Goal: Task Accomplishment & Management: Use online tool/utility

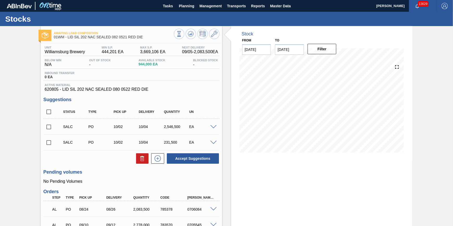
scroll to position [7, 0]
click at [187, 5] on span "Planning" at bounding box center [186, 6] width 15 height 6
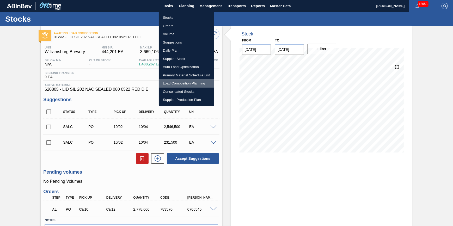
click at [182, 81] on li "Load Composition Planning" at bounding box center [186, 83] width 55 height 8
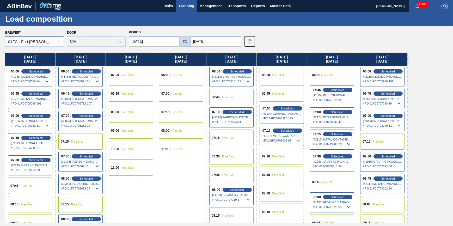
click at [34, 39] on div "01FC - Fort [PERSON_NAME] Brewery" at bounding box center [29, 42] width 48 height 8
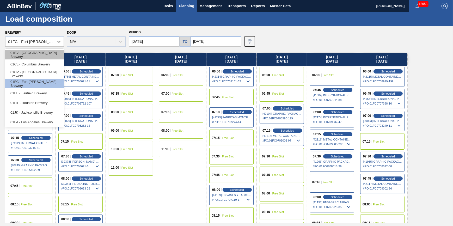
click at [34, 51] on div "01BV - [GEOGRAPHIC_DATA] Brewery" at bounding box center [34, 55] width 59 height 10
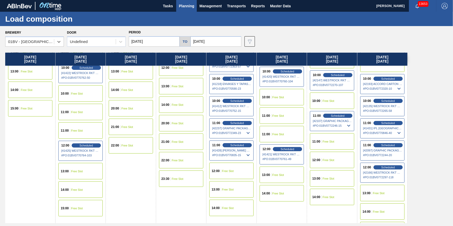
scroll to position [47, 0]
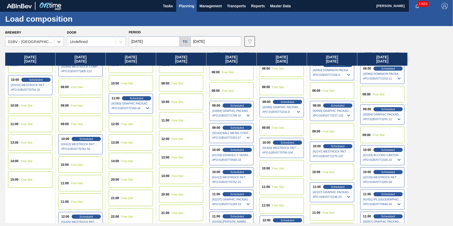
drag, startPoint x: 262, startPoint y: 121, endPoint x: 253, endPoint y: 123, distance: 9.0
click at [253, 123] on div "Thursday 09/04/2025 08:00 Free Slot 08:00 Free Slot 09:00 Free Slot 10:00 Sched…" at bounding box center [227, 138] width 445 height 170
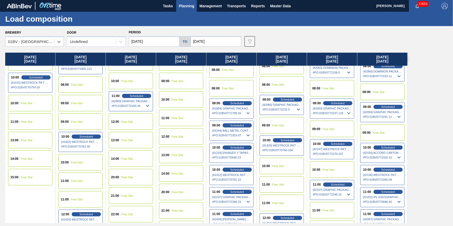
scroll to position [71, 0]
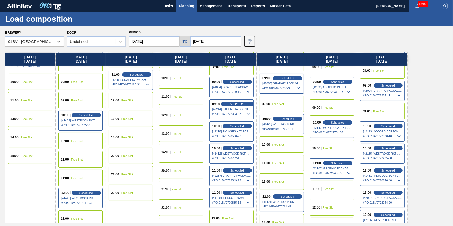
click at [241, 103] on span "Scheduled" at bounding box center [237, 103] width 15 height 3
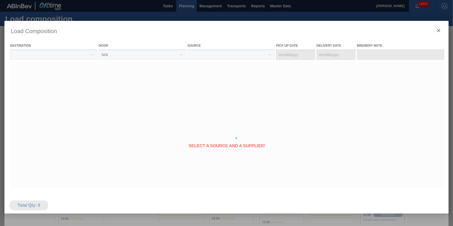
type Date "[DATE]"
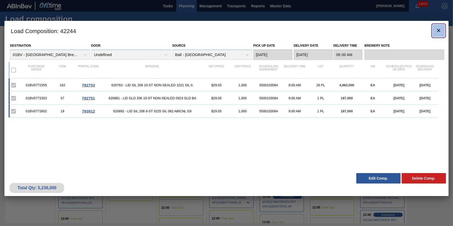
click at [441, 28] on icon "botão de ícone" at bounding box center [438, 30] width 6 height 6
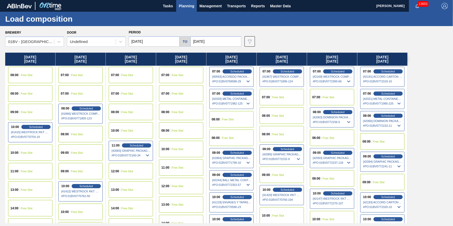
click at [270, 133] on div "08:00" at bounding box center [266, 134] width 9 height 3
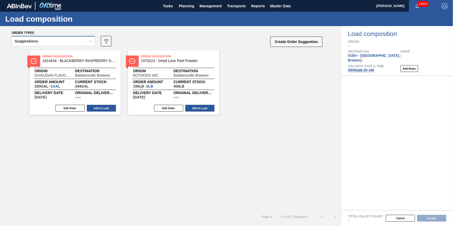
click at [64, 43] on div "Suggestions" at bounding box center [48, 42] width 73 height 8
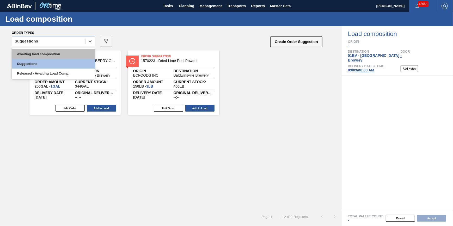
click at [59, 56] on div "Awaiting load composition" at bounding box center [53, 54] width 83 height 10
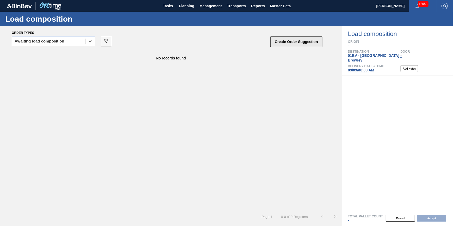
click at [315, 44] on button "Create Order Suggestion" at bounding box center [296, 41] width 52 height 10
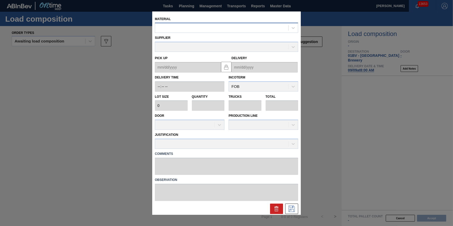
click at [214, 28] on div at bounding box center [221, 28] width 133 height 8
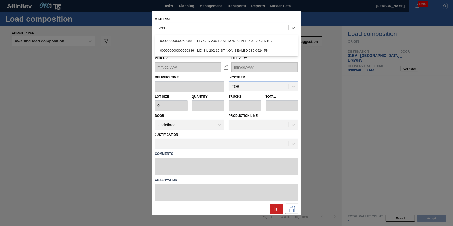
type input "620881"
click at [216, 35] on div "000000000000620881 - LID GLD 206 10-ST NON-SEALED 0923 GLD BA" at bounding box center [226, 41] width 143 height 12
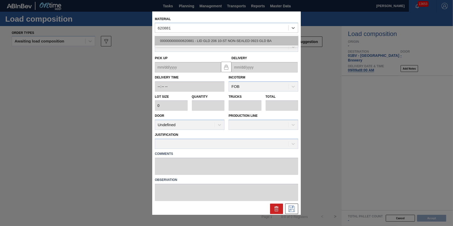
click at [216, 39] on div "000000000000620881 - LID GLD 206 10-ST NON-SEALED 0923 GLD BA" at bounding box center [226, 41] width 143 height 10
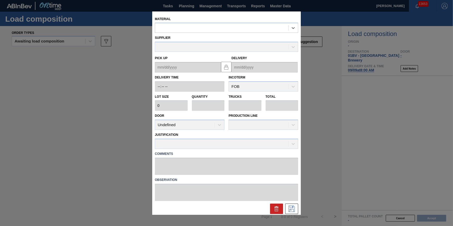
type input "187,000"
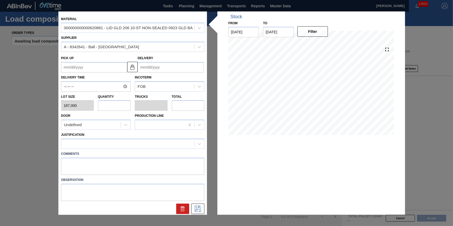
click at [122, 105] on input "text" at bounding box center [114, 105] width 33 height 10
type input "1"
type input "0.1"
type input "187,000"
type input "1"
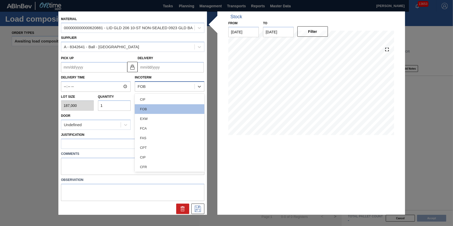
click at [160, 82] on div "FOB" at bounding box center [170, 86] width 70 height 10
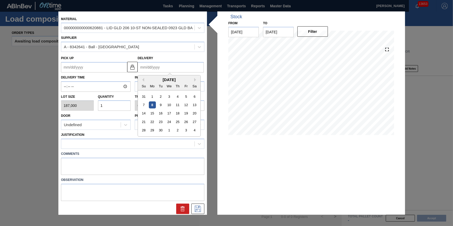
click at [167, 70] on input "Delivery" at bounding box center [171, 67] width 66 height 10
click at [195, 130] on div "4" at bounding box center [194, 130] width 7 height 7
type up "10/02/2025"
type input "[DATE]"
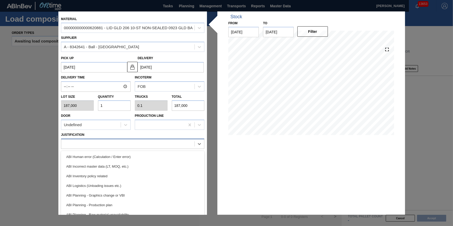
click at [174, 142] on div at bounding box center [127, 144] width 133 height 8
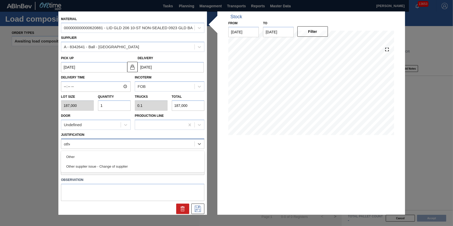
type input "other"
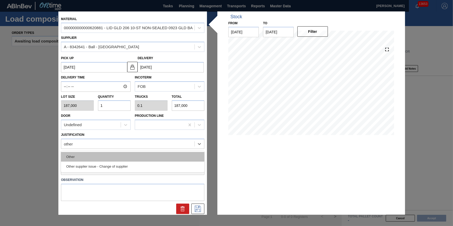
click at [182, 154] on div "Other" at bounding box center [132, 157] width 143 height 10
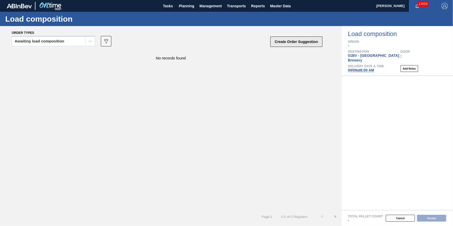
click at [305, 42] on button "Create Order Suggestion" at bounding box center [296, 41] width 52 height 10
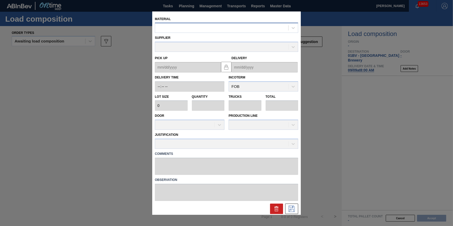
click at [242, 30] on div at bounding box center [221, 28] width 133 height 8
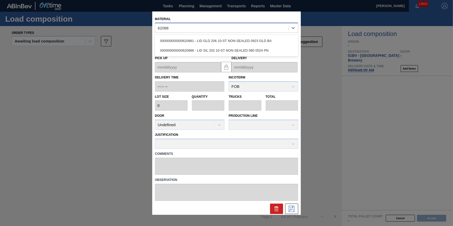
type input "620881"
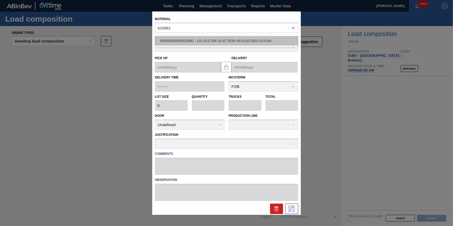
click at [244, 41] on div "000000000000620881 - LID GLD 206 10-ST NON-SEALED 0923 GLD BA" at bounding box center [226, 41] width 143 height 10
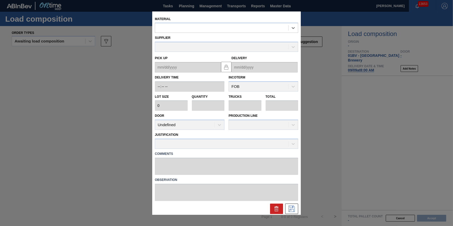
type input "187,000"
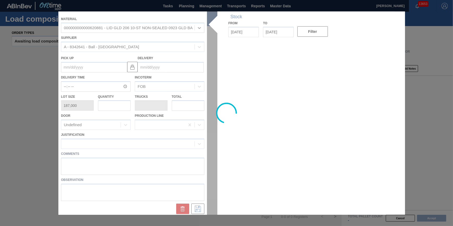
click at [112, 104] on input "text" at bounding box center [114, 105] width 33 height 10
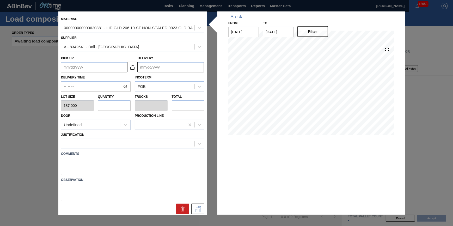
type input "1"
type input "0.1"
type input "187,000"
type input "1"
click at [170, 65] on input "Delivery" at bounding box center [171, 67] width 66 height 10
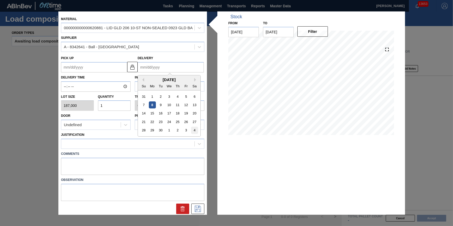
click at [194, 127] on div "4" at bounding box center [194, 130] width 7 height 7
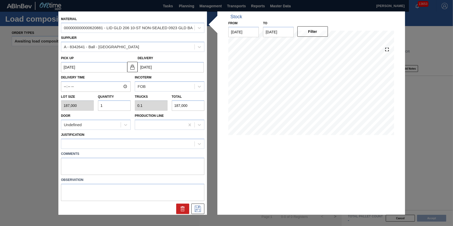
type up "10/02/2025"
type input "[DATE]"
click at [139, 138] on div "Justification" at bounding box center [132, 140] width 143 height 18
click at [139, 137] on div "Justification" at bounding box center [132, 140] width 143 height 18
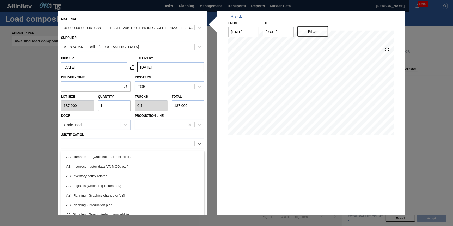
click at [139, 140] on div at bounding box center [127, 144] width 133 height 8
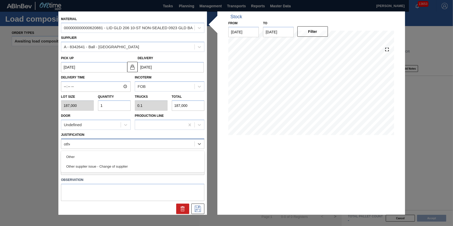
type input "other"
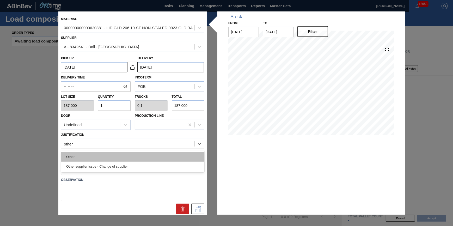
click at [132, 157] on div "Other" at bounding box center [132, 157] width 143 height 10
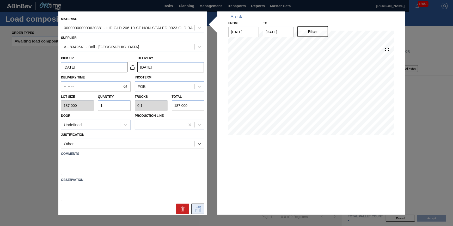
click at [196, 206] on icon at bounding box center [198, 209] width 8 height 6
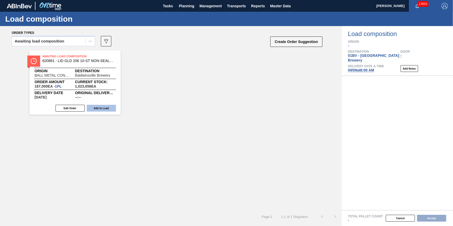
click at [115, 110] on button "Add to Load" at bounding box center [101, 108] width 29 height 7
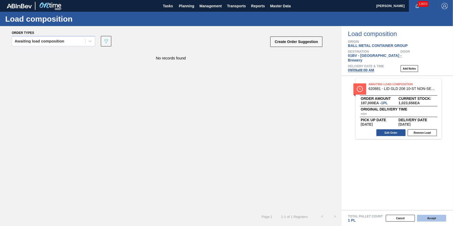
click at [424, 216] on button "Accept" at bounding box center [431, 218] width 29 height 7
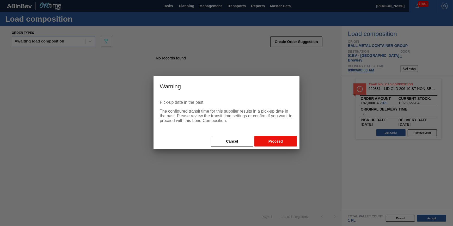
click at [284, 143] on button "Proceed" at bounding box center [275, 141] width 42 height 10
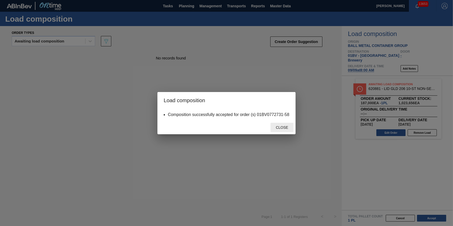
click at [279, 131] on div "Close" at bounding box center [281, 128] width 23 height 10
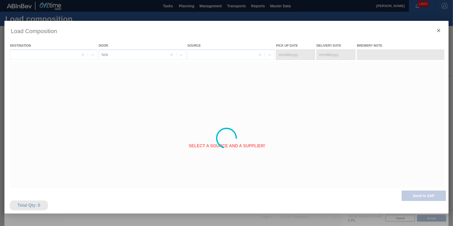
type Date "[DATE]"
type Date "09/09/2025"
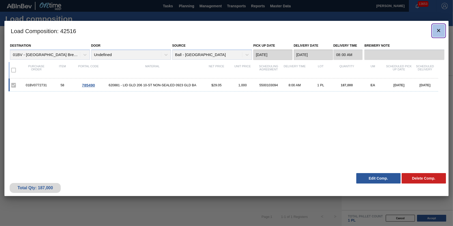
click at [440, 27] on button "botão de ícone" at bounding box center [438, 30] width 13 height 13
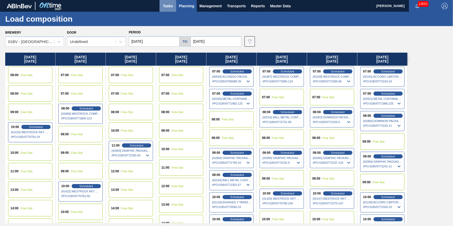
click at [163, 7] on span "Tasks" at bounding box center [167, 6] width 11 height 6
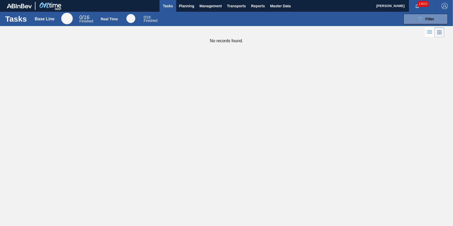
click at [413, 12] on div "Tasks Base Line 0 / 16 Finished Real Time 0 / 16 Finished 089F7B8B-B2A5-4AFE-B5…" at bounding box center [226, 19] width 453 height 14
click at [411, 16] on button "089F7B8B-B2A5-4AFE-B5C0-19BA573D28AC Filter" at bounding box center [425, 19] width 44 height 10
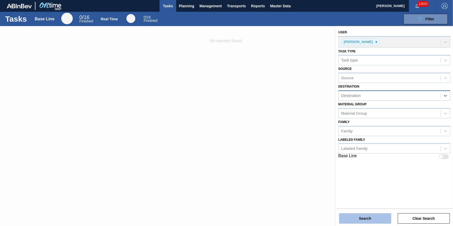
click at [368, 215] on button "Search" at bounding box center [365, 218] width 52 height 10
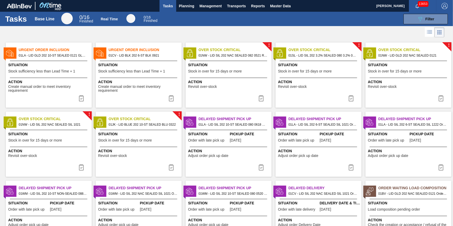
click at [166, 9] on button "Tasks" at bounding box center [167, 6] width 17 height 12
click at [188, 6] on span "Planning" at bounding box center [186, 6] width 15 height 6
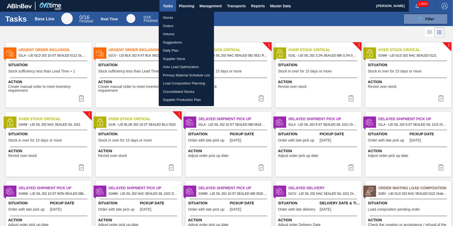
click at [180, 15] on li "Stocks" at bounding box center [186, 18] width 55 height 8
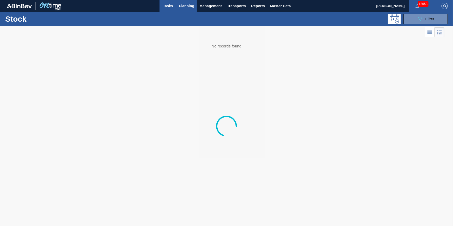
click at [167, 8] on span "Tasks" at bounding box center [167, 6] width 11 height 6
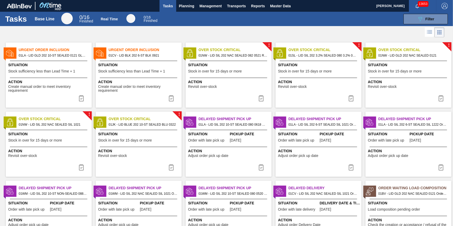
click at [40, 80] on span "Action" at bounding box center [49, 81] width 82 height 5
click at [149, 73] on span "Stock sufficiency less than Lead Time + 1" at bounding box center [131, 71] width 67 height 4
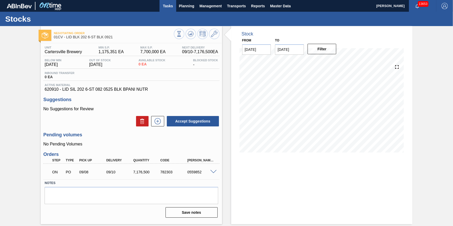
click at [164, 8] on button "Tasks" at bounding box center [167, 6] width 17 height 12
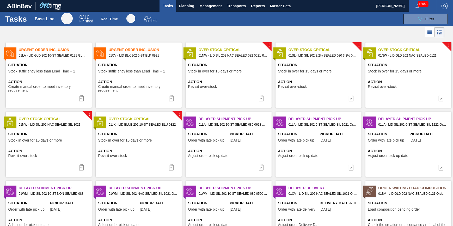
click at [160, 76] on div "Urgent Order Inclusion 01CV - LID BLK 202 6-ST BLK 0921 Situation Stock suffici…" at bounding box center [139, 74] width 86 height 65
click at [157, 86] on span "Create manual order to meet inventory requirement" at bounding box center [139, 89] width 82 height 8
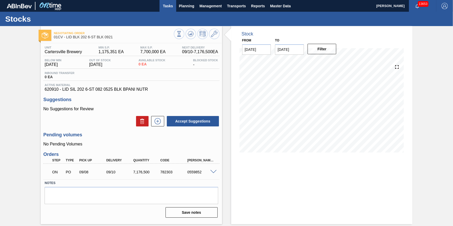
click at [172, 10] on button "Tasks" at bounding box center [167, 6] width 17 height 12
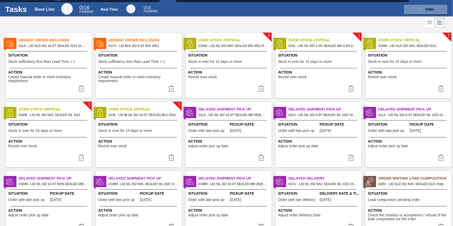
scroll to position [7, 0]
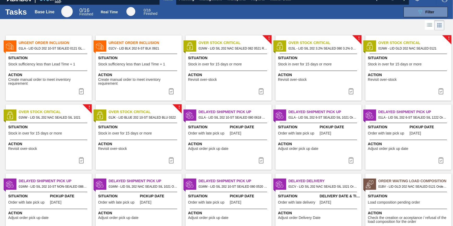
click at [36, 64] on span "Stock sufficiency less than Lead Time + 1" at bounding box center [41, 64] width 67 height 4
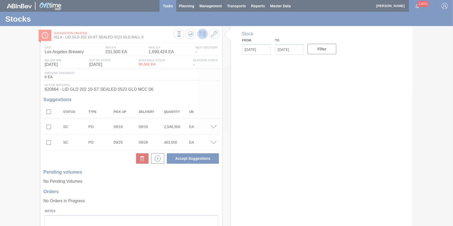
click at [169, 7] on span "Tasks" at bounding box center [167, 6] width 11 height 6
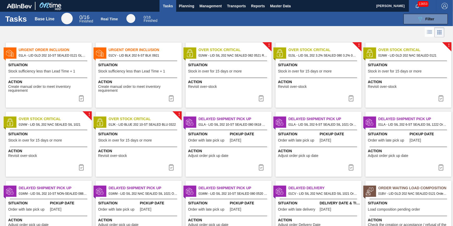
click at [151, 70] on span "Stock sufficiency less than Lead Time + 1" at bounding box center [131, 71] width 67 height 4
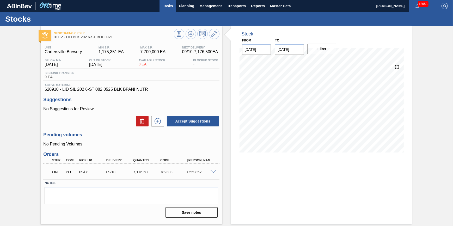
click at [161, 4] on button "Tasks" at bounding box center [167, 6] width 17 height 12
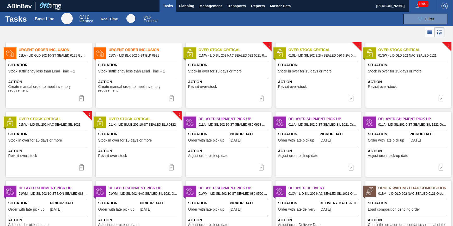
click at [145, 82] on span "Action" at bounding box center [139, 81] width 82 height 5
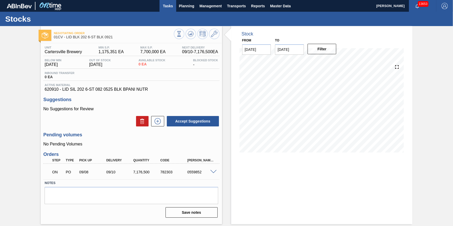
click at [165, 5] on span "Tasks" at bounding box center [167, 6] width 11 height 6
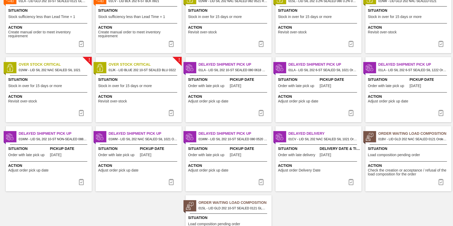
scroll to position [102, 0]
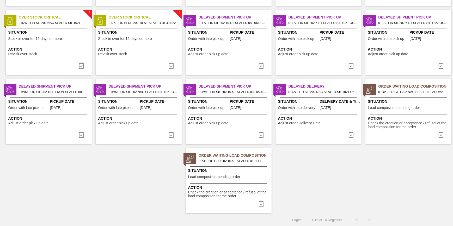
click at [80, 176] on div "Urgent Order Inclusion 01LA - LID GLD 202 10-ST SEALED 0121 GLD BALL 0 Situatio…" at bounding box center [226, 75] width 453 height 276
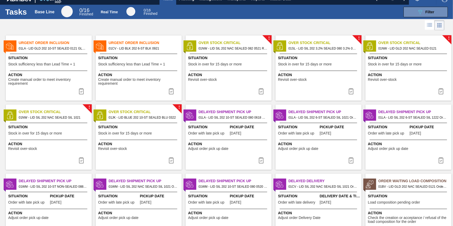
scroll to position [54, 0]
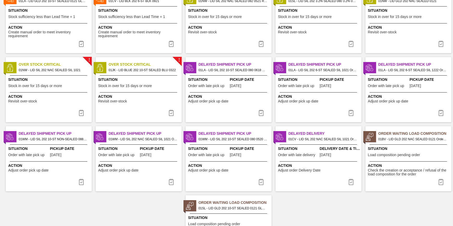
click at [307, 167] on span "Action" at bounding box center [319, 165] width 82 height 5
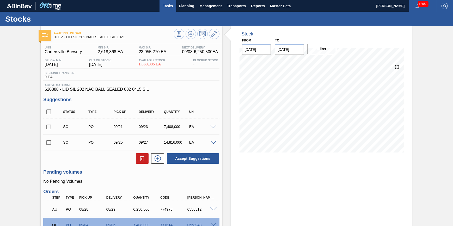
click at [164, 9] on button "Tasks" at bounding box center [167, 6] width 17 height 12
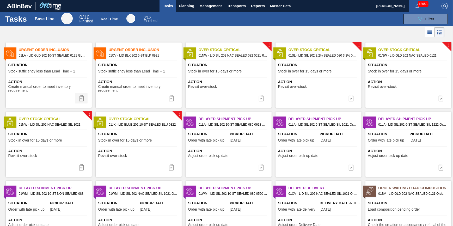
click at [78, 100] on img at bounding box center [81, 98] width 6 height 6
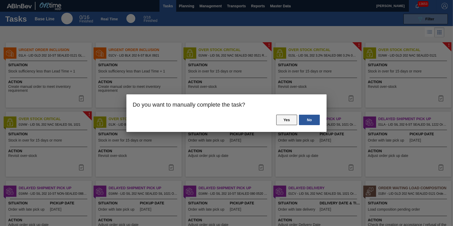
click at [285, 120] on button "Yes" at bounding box center [286, 120] width 21 height 10
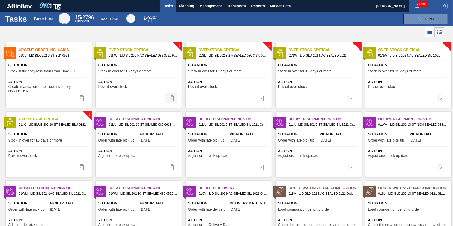
click at [173, 98] on img at bounding box center [171, 98] width 6 height 6
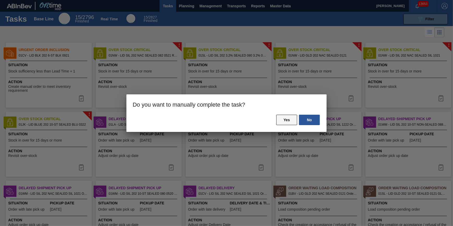
click at [279, 117] on button "Yes" at bounding box center [286, 120] width 21 height 10
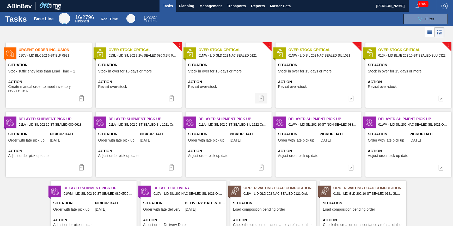
click at [260, 102] on button at bounding box center [261, 98] width 13 height 10
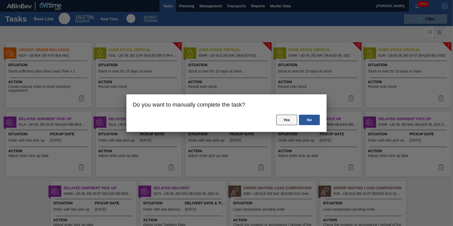
click at [280, 121] on button "Yes" at bounding box center [286, 120] width 21 height 10
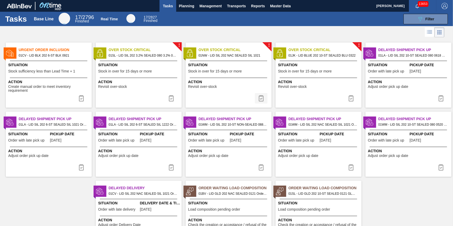
click at [260, 100] on img at bounding box center [261, 98] width 6 height 6
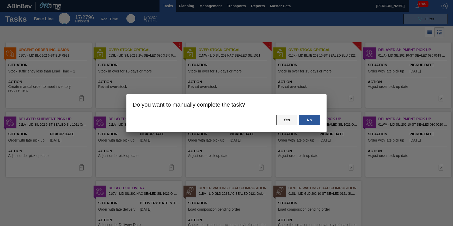
click at [281, 121] on button "Yes" at bounding box center [286, 120] width 21 height 10
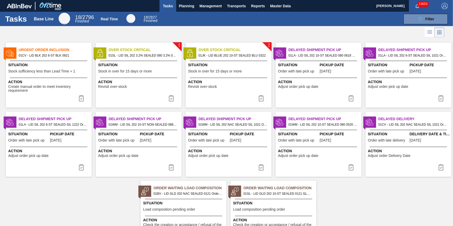
click at [247, 79] on span "Action" at bounding box center [229, 81] width 82 height 5
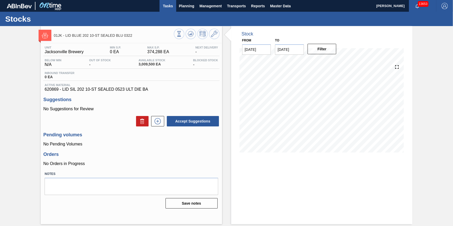
click at [173, 8] on span "Tasks" at bounding box center [167, 6] width 11 height 6
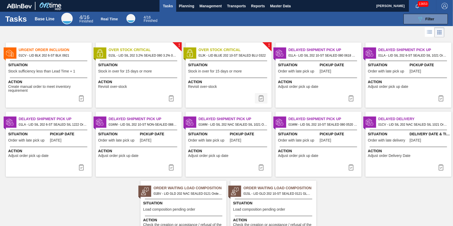
click at [256, 97] on button at bounding box center [261, 98] width 13 height 10
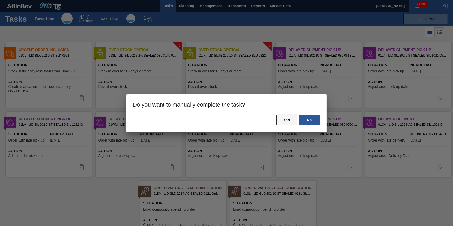
click at [287, 119] on button "Yes" at bounding box center [286, 120] width 21 height 10
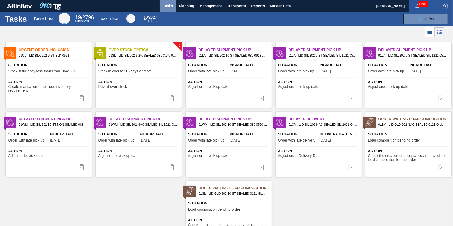
click at [169, 7] on span "Tasks" at bounding box center [167, 6] width 11 height 6
drag, startPoint x: 425, startPoint y: 18, endPoint x: 419, endPoint y: 22, distance: 6.9
click at [425, 18] on span "Filter" at bounding box center [429, 19] width 9 height 4
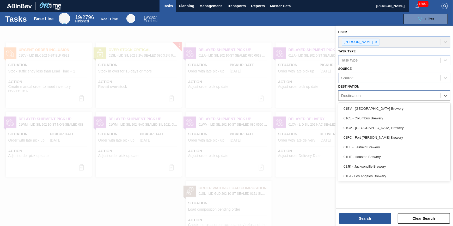
click at [373, 95] on div "Destination" at bounding box center [389, 96] width 102 height 8
drag, startPoint x: 116, startPoint y: 24, endPoint x: 123, endPoint y: 24, distance: 6.8
click at [123, 24] on div "Base Line 19 / 2796 Finished Real Time 19 / 2827 Finished" at bounding box center [96, 19] width 130 height 13
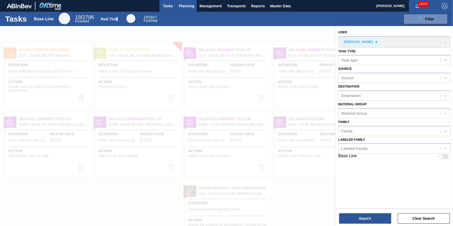
drag, startPoint x: 123, startPoint y: 24, endPoint x: 188, endPoint y: 8, distance: 66.9
click at [188, 8] on span "Planning" at bounding box center [186, 6] width 15 height 6
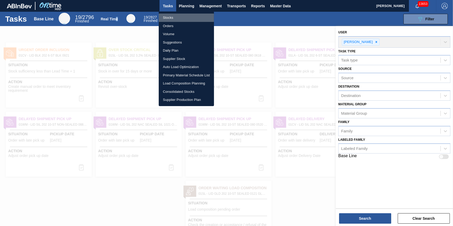
click at [183, 19] on li "Stocks" at bounding box center [186, 18] width 55 height 8
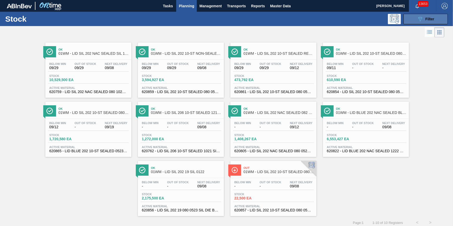
click at [418, 22] on button "089F7B8B-B2A5-4AFE-B5C0-19BA573D28AC Filter" at bounding box center [425, 19] width 44 height 10
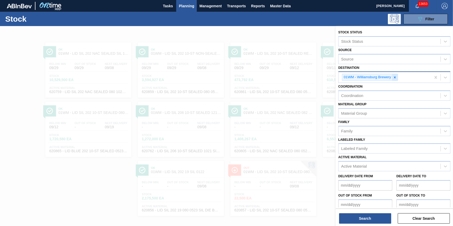
click at [397, 77] on div at bounding box center [395, 77] width 6 height 7
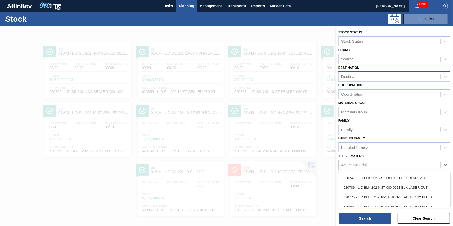
click at [363, 165] on div "Active Material" at bounding box center [354, 165] width 26 height 4
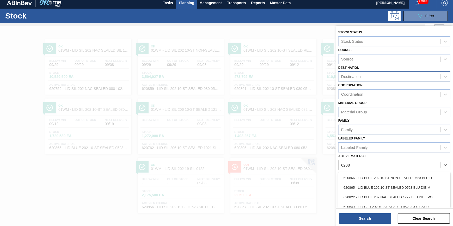
type Material "620833"
click at [363, 175] on div "620833 - LID SIL 202 6-ST 080 0123 BLK BPANI NUTR" at bounding box center [394, 178] width 112 height 10
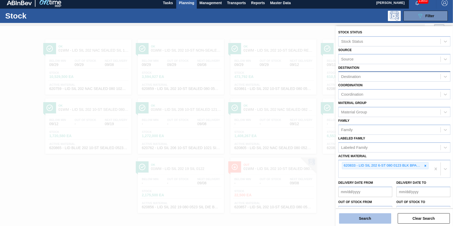
click at [361, 220] on button "Search" at bounding box center [365, 218] width 52 height 10
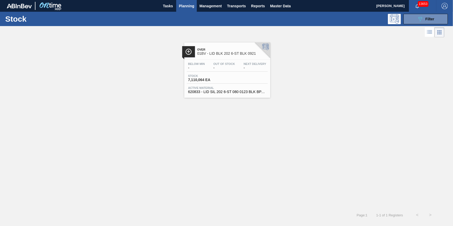
click at [211, 78] on span "7,110,064 EA" at bounding box center [206, 80] width 36 height 4
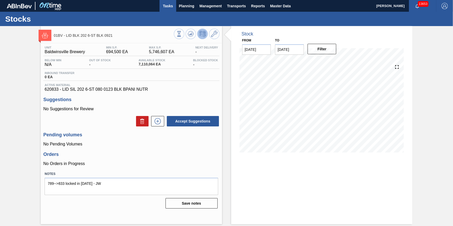
click at [171, 6] on span "Tasks" at bounding box center [167, 6] width 11 height 6
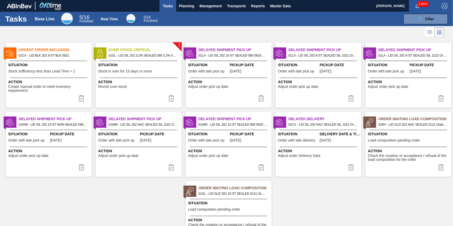
click at [165, 3] on span "Tasks" at bounding box center [167, 6] width 11 height 6
click at [398, 130] on div at bounding box center [407, 130] width 77 height 0
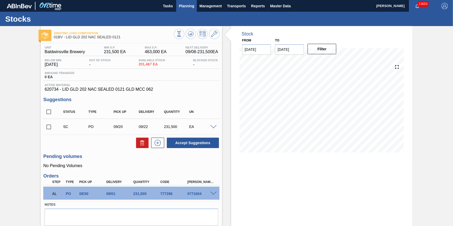
click at [187, 8] on span "Planning" at bounding box center [186, 6] width 15 height 6
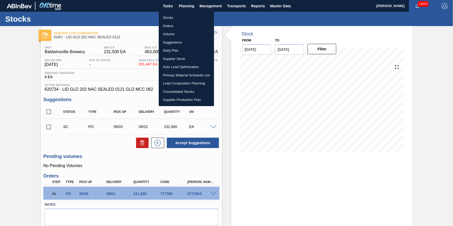
click at [185, 13] on ul "Stocks Orders Volume Suggestions Daily Plan Supplier Stock Auto Load Optimizati…" at bounding box center [186, 58] width 55 height 95
click at [185, 15] on li "Stocks" at bounding box center [186, 18] width 55 height 8
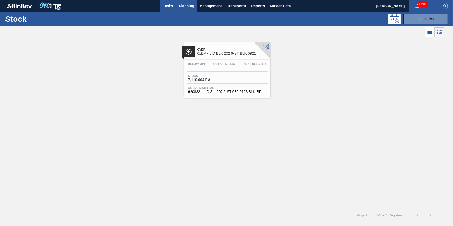
click at [163, 5] on span "Tasks" at bounding box center [167, 6] width 11 height 6
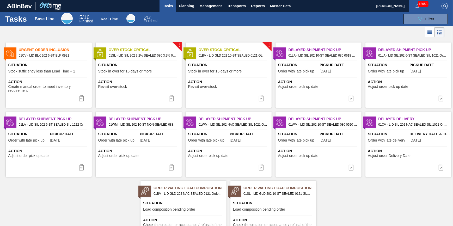
scroll to position [33, 0]
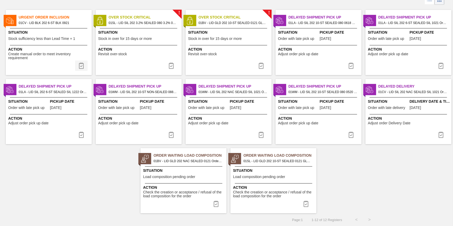
click at [79, 65] on img at bounding box center [81, 66] width 6 height 6
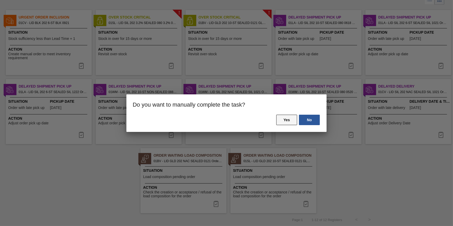
click at [283, 121] on button "Yes" at bounding box center [286, 120] width 21 height 10
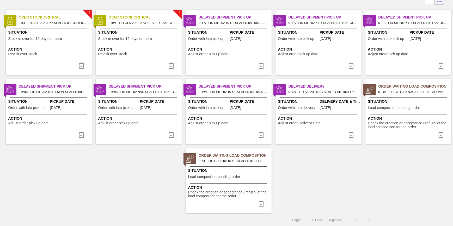
scroll to position [0, 0]
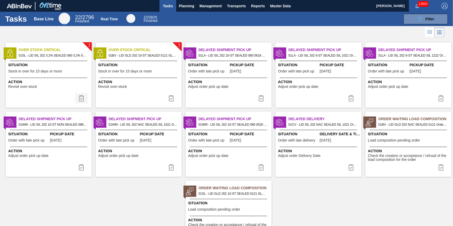
click at [79, 99] on img at bounding box center [81, 98] width 6 height 6
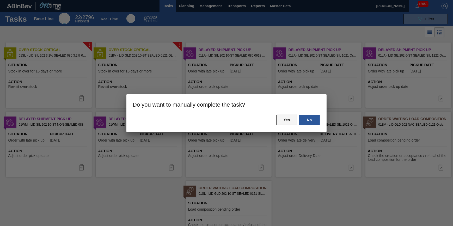
click at [289, 120] on button "Yes" at bounding box center [286, 120] width 21 height 10
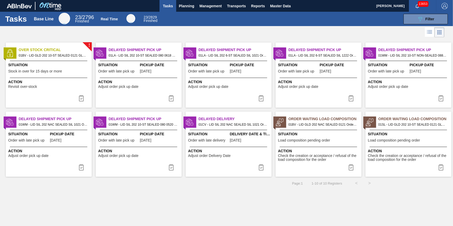
click at [68, 76] on div "! Over Stock Critical 01BV - LID GLD 202 10-ST SEALED 0121 GLD BALL 0 Situation…" at bounding box center [49, 74] width 86 height 65
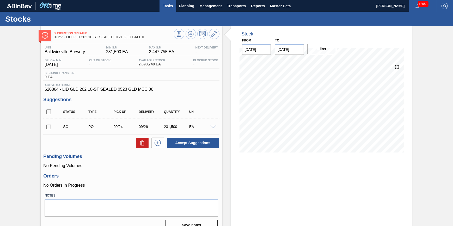
click at [166, 5] on span "Tasks" at bounding box center [167, 6] width 11 height 6
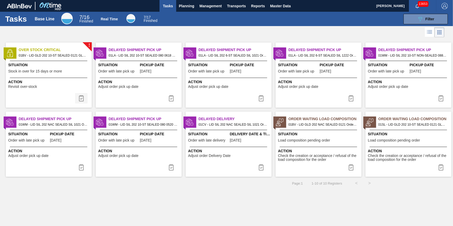
click at [83, 97] on img at bounding box center [81, 98] width 6 height 6
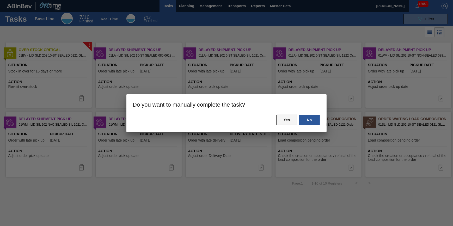
click at [290, 120] on button "Yes" at bounding box center [286, 120] width 21 height 10
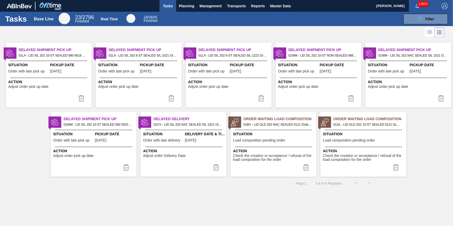
click at [164, 3] on span "Tasks" at bounding box center [167, 6] width 11 height 6
click at [175, 5] on button "Tasks" at bounding box center [167, 6] width 17 height 12
click at [178, 5] on button "Planning" at bounding box center [186, 6] width 21 height 12
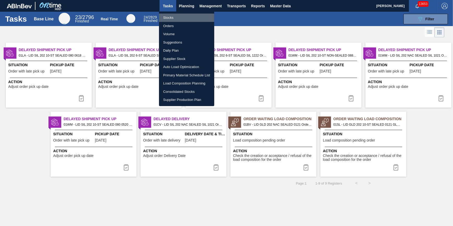
click at [177, 15] on li "Stocks" at bounding box center [186, 18] width 55 height 8
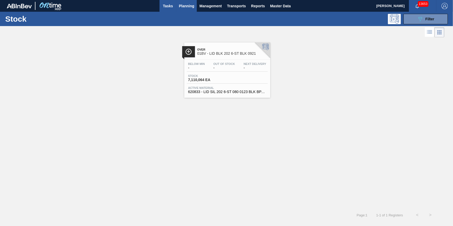
click at [174, 3] on button "Tasks" at bounding box center [167, 6] width 17 height 12
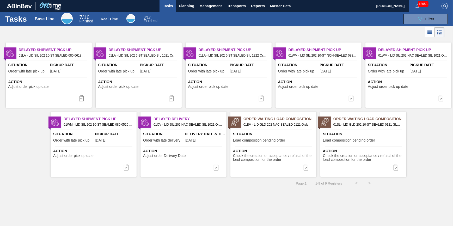
click at [170, 5] on span "Tasks" at bounding box center [167, 6] width 11 height 6
click at [168, 8] on span "Tasks" at bounding box center [167, 6] width 11 height 6
click at [185, 5] on span "Planning" at bounding box center [186, 6] width 15 height 6
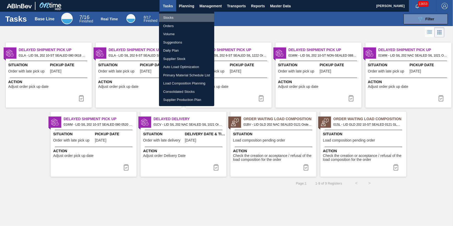
click at [182, 14] on li "Stocks" at bounding box center [186, 18] width 55 height 8
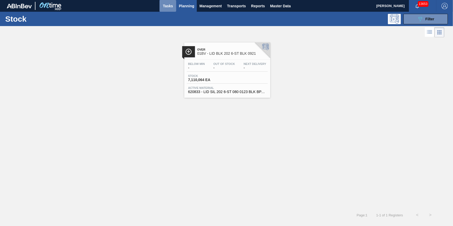
click at [169, 4] on span "Tasks" at bounding box center [167, 6] width 11 height 6
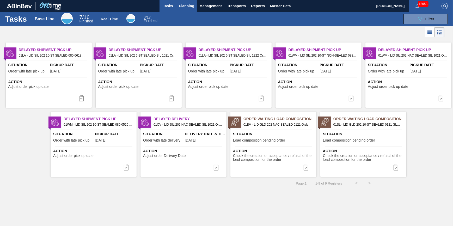
click at [189, 9] on span "Planning" at bounding box center [186, 6] width 15 height 6
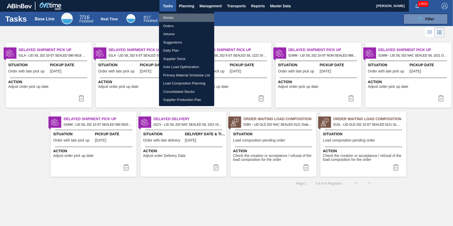
click at [179, 18] on li "Stocks" at bounding box center [186, 18] width 55 height 8
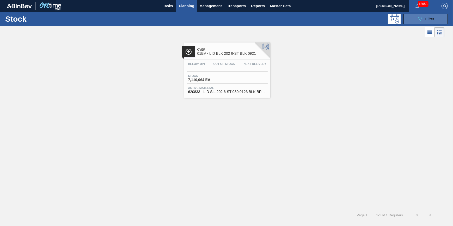
click at [414, 20] on button "089F7B8B-B2A5-4AFE-B5C0-19BA573D28AC Filter" at bounding box center [425, 19] width 44 height 10
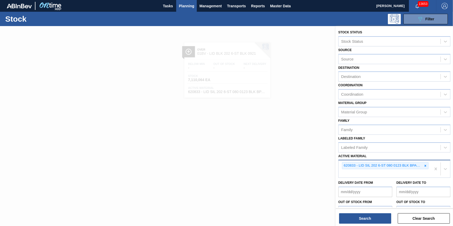
click at [430, 167] on div "620833 - LID SIL 202 6-ST 080 0123 BLK BPANI NUTR" at bounding box center [384, 168] width 92 height 17
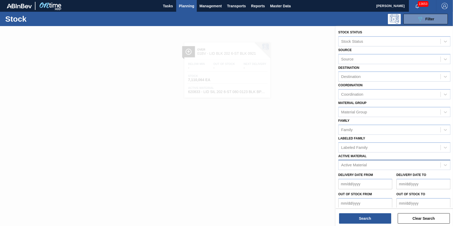
click at [374, 83] on div "Coordination Coordination" at bounding box center [394, 91] width 112 height 18
click at [378, 80] on div "Destination" at bounding box center [389, 77] width 102 height 8
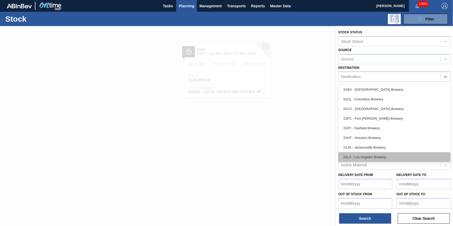
scroll to position [39, 0]
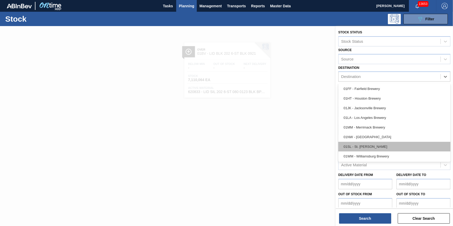
click at [376, 146] on div "01SL - St. [PERSON_NAME]" at bounding box center [394, 147] width 112 height 10
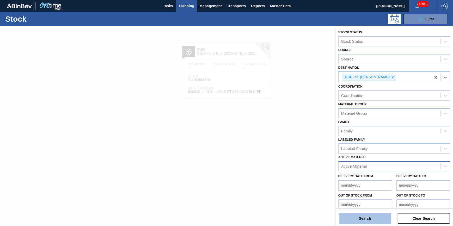
click at [359, 220] on button "Search" at bounding box center [365, 218] width 52 height 10
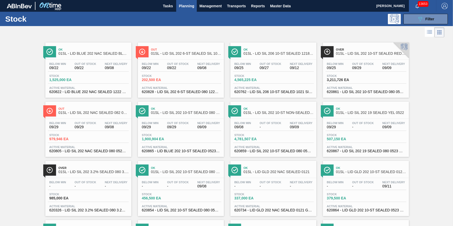
click at [99, 82] on div "Stock 1,525,000 EA" at bounding box center [88, 78] width 81 height 9
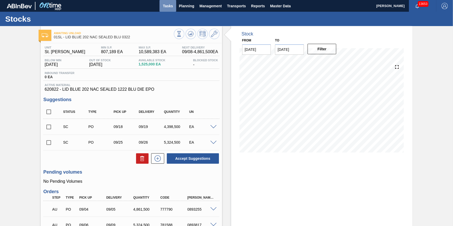
click at [170, 9] on span "Tasks" at bounding box center [167, 6] width 11 height 6
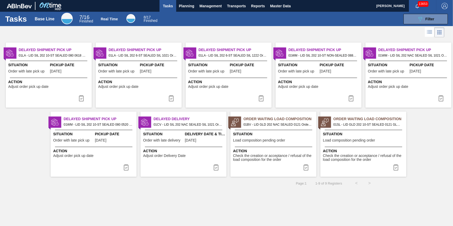
click at [281, 188] on div "Page : 1 1 - 9 of 9 Registers < >" at bounding box center [188, 183] width 376 height 13
click at [166, 3] on span "Tasks" at bounding box center [167, 6] width 11 height 6
click at [177, 6] on button "Planning" at bounding box center [186, 6] width 21 height 12
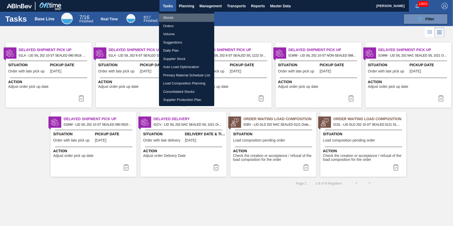
click at [173, 16] on li "Stocks" at bounding box center [186, 18] width 55 height 8
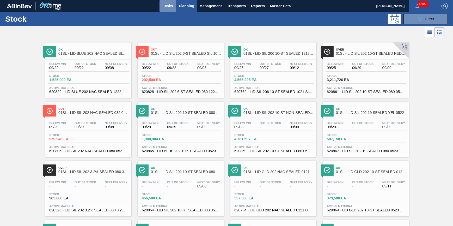
click at [165, 7] on span "Tasks" at bounding box center [167, 6] width 11 height 6
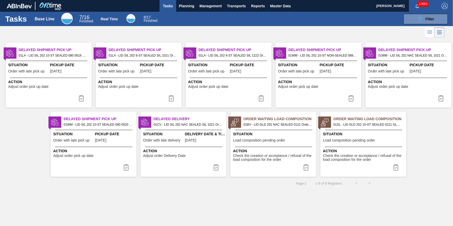
click at [63, 90] on div "Delayed Shipment Pick Up 01LA - LID SIL 202 10-ST SEALED 080 0618 ULT 06 Order …" at bounding box center [49, 74] width 86 height 65
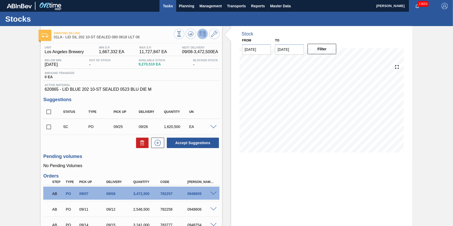
click at [171, 5] on span "Tasks" at bounding box center [167, 6] width 11 height 6
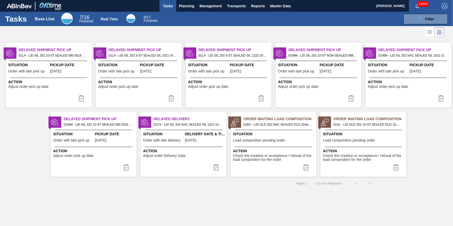
drag, startPoint x: 84, startPoint y: 97, endPoint x: 91, endPoint y: 97, distance: 6.8
click at [84, 97] on img at bounding box center [81, 98] width 6 height 6
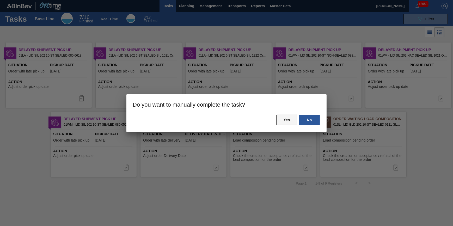
click at [280, 120] on button "Yes" at bounding box center [286, 120] width 21 height 10
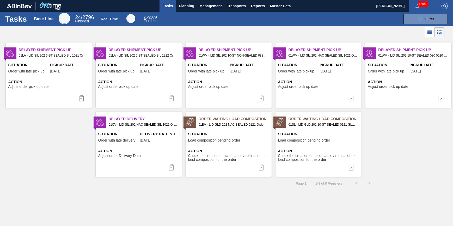
click at [60, 67] on span "Pickup Date" at bounding box center [70, 64] width 40 height 5
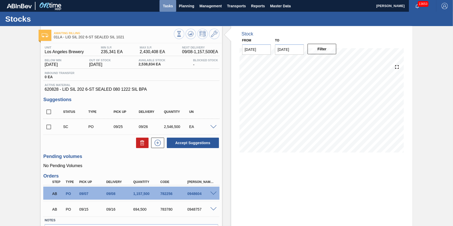
click at [163, 3] on span "Tasks" at bounding box center [167, 6] width 11 height 6
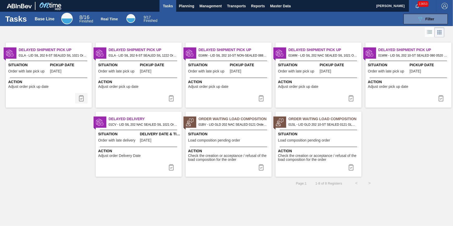
click at [83, 101] on img at bounding box center [81, 98] width 6 height 6
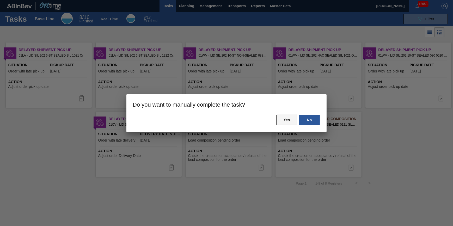
click at [283, 121] on button "Yes" at bounding box center [286, 120] width 21 height 10
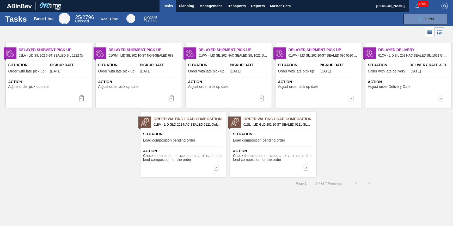
click at [32, 72] on span "Order with late pick up" at bounding box center [26, 71] width 36 height 4
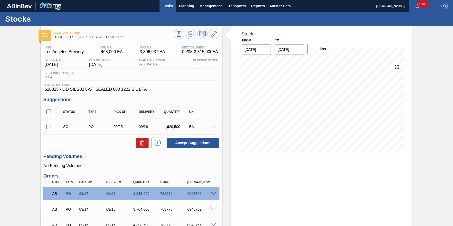
drag, startPoint x: 165, startPoint y: 7, endPoint x: 163, endPoint y: 5, distance: 2.9
click at [165, 7] on span "Tasks" at bounding box center [167, 6] width 11 height 6
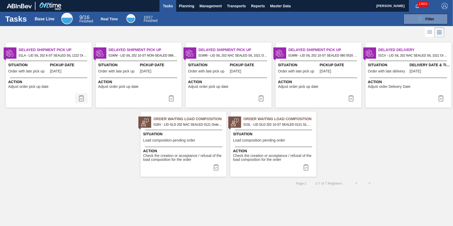
click at [85, 101] on button at bounding box center [81, 98] width 13 height 10
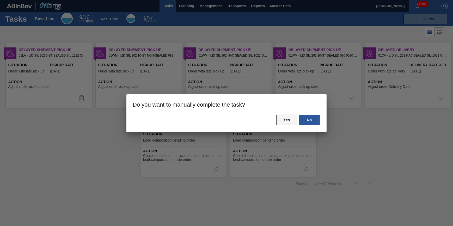
click at [290, 117] on button "Yes" at bounding box center [286, 120] width 21 height 10
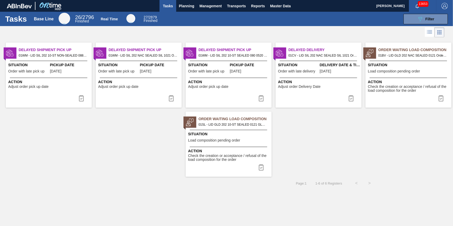
click at [53, 80] on span "Action" at bounding box center [49, 81] width 82 height 5
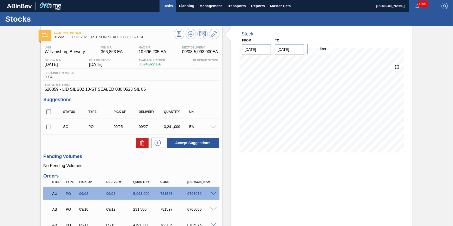
click at [167, 7] on span "Tasks" at bounding box center [167, 6] width 11 height 6
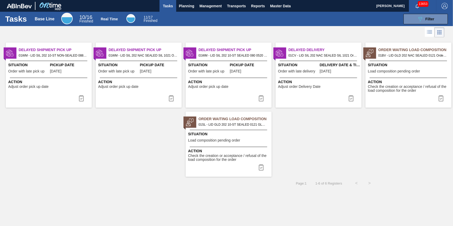
drag, startPoint x: 85, startPoint y: 95, endPoint x: 90, endPoint y: 95, distance: 5.2
click at [85, 95] on button at bounding box center [81, 98] width 13 height 10
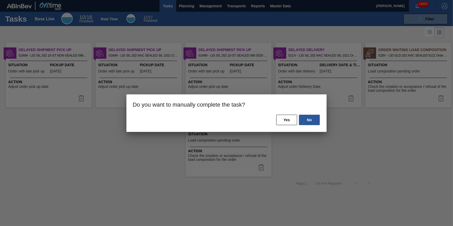
click at [275, 117] on div "No Yes" at bounding box center [226, 123] width 200 height 18
click at [278, 117] on button "Yes" at bounding box center [286, 120] width 21 height 10
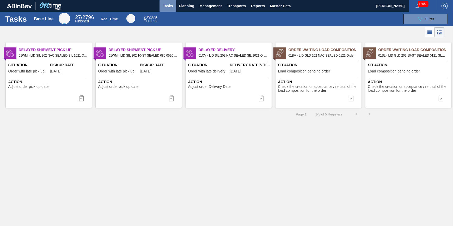
click at [166, 2] on button "Tasks" at bounding box center [167, 6] width 17 height 12
click at [186, 6] on span "Planning" at bounding box center [186, 6] width 15 height 6
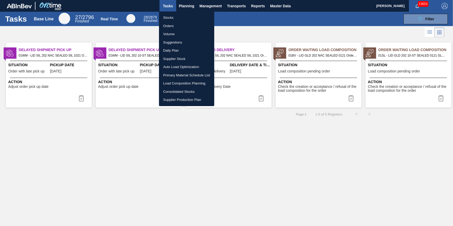
click at [181, 14] on li "Stocks" at bounding box center [186, 18] width 55 height 8
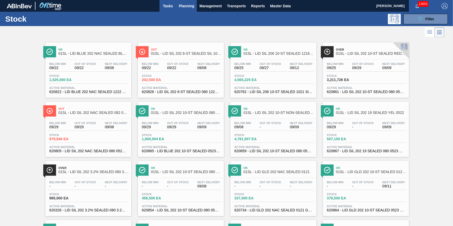
click at [163, 5] on span "Tasks" at bounding box center [167, 6] width 11 height 6
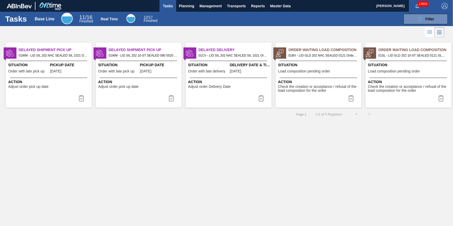
click at [314, 77] on div "Order Waiting Load Composition 01BV - LID GLD 202 NAC SEALED 0121 Order - 77739…" at bounding box center [318, 74] width 86 height 65
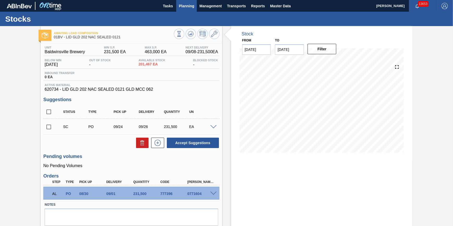
click at [192, 8] on span "Planning" at bounding box center [186, 6] width 15 height 6
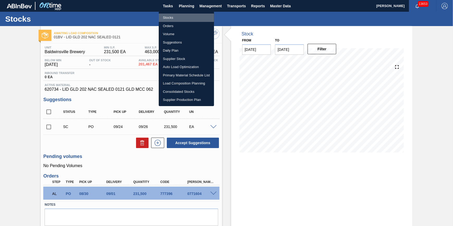
click at [178, 16] on li "Stocks" at bounding box center [186, 18] width 55 height 8
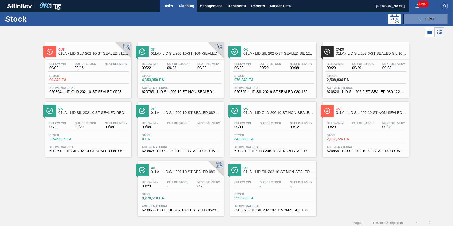
click at [164, 8] on span "Tasks" at bounding box center [167, 6] width 11 height 6
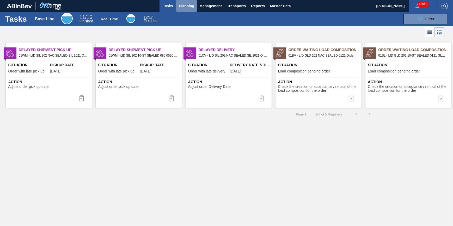
click at [183, 5] on span "Planning" at bounding box center [186, 6] width 15 height 6
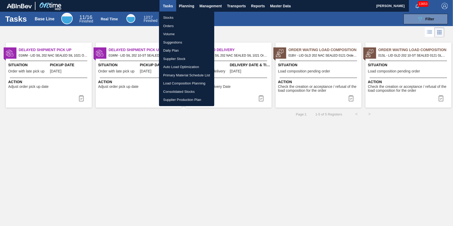
click at [180, 15] on li "Stocks" at bounding box center [186, 18] width 55 height 8
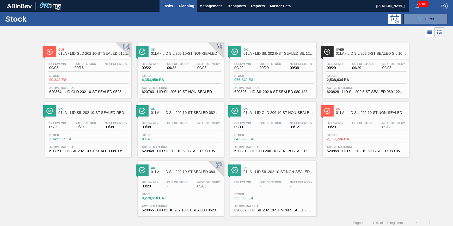
drag, startPoint x: 162, startPoint y: 8, endPoint x: 159, endPoint y: 10, distance: 3.6
click at [162, 8] on span "Tasks" at bounding box center [167, 6] width 11 height 6
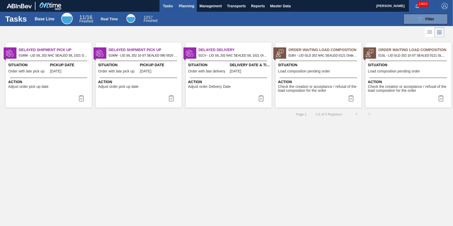
click at [181, 5] on span "Planning" at bounding box center [186, 6] width 15 height 6
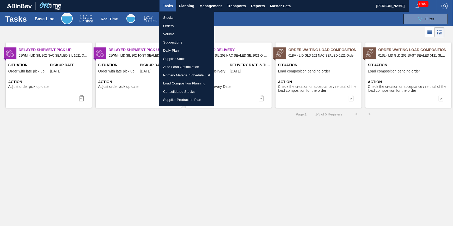
click at [182, 13] on ul "Stocks Orders Volume Suggestions Daily Plan Supplier Stock Auto Load Optimizati…" at bounding box center [186, 58] width 55 height 95
click at [182, 15] on li "Stocks" at bounding box center [186, 18] width 55 height 8
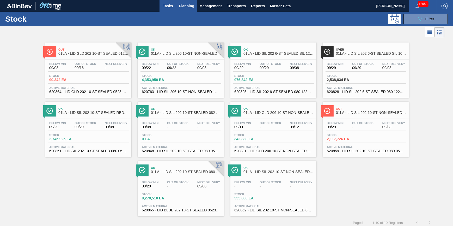
click at [164, 9] on span "Tasks" at bounding box center [167, 6] width 11 height 6
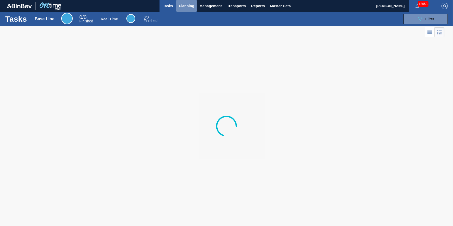
click at [189, 4] on span "Planning" at bounding box center [186, 6] width 15 height 6
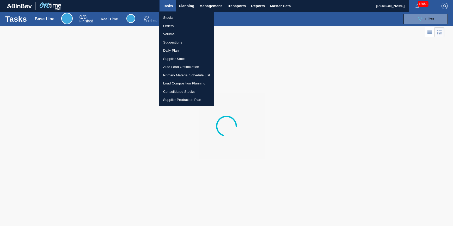
click at [174, 14] on li "Stocks" at bounding box center [186, 18] width 55 height 8
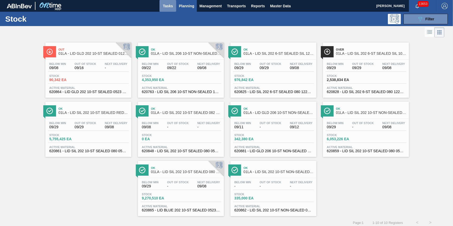
click at [171, 5] on span "Tasks" at bounding box center [167, 6] width 11 height 6
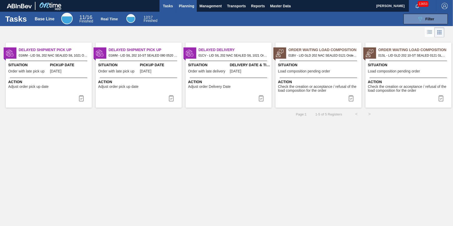
click at [187, 5] on span "Planning" at bounding box center [186, 6] width 15 height 6
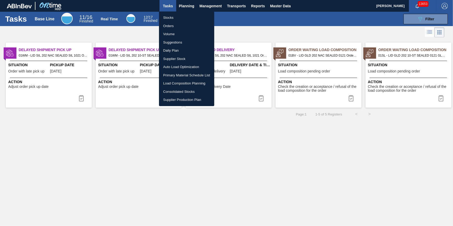
click at [185, 18] on li "Stocks" at bounding box center [186, 18] width 55 height 8
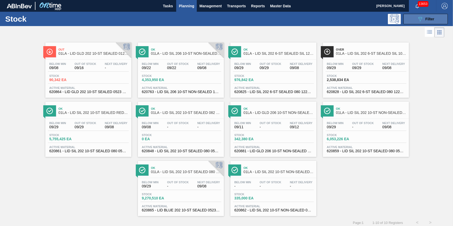
click at [423, 21] on div "089F7B8B-B2A5-4AFE-B5C0-19BA573D28AC Filter" at bounding box center [425, 19] width 17 height 6
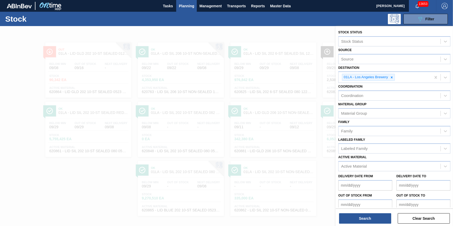
click at [276, 27] on div at bounding box center [226, 139] width 453 height 226
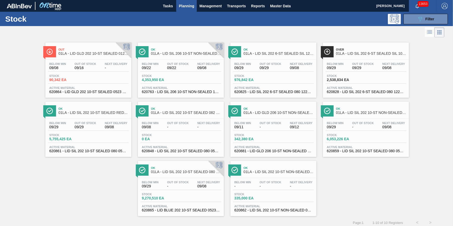
drag, startPoint x: 409, startPoint y: 18, endPoint x: 406, endPoint y: 27, distance: 9.2
click at [409, 18] on button "089F7B8B-B2A5-4AFE-B5C0-19BA573D28AC Filter" at bounding box center [425, 19] width 44 height 10
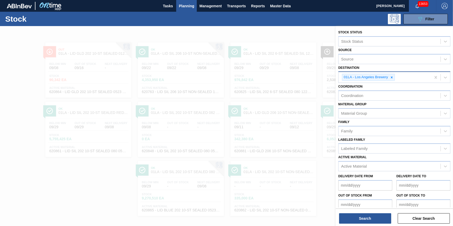
click at [395, 78] on div "01LA - Los Angeles Brewery" at bounding box center [384, 77] width 92 height 11
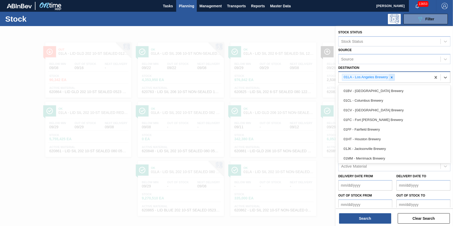
click at [392, 78] on icon at bounding box center [391, 77] width 2 height 2
click at [392, 78] on div "Destination" at bounding box center [389, 77] width 102 height 8
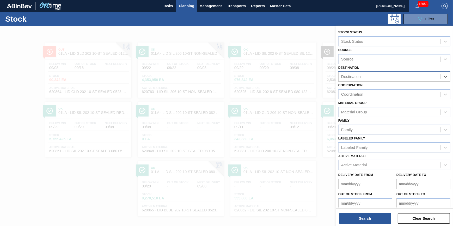
click at [392, 78] on div "Destination" at bounding box center [389, 77] width 102 height 8
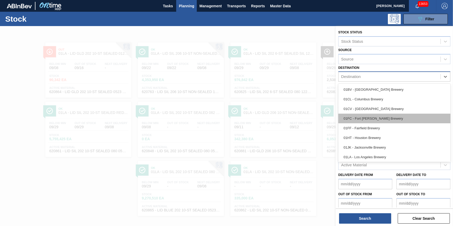
click at [383, 116] on div "01FC - Fort Collins Brewery" at bounding box center [394, 119] width 112 height 10
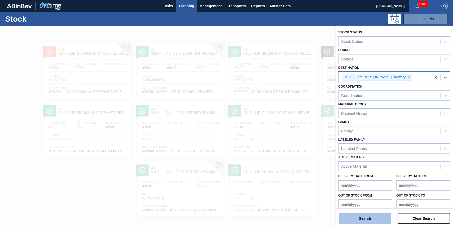
click at [352, 221] on button "Search" at bounding box center [365, 218] width 52 height 10
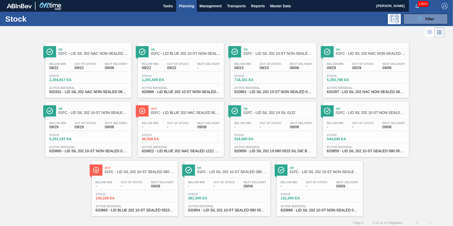
click at [175, 151] on span "620822 - LID BLUE 202 NAC SEALED 1222 BLU DIE EPO" at bounding box center [181, 151] width 78 height 4
click at [359, 61] on div "Below Min 09/29 Out Of Stock 09/29 Next Delivery 09/08 Stock 5,293,788 EA Activ…" at bounding box center [366, 77] width 86 height 35
click at [79, 73] on div "Below Min 09/22 Out Of Stock 09/22 Next Delivery 09/08 Stock 2,254,817 EA Activ…" at bounding box center [88, 77] width 86 height 35
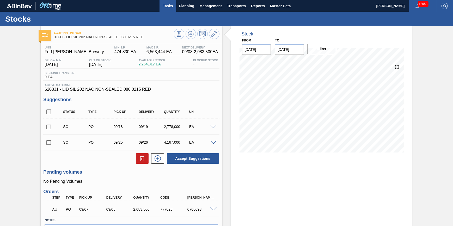
click at [170, 8] on span "Tasks" at bounding box center [167, 6] width 11 height 6
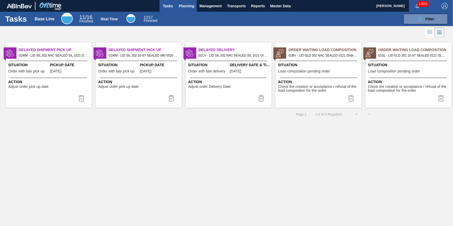
click at [185, 10] on button "Planning" at bounding box center [186, 6] width 21 height 12
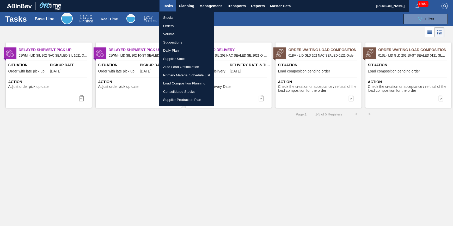
click at [181, 17] on li "Stocks" at bounding box center [186, 18] width 55 height 8
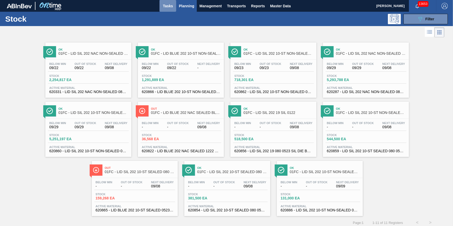
click at [166, 10] on button "Tasks" at bounding box center [167, 6] width 17 height 12
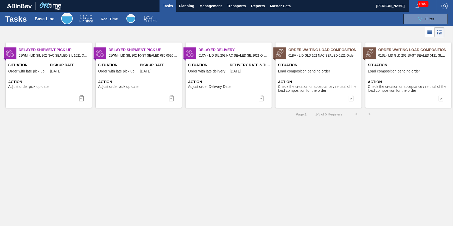
click at [166, 7] on span "Tasks" at bounding box center [167, 6] width 11 height 6
click at [178, 6] on button "Planning" at bounding box center [186, 6] width 21 height 12
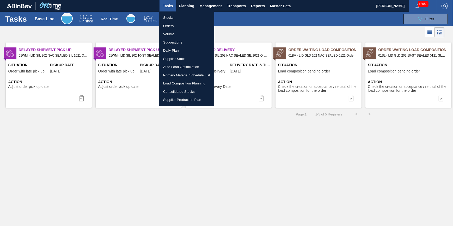
click at [173, 17] on li "Stocks" at bounding box center [186, 18] width 55 height 8
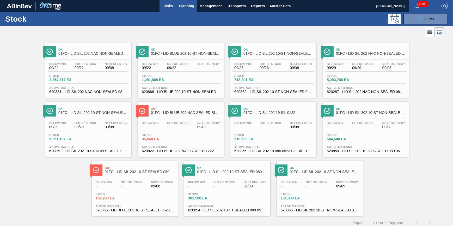
click at [161, 6] on button "Tasks" at bounding box center [167, 6] width 17 height 12
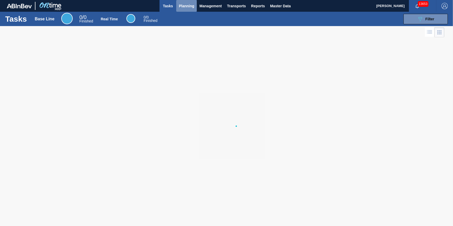
click at [188, 4] on span "Planning" at bounding box center [186, 6] width 15 height 6
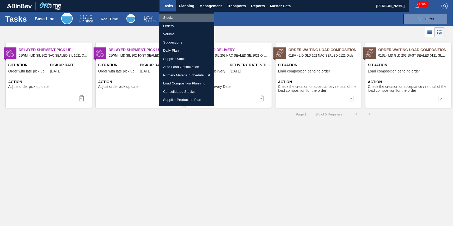
click at [175, 15] on li "Stocks" at bounding box center [186, 18] width 55 height 8
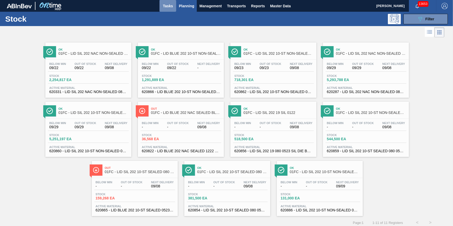
click at [175, 7] on button "Tasks" at bounding box center [167, 6] width 17 height 12
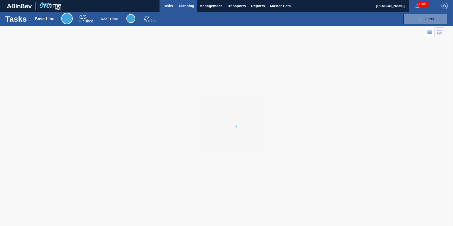
click at [185, 5] on span "Planning" at bounding box center [186, 6] width 15 height 6
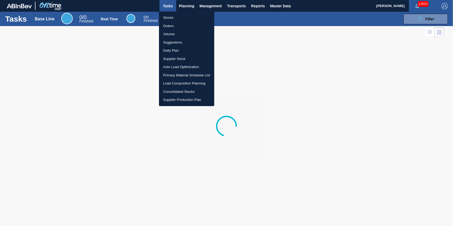
click at [181, 18] on li "Stocks" at bounding box center [186, 18] width 55 height 8
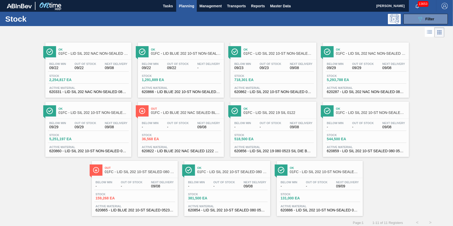
click at [184, 9] on button "Planning" at bounding box center [186, 6] width 21 height 12
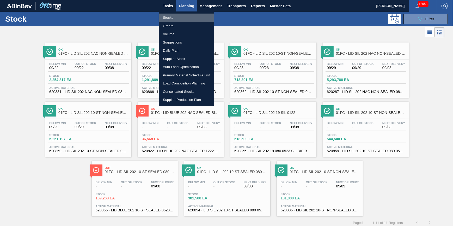
click at [183, 15] on li "Stocks" at bounding box center [186, 18] width 55 height 8
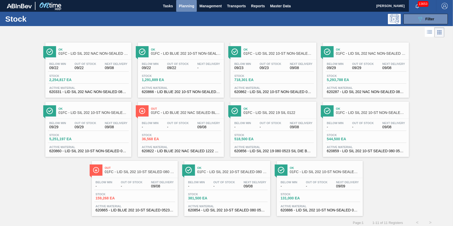
click at [184, 9] on button "Planning" at bounding box center [186, 6] width 21 height 12
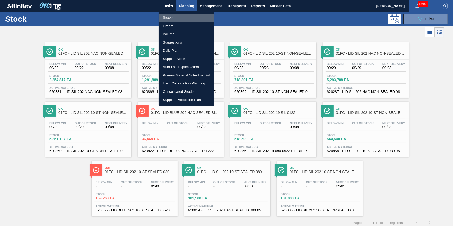
click at [183, 17] on li "Stocks" at bounding box center [186, 18] width 55 height 8
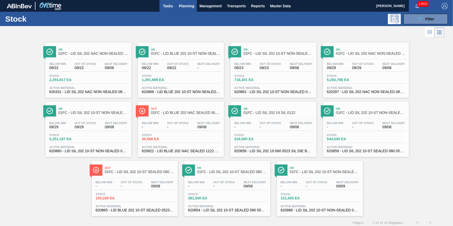
click at [165, 6] on span "Tasks" at bounding box center [167, 6] width 11 height 6
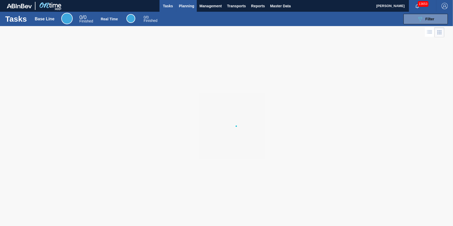
click at [182, 7] on span "Planning" at bounding box center [186, 6] width 15 height 6
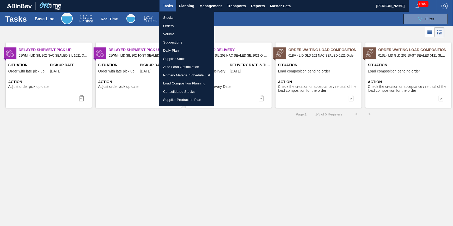
click at [180, 15] on li "Stocks" at bounding box center [186, 18] width 55 height 8
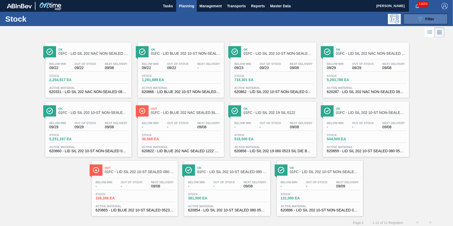
drag, startPoint x: 435, startPoint y: 21, endPoint x: 431, endPoint y: 22, distance: 4.0
click at [435, 20] on button "089F7B8B-B2A5-4AFE-B5C0-19BA573D28AC Filter" at bounding box center [425, 19] width 44 height 10
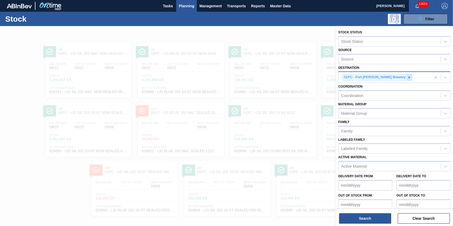
click at [406, 78] on div at bounding box center [409, 77] width 6 height 7
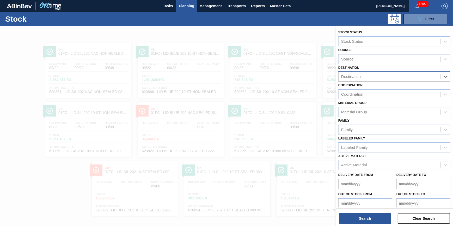
click at [388, 76] on div "Destination" at bounding box center [389, 77] width 102 height 8
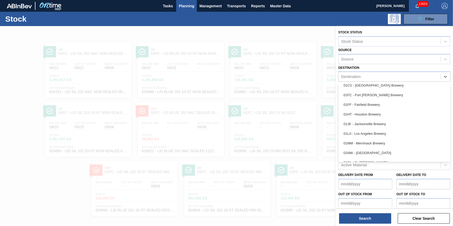
scroll to position [39, 0]
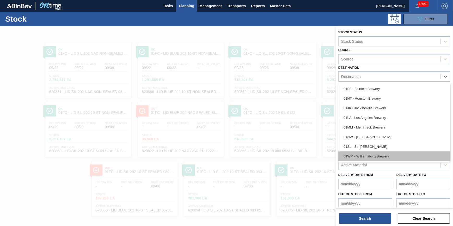
click at [373, 152] on div "01WM - Williamsburg Brewery" at bounding box center [394, 156] width 112 height 10
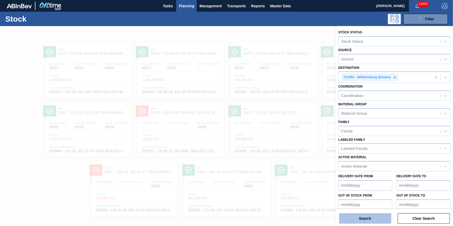
click at [358, 216] on button "Search" at bounding box center [365, 218] width 52 height 10
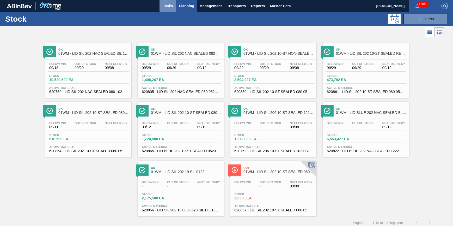
click at [161, 7] on button "Tasks" at bounding box center [167, 6] width 17 height 12
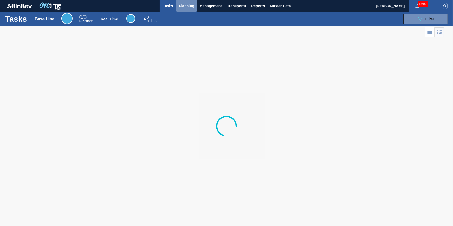
click at [178, 7] on button "Planning" at bounding box center [186, 6] width 21 height 12
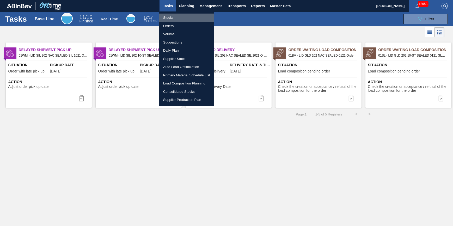
click at [175, 15] on li "Stocks" at bounding box center [186, 18] width 55 height 8
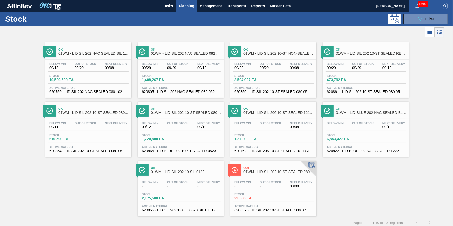
click at [336, 200] on div "Ok 01WM - LID SIL 202 NAC SEALED SIL 1021 Below Min 09/18 Out Of Stock 09/29 Ne…" at bounding box center [226, 127] width 453 height 177
click at [165, 9] on button "Tasks" at bounding box center [167, 6] width 17 height 12
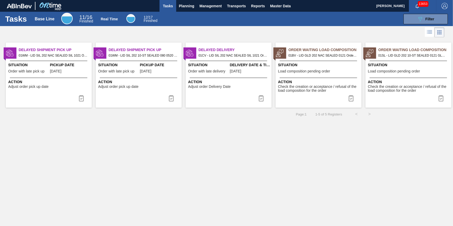
click at [65, 78] on div "Action Adjust order pick up date" at bounding box center [49, 83] width 86 height 11
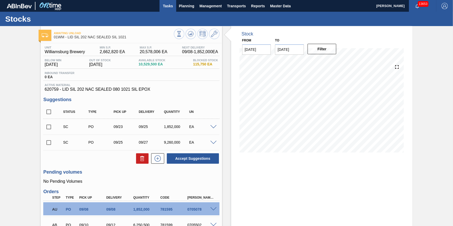
click at [168, 4] on span "Tasks" at bounding box center [167, 6] width 11 height 6
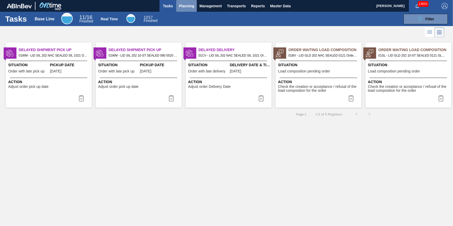
click at [182, 8] on span "Planning" at bounding box center [186, 6] width 15 height 6
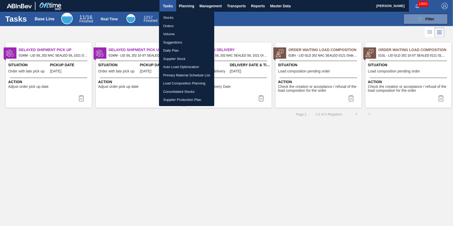
click at [178, 15] on li "Stocks" at bounding box center [186, 18] width 55 height 8
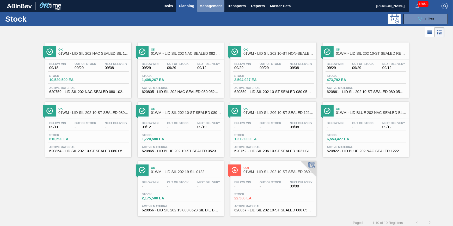
click at [206, 2] on button "Management" at bounding box center [211, 6] width 28 height 12
click at [144, 33] on div at bounding box center [226, 113] width 453 height 226
click at [413, 20] on button "089F7B8B-B2A5-4AFE-B5C0-19BA573D28AC Filter" at bounding box center [425, 19] width 44 height 10
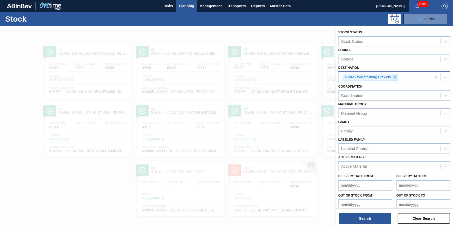
click at [393, 77] on icon at bounding box center [395, 78] width 4 height 4
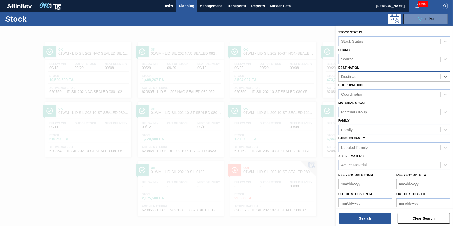
click at [393, 77] on div "Destination" at bounding box center [389, 77] width 102 height 8
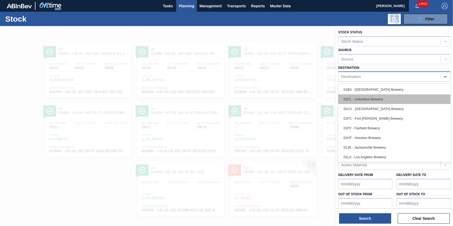
click at [392, 94] on div "01CL - Columbus Brewery" at bounding box center [394, 99] width 112 height 10
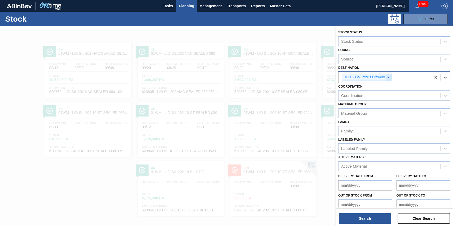
click at [391, 78] on div at bounding box center [389, 77] width 6 height 7
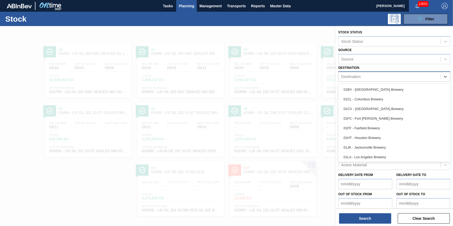
click at [389, 78] on div "Destination" at bounding box center [389, 77] width 102 height 8
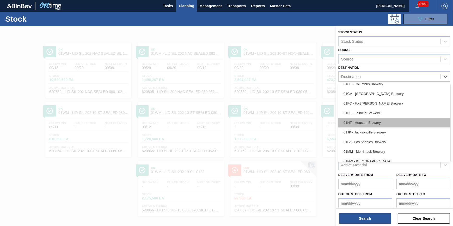
scroll to position [39, 0]
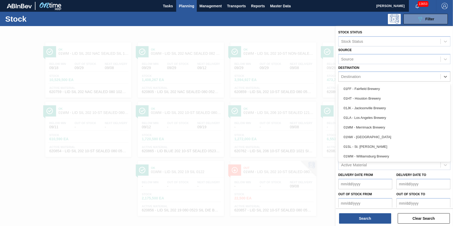
drag, startPoint x: 148, startPoint y: 30, endPoint x: 104, endPoint y: 20, distance: 45.4
click at [146, 30] on div at bounding box center [226, 139] width 453 height 226
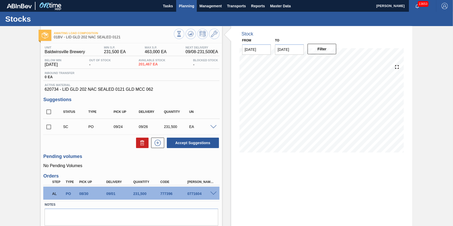
click at [184, 4] on span "Planning" at bounding box center [186, 6] width 15 height 6
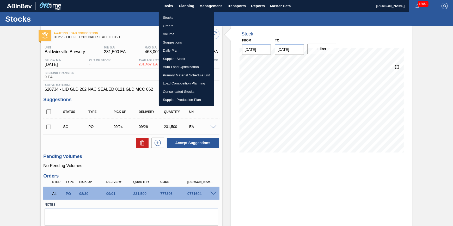
click at [193, 82] on li "Load Composition Planning" at bounding box center [186, 83] width 55 height 8
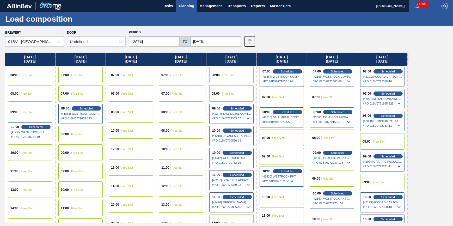
drag, startPoint x: 268, startPoint y: 128, endPoint x: 148, endPoint y: 130, distance: 120.1
click at [148, 130] on div "Thursday 09/04/2025 08:00 Free Slot 08:00 Free Slot 09:00 Free Slot 10:00 Sched…" at bounding box center [227, 138] width 445 height 170
click at [384, 143] on div "08:00 Free Slot" at bounding box center [382, 141] width 44 height 16
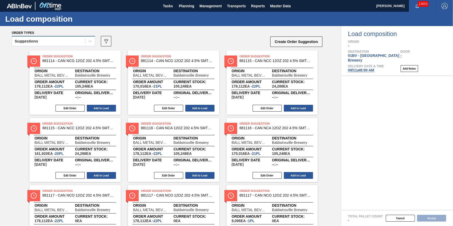
click at [68, 42] on div "Suggestions" at bounding box center [48, 42] width 73 height 8
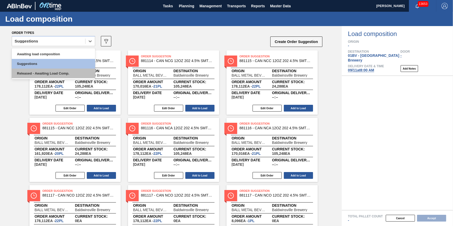
click at [67, 71] on div "Released - Awaiting Load Comp." at bounding box center [53, 74] width 83 height 10
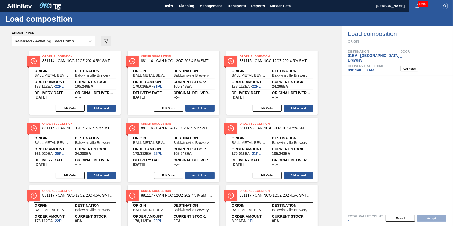
click at [110, 41] on button "089F7B8B-B2A5-4AFE-B5C0-19BA573D28AC" at bounding box center [106, 41] width 10 height 10
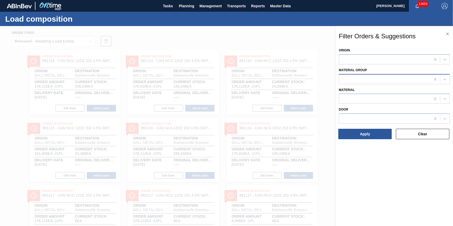
click at [375, 80] on div at bounding box center [384, 79] width 91 height 8
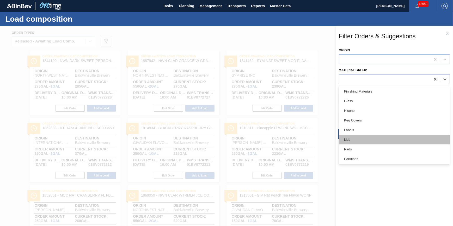
scroll to position [95, 0]
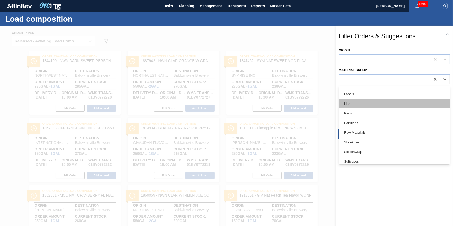
click at [378, 106] on div "Lids" at bounding box center [394, 104] width 111 height 10
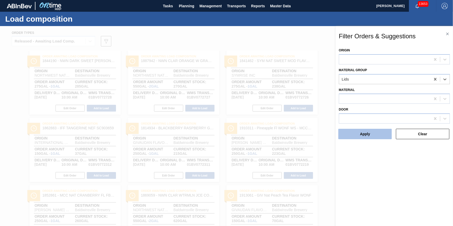
click at [363, 130] on button "Apply" at bounding box center [364, 134] width 53 height 10
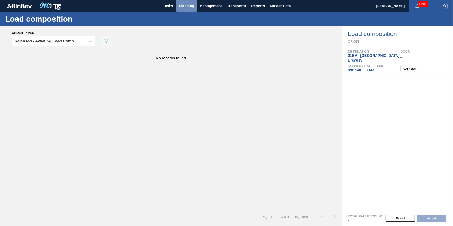
click at [194, 8] on span "Planning" at bounding box center [186, 6] width 15 height 6
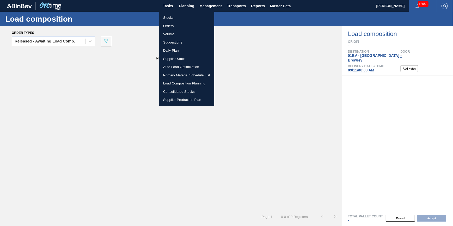
click at [198, 81] on li "Load Composition Planning" at bounding box center [186, 83] width 55 height 8
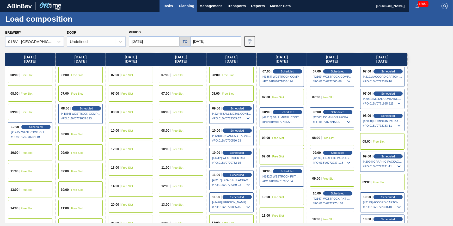
click at [170, 3] on span "Tasks" at bounding box center [167, 6] width 11 height 6
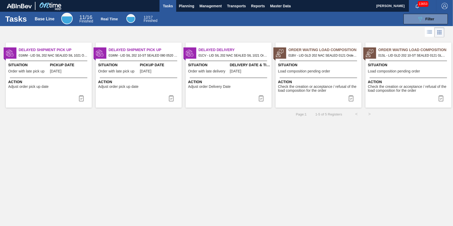
click at [165, 6] on span "Tasks" at bounding box center [167, 6] width 11 height 6
click at [176, 9] on button "Planning" at bounding box center [186, 6] width 21 height 12
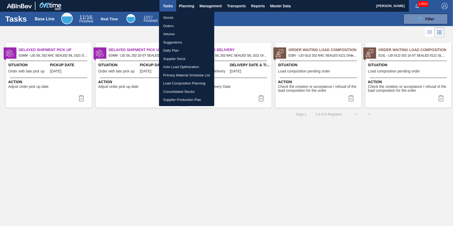
click at [178, 9] on div at bounding box center [226, 113] width 453 height 226
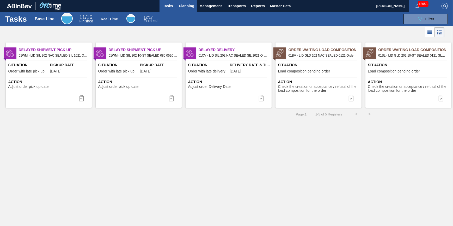
click at [183, 9] on button "Planning" at bounding box center [186, 6] width 21 height 12
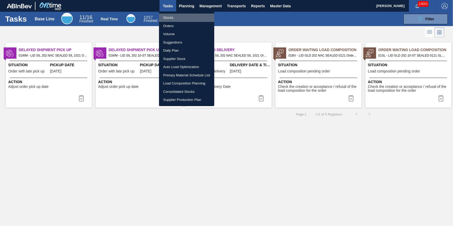
click at [180, 17] on li "Stocks" at bounding box center [186, 18] width 55 height 8
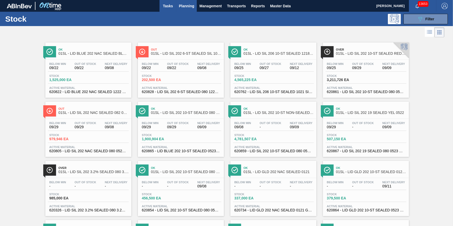
click at [167, 8] on span "Tasks" at bounding box center [167, 6] width 11 height 6
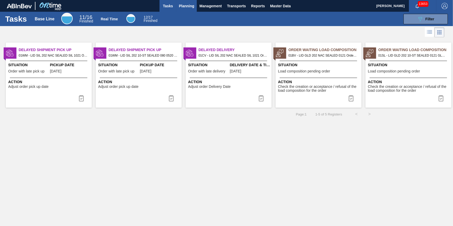
click at [185, 9] on button "Planning" at bounding box center [186, 6] width 21 height 12
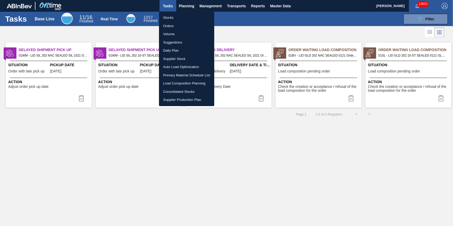
click at [185, 17] on li "Stocks" at bounding box center [186, 18] width 55 height 8
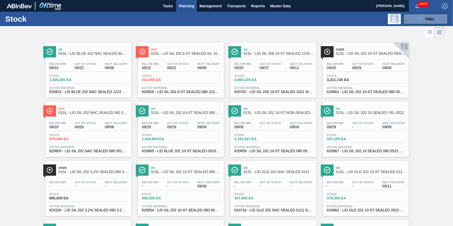
click at [64, 73] on div "Below Min 09/22 Out Of Stock 09/22 Next Delivery 09/08 Stock 1,525,000 EA Activ…" at bounding box center [88, 77] width 86 height 35
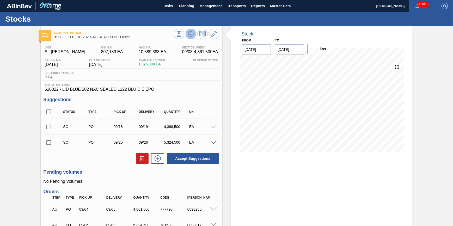
click at [192, 35] on icon at bounding box center [191, 34] width 6 height 6
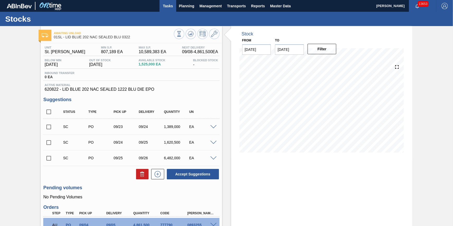
click at [167, 4] on span "Tasks" at bounding box center [167, 6] width 11 height 6
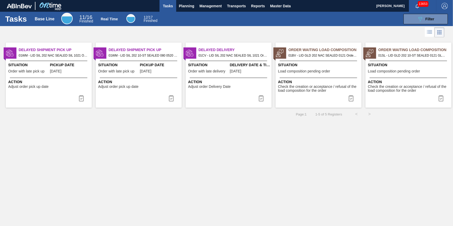
click at [165, 4] on span "Tasks" at bounding box center [167, 6] width 11 height 6
click at [176, 5] on button "Tasks" at bounding box center [167, 6] width 17 height 12
click at [174, 5] on button "Tasks" at bounding box center [167, 6] width 17 height 12
click at [182, 5] on span "Planning" at bounding box center [186, 6] width 15 height 6
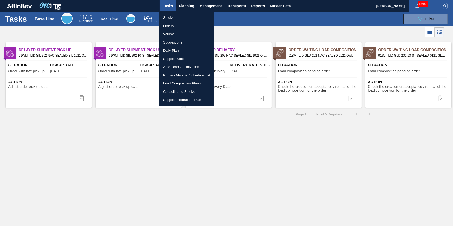
click at [185, 17] on li "Stocks" at bounding box center [186, 18] width 55 height 8
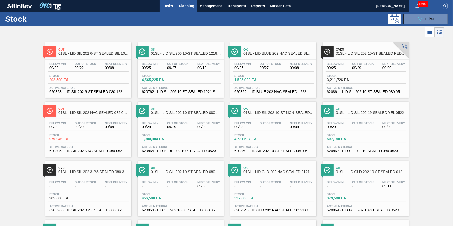
click at [159, 7] on button "Tasks" at bounding box center [167, 6] width 17 height 12
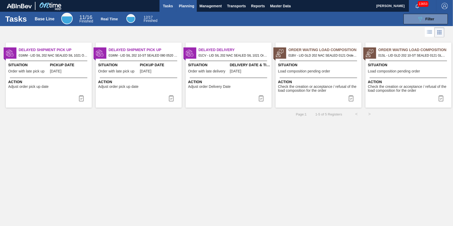
click at [180, 6] on button "Planning" at bounding box center [186, 6] width 21 height 12
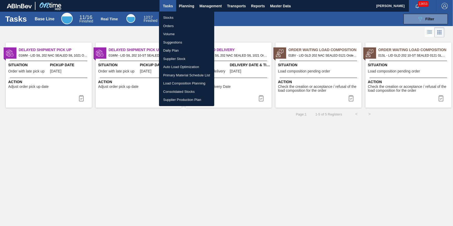
click at [183, 15] on li "Stocks" at bounding box center [186, 18] width 55 height 8
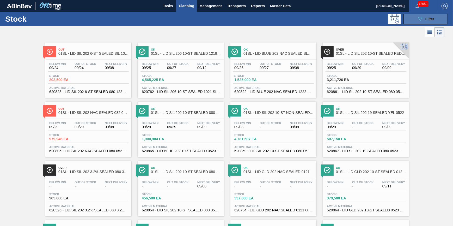
click at [415, 22] on button "089F7B8B-B2A5-4AFE-B5C0-19BA573D28AC Filter" at bounding box center [425, 19] width 44 height 10
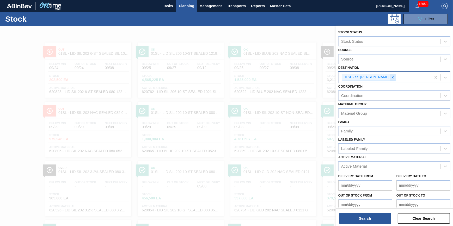
click at [391, 78] on icon at bounding box center [393, 78] width 4 height 4
click at [387, 78] on div "Destination" at bounding box center [389, 77] width 102 height 8
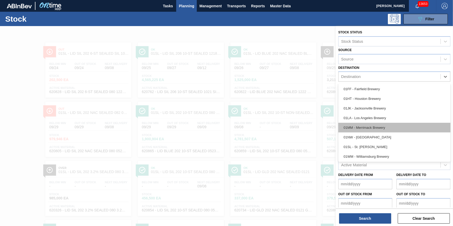
scroll to position [39, 0]
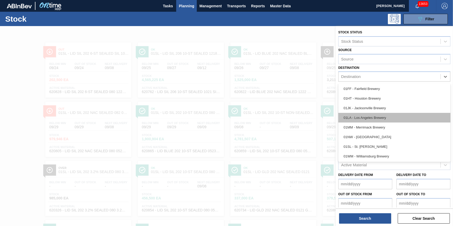
click at [387, 117] on div "01LA - Los Angeles Brewery" at bounding box center [394, 118] width 112 height 10
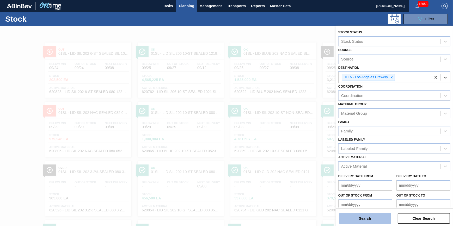
click at [360, 217] on button "Search" at bounding box center [365, 218] width 52 height 10
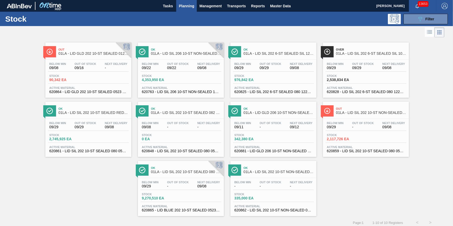
click at [332, 126] on span "09/29" at bounding box center [335, 127] width 17 height 4
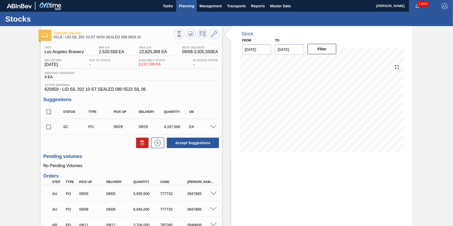
click at [182, 10] on button "Planning" at bounding box center [186, 6] width 21 height 12
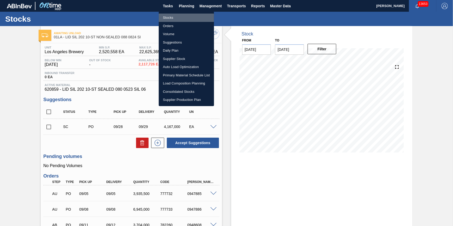
click at [178, 18] on li "Stocks" at bounding box center [186, 18] width 55 height 8
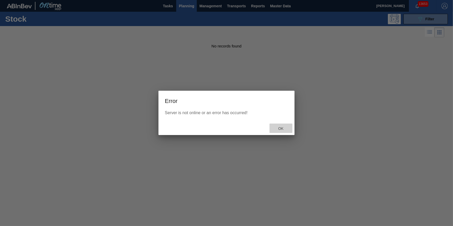
click at [284, 129] on span "Ok" at bounding box center [281, 128] width 14 height 4
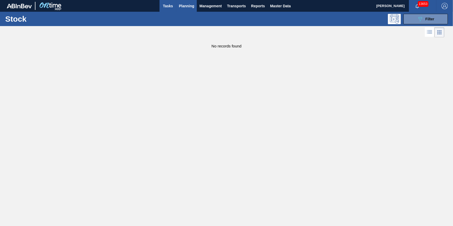
click at [172, 3] on span "Tasks" at bounding box center [167, 6] width 11 height 6
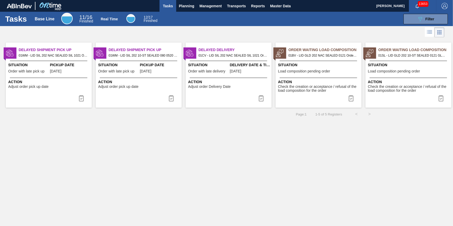
click at [169, 3] on span "Tasks" at bounding box center [167, 6] width 11 height 6
click at [180, 7] on span "Planning" at bounding box center [186, 6] width 15 height 6
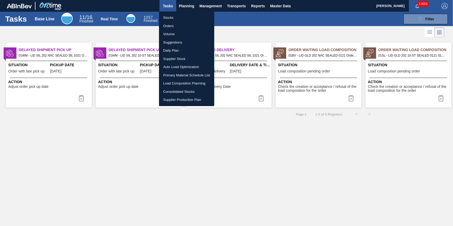
click at [177, 17] on li "Stocks" at bounding box center [186, 18] width 55 height 8
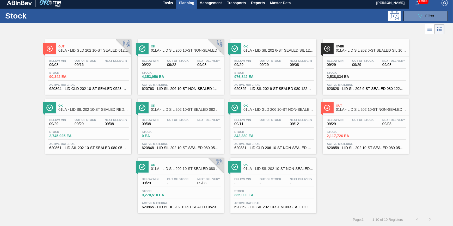
scroll to position [4, 0]
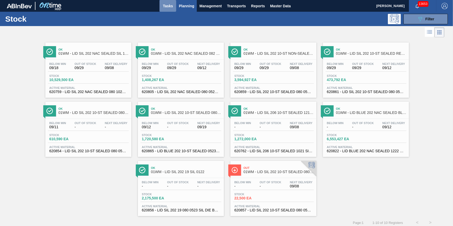
click at [165, 8] on span "Tasks" at bounding box center [167, 6] width 11 height 6
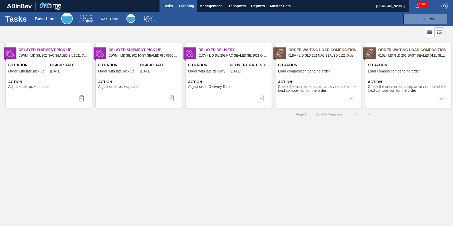
click at [181, 8] on span "Planning" at bounding box center [186, 6] width 15 height 6
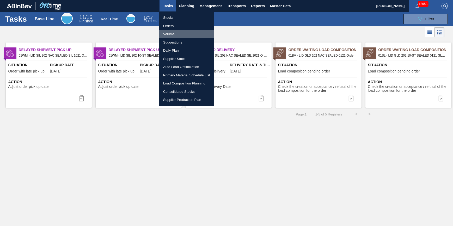
click at [183, 31] on li "Volume" at bounding box center [186, 34] width 55 height 8
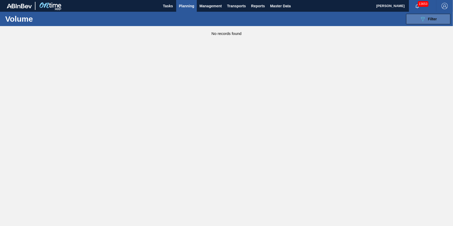
click at [415, 17] on button "089F7B8B-B2A5-4AFE-B5C0-19BA573D28AC Filter" at bounding box center [428, 19] width 44 height 10
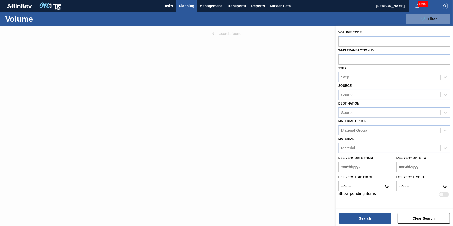
click at [271, 142] on div at bounding box center [226, 139] width 453 height 226
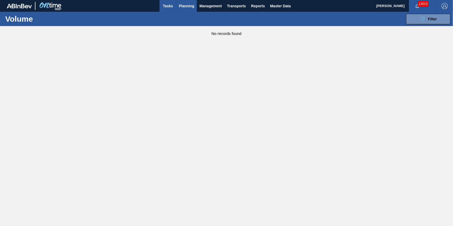
click at [175, 4] on button "Tasks" at bounding box center [167, 6] width 17 height 12
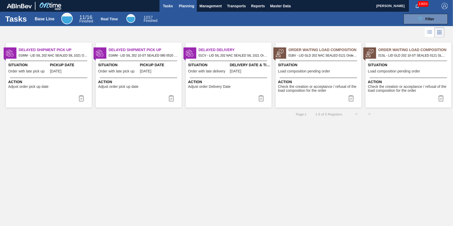
click at [191, 4] on span "Planning" at bounding box center [186, 6] width 15 height 6
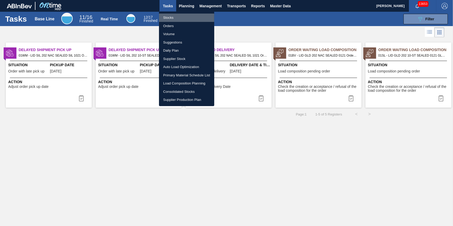
click at [182, 14] on li "Stocks" at bounding box center [186, 18] width 55 height 8
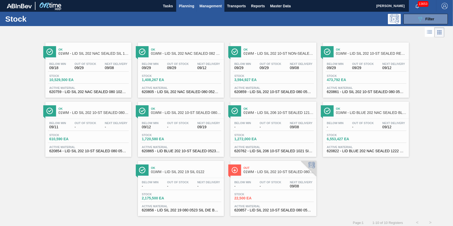
click at [210, 6] on span "Management" at bounding box center [210, 6] width 22 height 6
click at [167, 18] on div at bounding box center [226, 113] width 453 height 226
click at [170, 0] on body "Tasks Planning Management Transports Reports Master Data [PERSON_NAME] 13653 Ma…" at bounding box center [226, 0] width 453 height 0
click at [168, 9] on button "Tasks" at bounding box center [167, 6] width 17 height 12
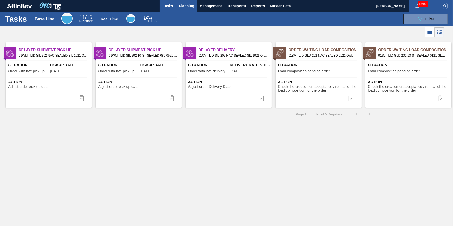
click at [181, 11] on button "Planning" at bounding box center [186, 6] width 21 height 12
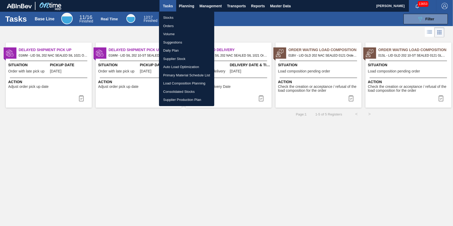
click at [181, 19] on li "Stocks" at bounding box center [186, 18] width 55 height 8
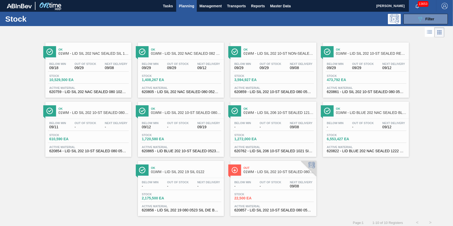
click at [188, 8] on span "Planning" at bounding box center [186, 6] width 15 height 6
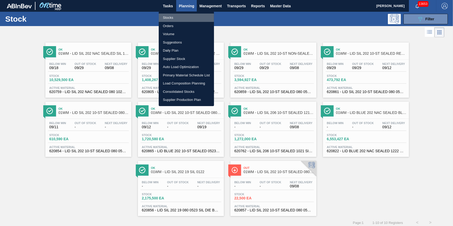
click at [186, 15] on li "Stocks" at bounding box center [186, 18] width 55 height 8
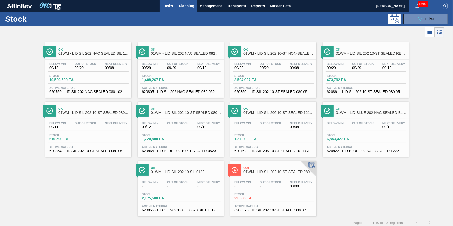
click at [169, 7] on span "Tasks" at bounding box center [167, 6] width 11 height 6
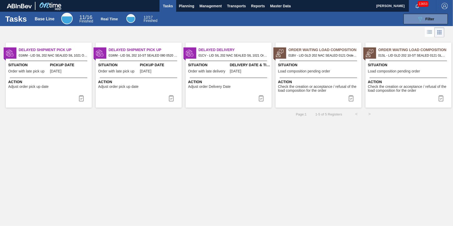
click at [174, 6] on button "Tasks" at bounding box center [167, 6] width 17 height 12
click at [188, 8] on span "Planning" at bounding box center [186, 6] width 15 height 6
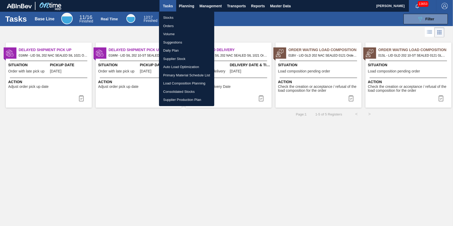
click at [185, 14] on li "Stocks" at bounding box center [186, 18] width 55 height 8
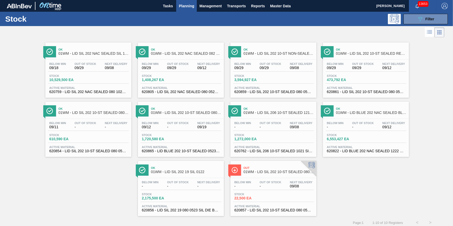
drag, startPoint x: 205, startPoint y: 8, endPoint x: 204, endPoint y: 13, distance: 5.1
click at [205, 8] on span "Management" at bounding box center [210, 6] width 22 height 6
click at [167, 10] on div at bounding box center [226, 113] width 453 height 226
click at [167, 0] on body "Tasks Planning Management Transports Reports Master Data [PERSON_NAME] 13653 Ma…" at bounding box center [226, 0] width 453 height 0
click at [170, 6] on span "Tasks" at bounding box center [167, 6] width 11 height 6
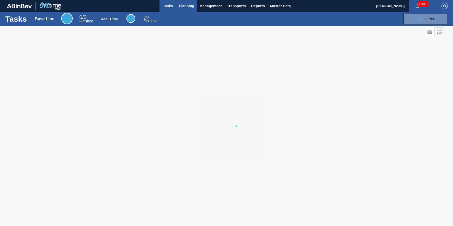
click at [183, 7] on span "Planning" at bounding box center [186, 6] width 15 height 6
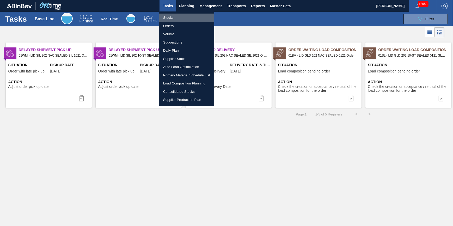
click at [183, 15] on li "Stocks" at bounding box center [186, 18] width 55 height 8
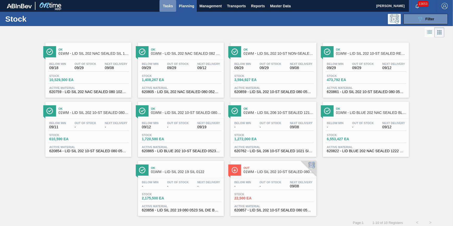
click at [167, 5] on span "Tasks" at bounding box center [167, 6] width 11 height 6
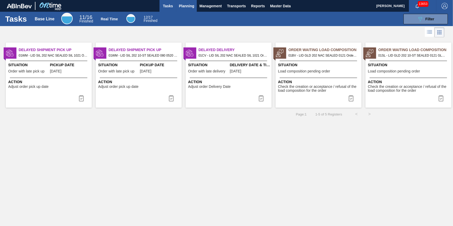
click at [179, 2] on button "Planning" at bounding box center [186, 6] width 21 height 12
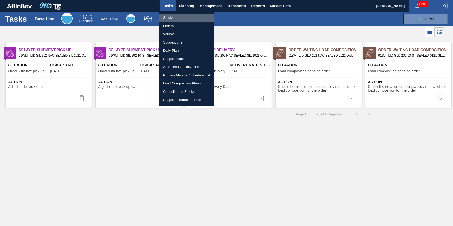
click at [177, 14] on li "Stocks" at bounding box center [186, 18] width 55 height 8
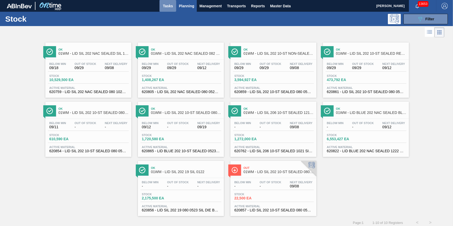
click at [167, 7] on span "Tasks" at bounding box center [167, 6] width 11 height 6
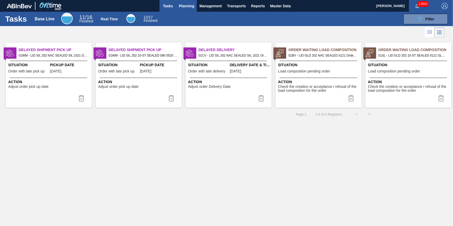
click at [180, 5] on span "Planning" at bounding box center [186, 6] width 15 height 6
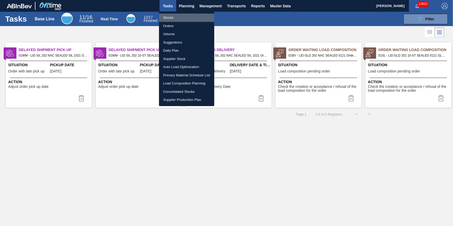
click at [177, 16] on li "Stocks" at bounding box center [186, 18] width 55 height 8
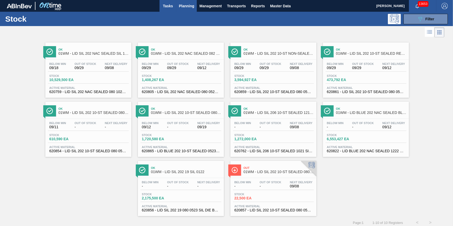
click at [165, 10] on button "Tasks" at bounding box center [167, 6] width 17 height 12
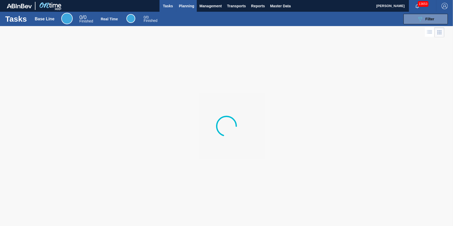
click at [178, 7] on button "Planning" at bounding box center [186, 6] width 21 height 12
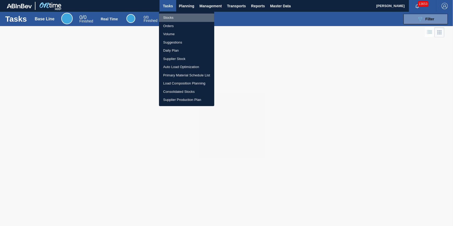
click at [176, 15] on li "Stocks" at bounding box center [186, 18] width 55 height 8
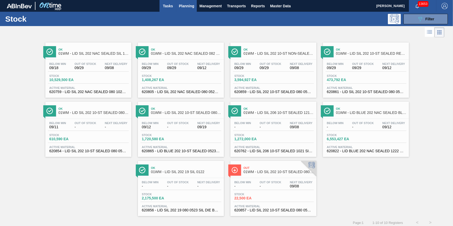
click at [171, 9] on button "Tasks" at bounding box center [167, 6] width 17 height 12
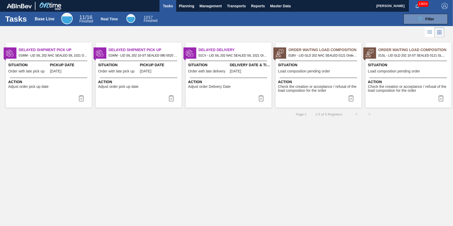
click at [294, 71] on span "Load composition pending order" at bounding box center [304, 71] width 52 height 4
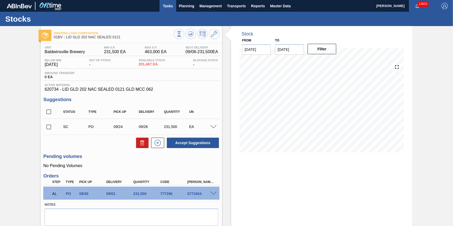
drag, startPoint x: 164, startPoint y: 5, endPoint x: 170, endPoint y: 8, distance: 6.5
click at [164, 5] on span "Tasks" at bounding box center [167, 6] width 11 height 6
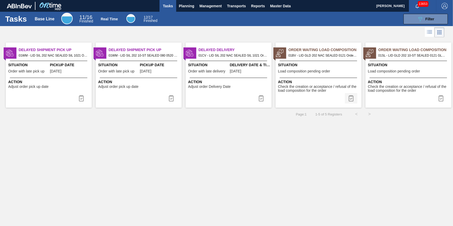
click at [349, 99] on img at bounding box center [351, 98] width 6 height 6
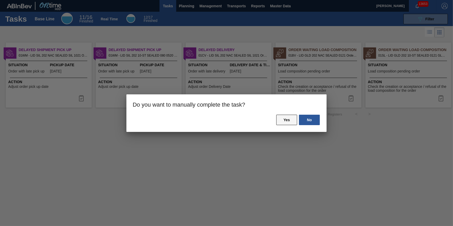
click at [295, 118] on button "Yes" at bounding box center [286, 120] width 21 height 10
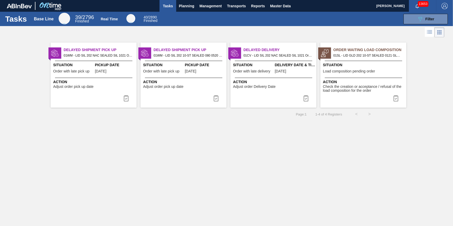
click at [335, 65] on span "Situation" at bounding box center [364, 64] width 82 height 5
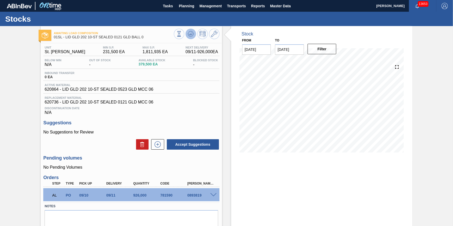
click at [188, 34] on icon at bounding box center [191, 34] width 6 height 6
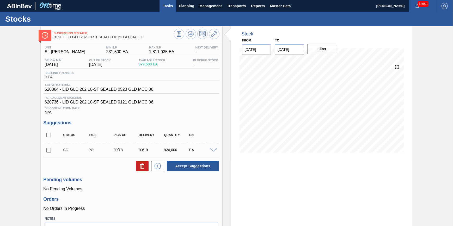
click at [170, 7] on span "Tasks" at bounding box center [167, 6] width 11 height 6
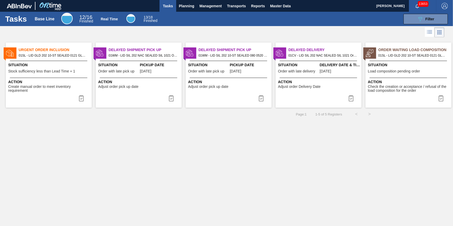
click at [390, 78] on div at bounding box center [407, 78] width 77 height 0
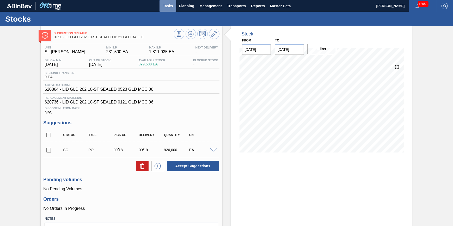
click at [168, 9] on button "Tasks" at bounding box center [167, 6] width 17 height 12
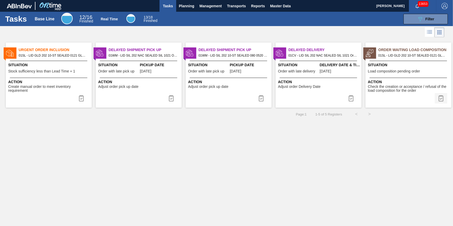
click at [439, 100] on img at bounding box center [441, 98] width 6 height 6
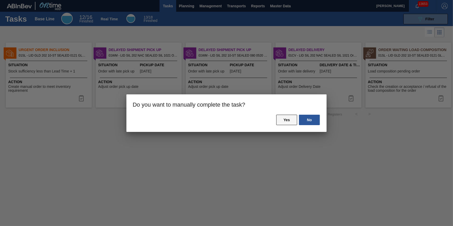
click at [291, 125] on button "Yes" at bounding box center [286, 120] width 21 height 10
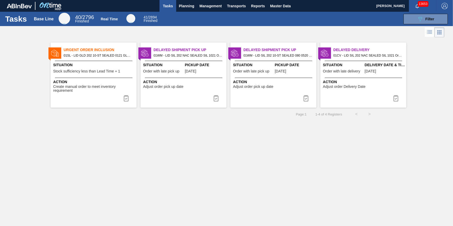
click at [95, 61] on div "Urgent Order Inclusion 01SL - LID GLD 202 10-ST SEALED 0121 GLD BALL 0 Situatio…" at bounding box center [94, 74] width 86 height 65
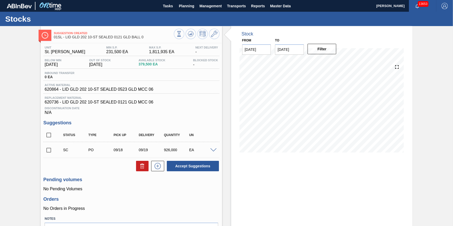
click at [166, 13] on div "Stocks" at bounding box center [226, 19] width 453 height 14
click at [167, 8] on span "Tasks" at bounding box center [167, 6] width 11 height 6
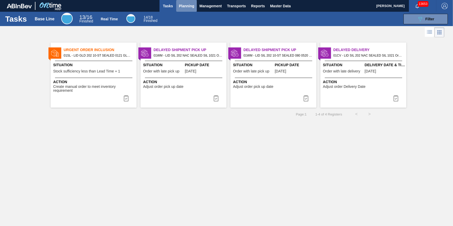
click at [190, 8] on span "Planning" at bounding box center [186, 6] width 15 height 6
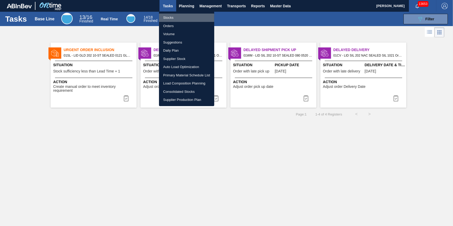
click at [188, 16] on li "Stocks" at bounding box center [186, 18] width 55 height 8
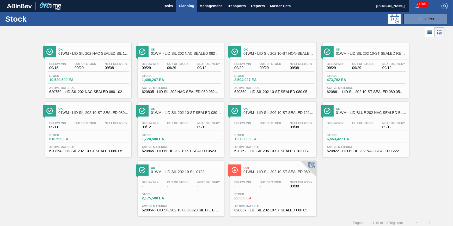
click at [158, 6] on div "Tasks Planning Management Transports Reports Master Data" at bounding box center [226, 6] width 453 height 12
click at [161, 6] on button "Tasks" at bounding box center [167, 6] width 17 height 12
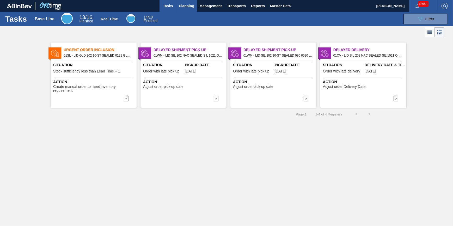
click at [192, 7] on span "Planning" at bounding box center [186, 6] width 15 height 6
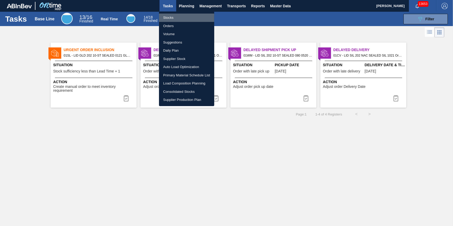
click at [190, 17] on li "Stocks" at bounding box center [186, 18] width 55 height 8
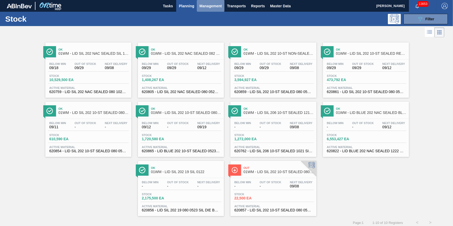
click at [218, 10] on button "Management" at bounding box center [211, 6] width 28 height 12
click at [255, 24] on div at bounding box center [226, 113] width 453 height 226
click at [241, 8] on span "Transports" at bounding box center [236, 6] width 19 height 6
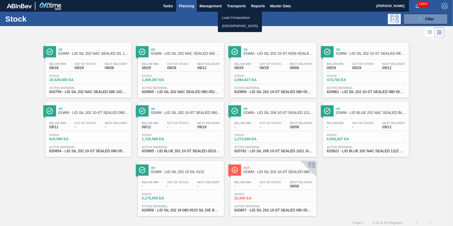
click at [189, 25] on div at bounding box center [226, 113] width 453 height 226
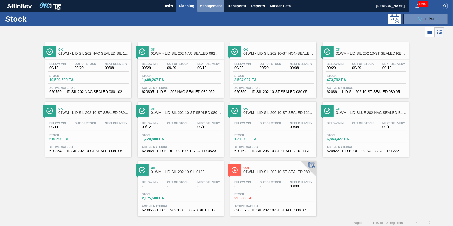
click at [216, 8] on span "Management" at bounding box center [210, 6] width 22 height 6
click at [171, 24] on div at bounding box center [226, 113] width 453 height 226
click at [430, 19] on span "Filter" at bounding box center [429, 19] width 9 height 4
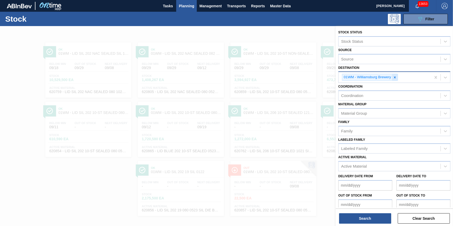
click at [394, 79] on div at bounding box center [395, 77] width 6 height 7
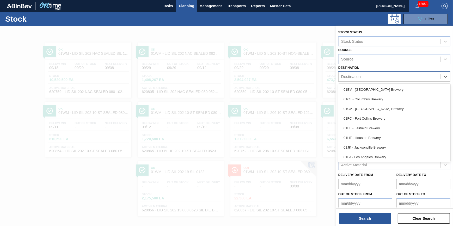
click at [394, 79] on div "Destination" at bounding box center [389, 77] width 102 height 8
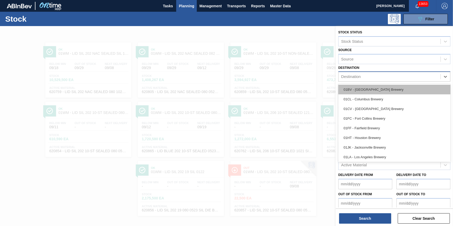
click at [385, 88] on div "01BV - [GEOGRAPHIC_DATA] Brewery" at bounding box center [394, 90] width 112 height 10
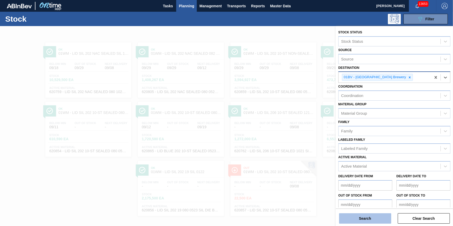
click at [362, 218] on button "Search" at bounding box center [365, 218] width 52 height 10
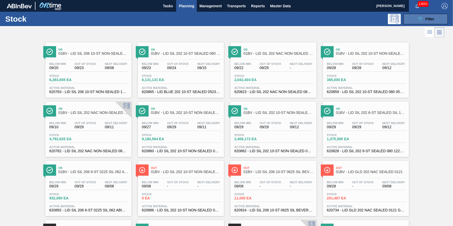
click at [417, 22] on icon "089F7B8B-B2A5-4AFE-B5C0-19BA573D28AC" at bounding box center [420, 19] width 6 height 6
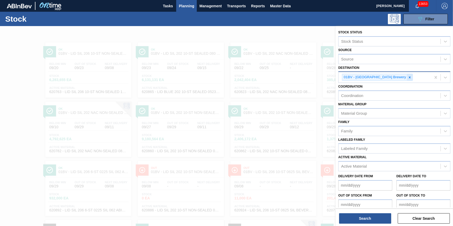
click at [407, 76] on div at bounding box center [410, 77] width 6 height 7
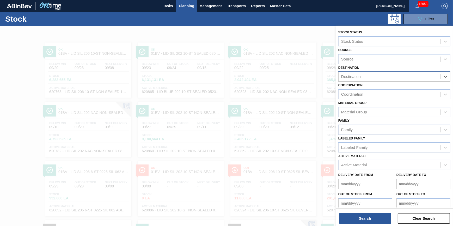
click at [394, 77] on div "Destination" at bounding box center [389, 77] width 102 height 8
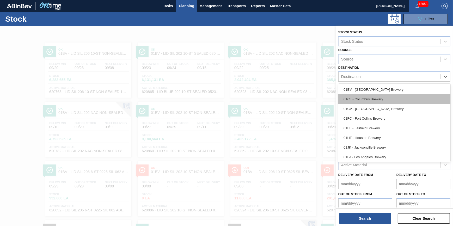
click at [390, 97] on div "01CL - Columbus Brewery" at bounding box center [394, 99] width 112 height 10
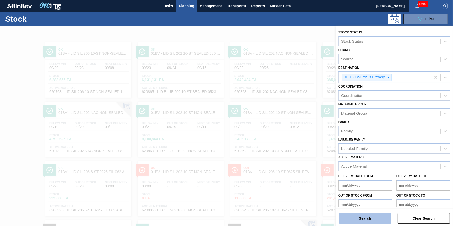
click at [359, 221] on button "Search" at bounding box center [365, 218] width 52 height 10
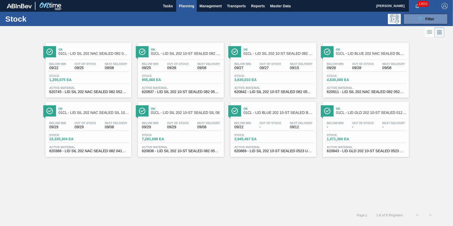
click at [113, 63] on span "Next Delivery" at bounding box center [116, 63] width 23 height 3
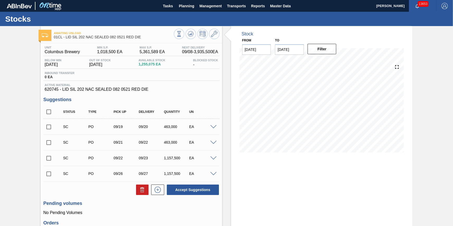
click at [191, 12] on div "Stocks" at bounding box center [226, 19] width 453 height 14
click at [189, 8] on span "Planning" at bounding box center [186, 6] width 15 height 6
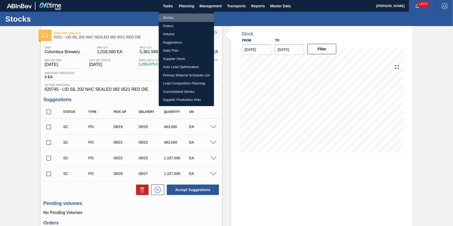
click at [187, 19] on li "Stocks" at bounding box center [186, 18] width 55 height 8
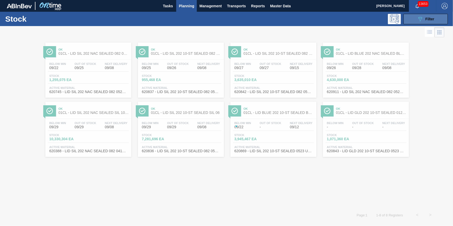
click at [417, 21] on icon "089F7B8B-B2A5-4AFE-B5C0-19BA573D28AC" at bounding box center [420, 19] width 6 height 6
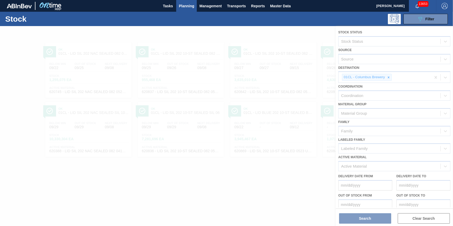
click at [391, 78] on div at bounding box center [226, 126] width 453 height 200
click at [388, 78] on div at bounding box center [226, 126] width 453 height 200
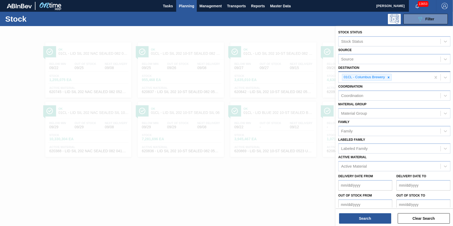
click at [388, 78] on icon at bounding box center [389, 78] width 4 height 4
click at [383, 78] on div "Destination" at bounding box center [389, 77] width 102 height 8
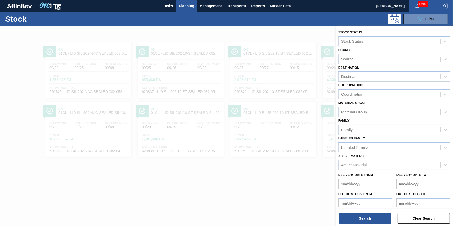
click at [249, 211] on div at bounding box center [226, 139] width 453 height 226
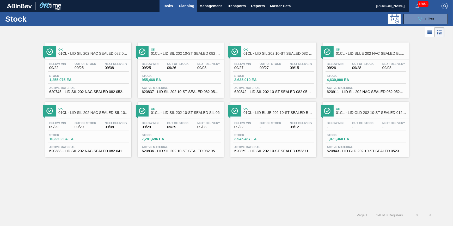
click at [168, 6] on span "Tasks" at bounding box center [167, 6] width 11 height 6
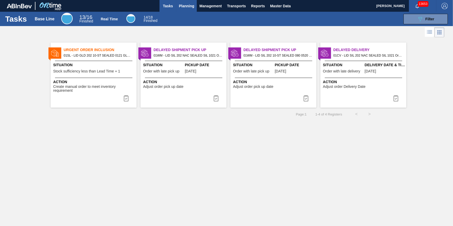
click at [189, 7] on span "Planning" at bounding box center [186, 6] width 15 height 6
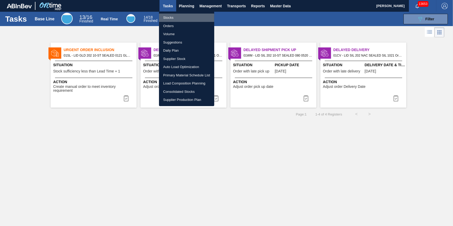
click at [186, 17] on li "Stocks" at bounding box center [186, 18] width 55 height 8
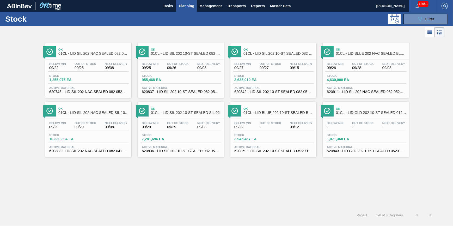
click at [177, 8] on button "Planning" at bounding box center [186, 6] width 21 height 12
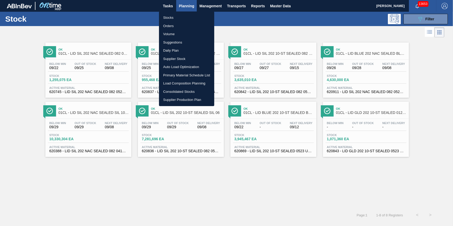
click at [174, 7] on div at bounding box center [226, 113] width 453 height 226
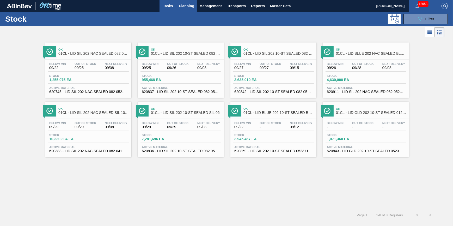
click at [169, 8] on span "Tasks" at bounding box center [167, 6] width 11 height 6
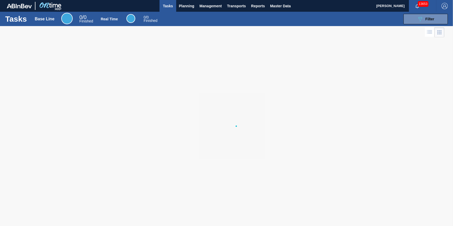
click at [168, 6] on span "Tasks" at bounding box center [167, 6] width 11 height 6
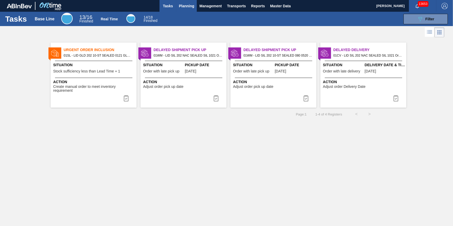
click at [195, 8] on button "Planning" at bounding box center [186, 6] width 21 height 12
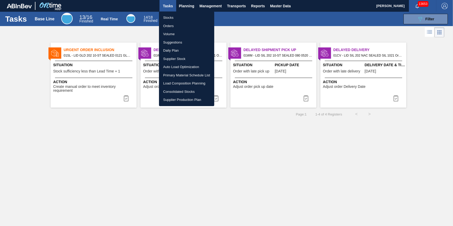
click at [112, 35] on div at bounding box center [226, 113] width 453 height 226
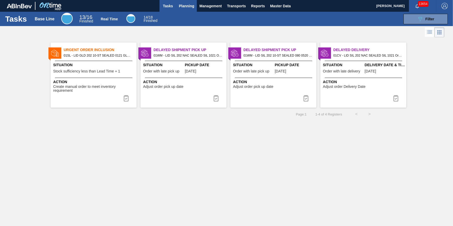
click at [187, 9] on button "Planning" at bounding box center [186, 6] width 21 height 12
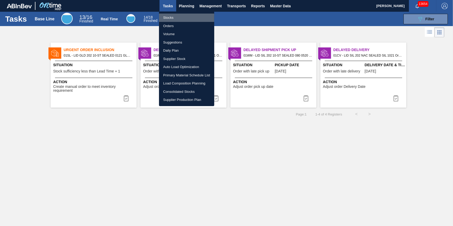
click at [177, 21] on li "Stocks" at bounding box center [186, 18] width 55 height 8
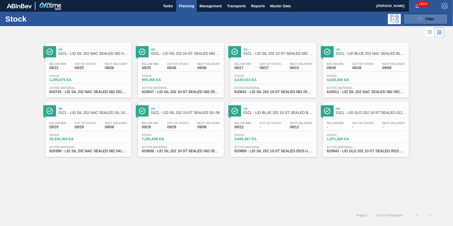
click at [423, 21] on icon "089F7B8B-B2A5-4AFE-B5C0-19BA573D28AC" at bounding box center [420, 19] width 6 height 6
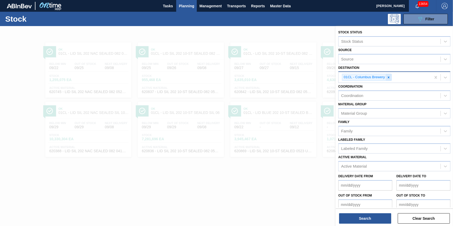
click at [391, 76] on div at bounding box center [389, 77] width 6 height 7
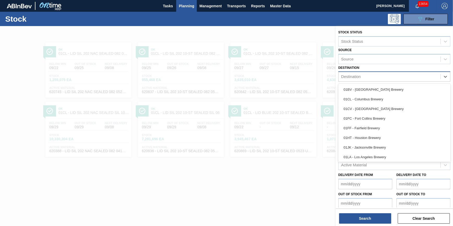
click at [389, 77] on div "Destination" at bounding box center [389, 77] width 102 height 8
click at [379, 118] on div "01FC - Fort Collins Brewery" at bounding box center [394, 119] width 112 height 10
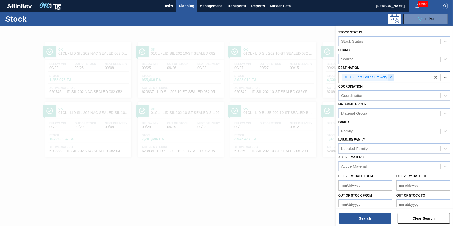
click at [391, 77] on icon at bounding box center [391, 77] width 2 height 2
click at [391, 77] on div "Destination" at bounding box center [389, 77] width 102 height 8
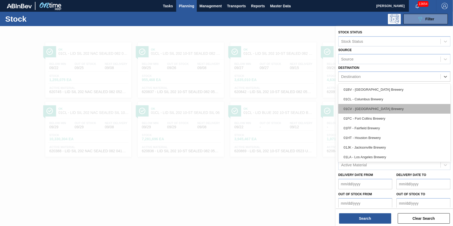
click at [384, 108] on div "01CV - [GEOGRAPHIC_DATA] Brewery" at bounding box center [394, 109] width 112 height 10
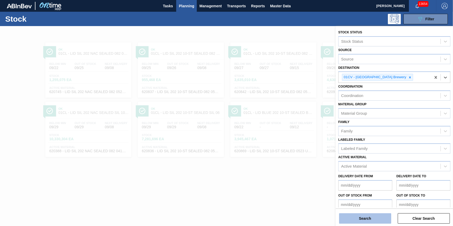
click at [365, 220] on button "Search" at bounding box center [365, 218] width 52 height 10
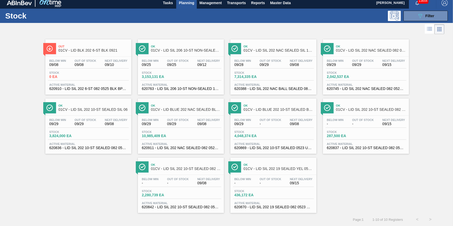
scroll to position [4, 0]
click at [415, 15] on button "089F7B8B-B2A5-4AFE-B5C0-19BA573D28AC Filter" at bounding box center [425, 16] width 44 height 10
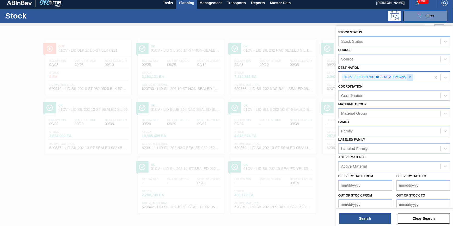
click at [408, 76] on icon at bounding box center [410, 78] width 4 height 4
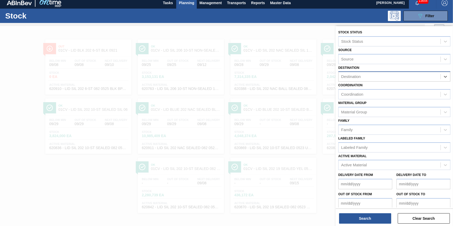
click at [390, 76] on div "Destination" at bounding box center [389, 77] width 102 height 8
click at [32, 72] on div at bounding box center [226, 139] width 453 height 226
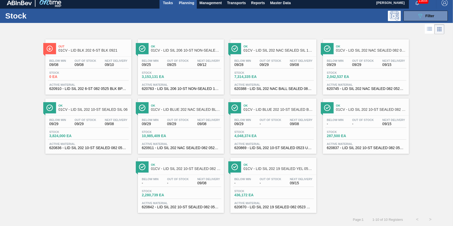
click at [161, 7] on button "Tasks" at bounding box center [167, 3] width 17 height 12
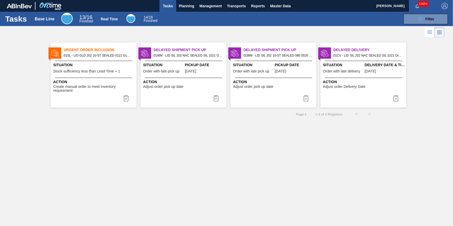
click at [405, 26] on div at bounding box center [226, 32] width 453 height 13
click at [413, 22] on button "089F7B8B-B2A5-4AFE-B5C0-19BA573D28AC Filter" at bounding box center [425, 19] width 44 height 10
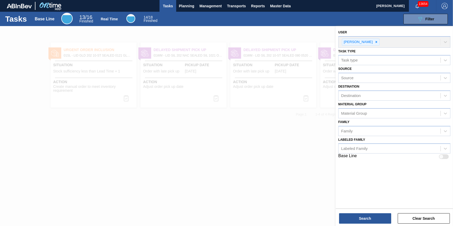
click at [182, 12] on div "Tasks Base Line 13 / 16 Finished Real Time 14 / 18 Finished 089F7B8B-B2A5-4AFE-…" at bounding box center [226, 19] width 453 height 14
click at [184, 9] on button "Planning" at bounding box center [186, 6] width 21 height 12
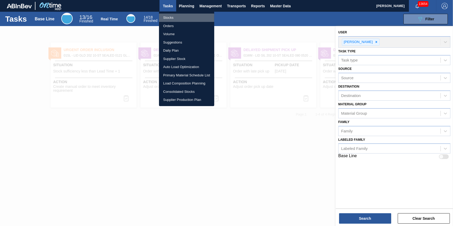
click at [181, 17] on li "Stocks" at bounding box center [186, 18] width 55 height 8
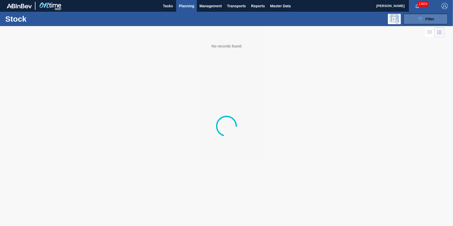
click at [421, 21] on icon "089F7B8B-B2A5-4AFE-B5C0-19BA573D28AC" at bounding box center [420, 19] width 6 height 6
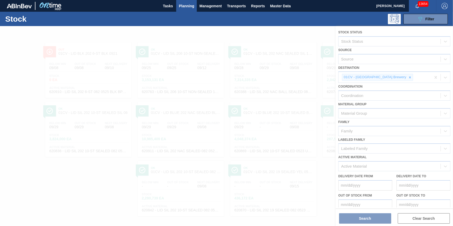
click at [228, 62] on div at bounding box center [226, 126] width 453 height 200
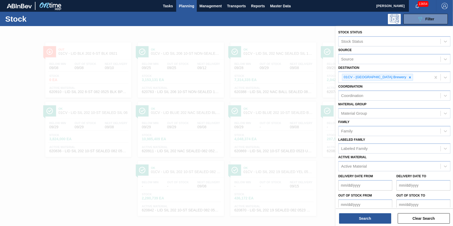
click at [306, 35] on div at bounding box center [226, 139] width 453 height 226
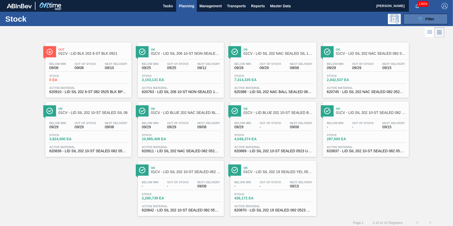
click at [414, 20] on button "089F7B8B-B2A5-4AFE-B5C0-19BA573D28AC Filter" at bounding box center [425, 19] width 44 height 10
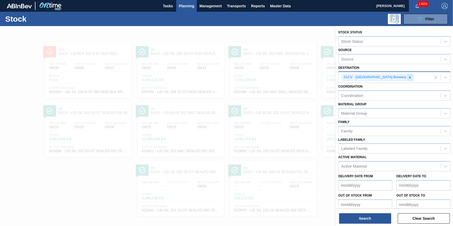
click at [408, 78] on icon at bounding box center [410, 78] width 4 height 4
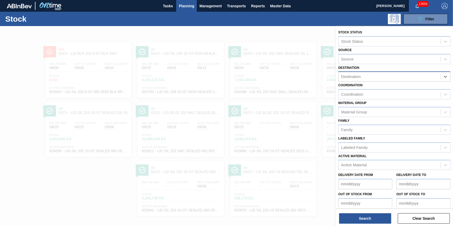
click at [389, 78] on div "Destination" at bounding box center [389, 77] width 102 height 8
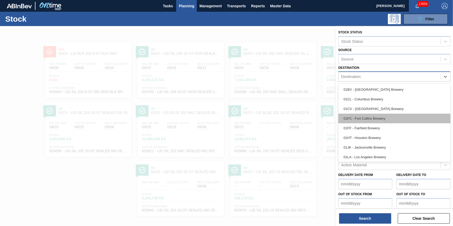
click at [384, 114] on div "01FC - Fort Collins Brewery" at bounding box center [394, 119] width 112 height 10
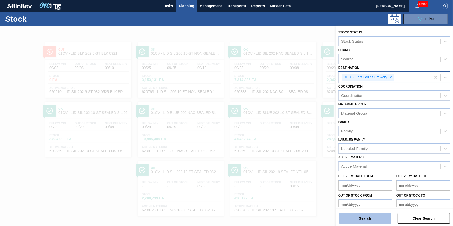
click at [355, 218] on button "Search" at bounding box center [365, 218] width 52 height 10
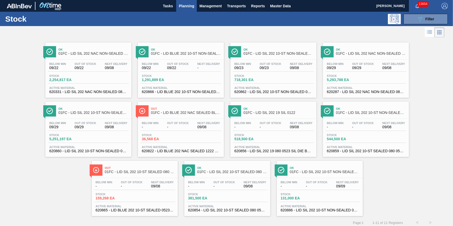
scroll to position [4, 0]
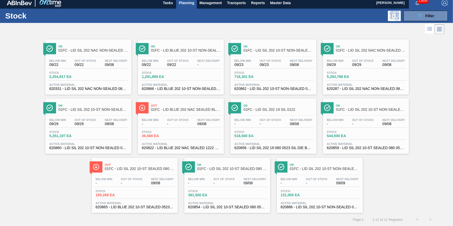
click at [80, 75] on span "2,254,817 EA" at bounding box center [67, 77] width 36 height 4
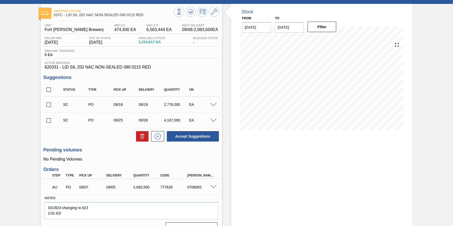
scroll to position [11, 0]
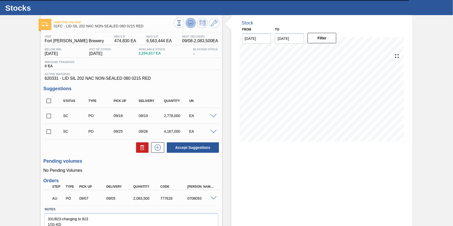
click at [189, 23] on icon at bounding box center [191, 23] width 6 height 6
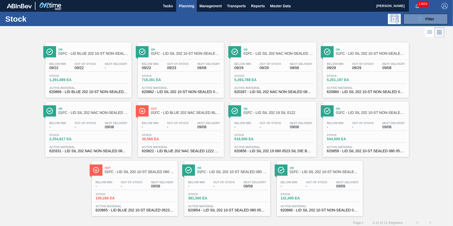
click at [100, 66] on div "Below Min 09/22 Out Of Stock 09/22 Next Delivery -" at bounding box center [88, 66] width 81 height 9
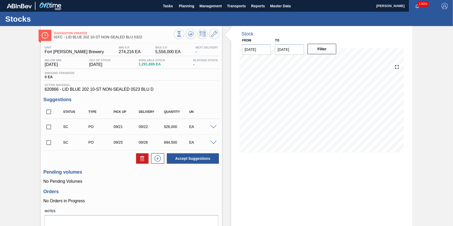
click at [213, 129] on span at bounding box center [213, 127] width 6 height 4
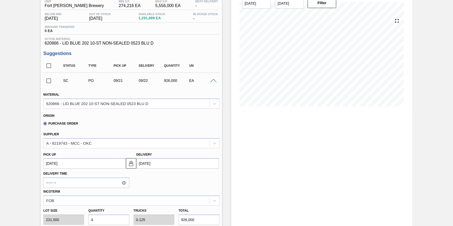
scroll to position [23, 0]
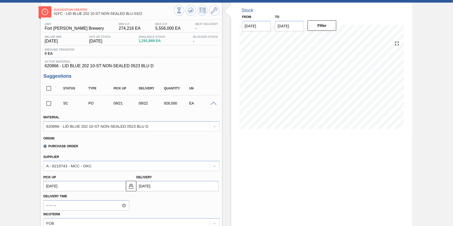
click at [214, 104] on span at bounding box center [213, 104] width 6 height 4
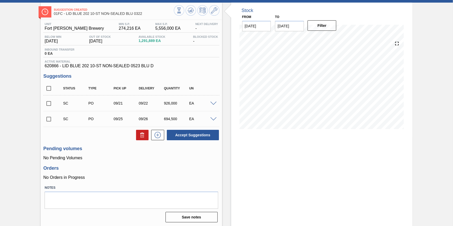
click at [214, 121] on span at bounding box center [213, 119] width 6 height 4
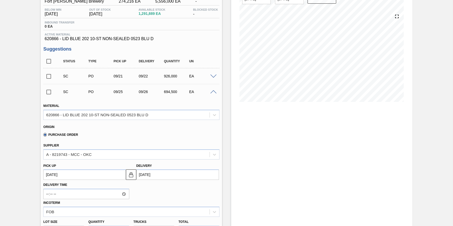
scroll to position [0, 0]
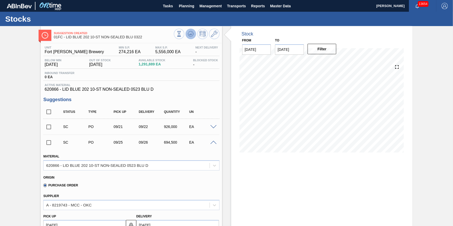
click at [190, 34] on icon at bounding box center [190, 34] width 3 height 2
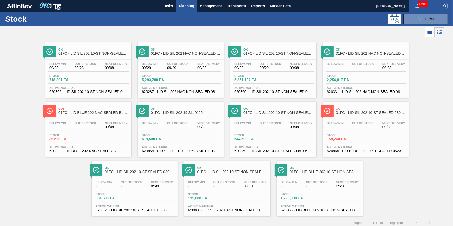
click at [344, 77] on span "Stock" at bounding box center [345, 75] width 36 height 3
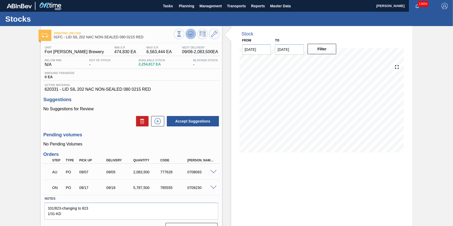
click at [189, 34] on icon at bounding box center [191, 34] width 6 height 6
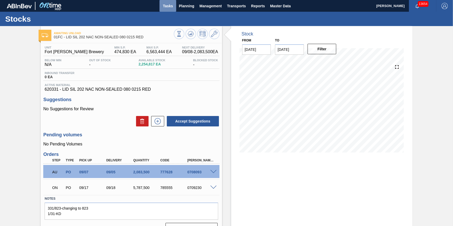
click at [167, 5] on span "Tasks" at bounding box center [167, 6] width 11 height 6
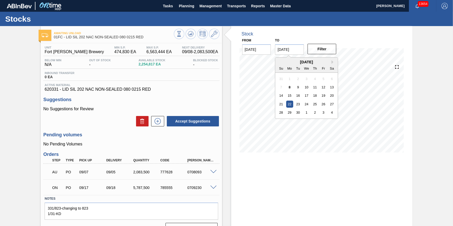
click at [291, 54] on input "[DATE]" at bounding box center [289, 49] width 29 height 10
click at [334, 113] on div "4" at bounding box center [331, 112] width 7 height 7
type input "[DATE]"
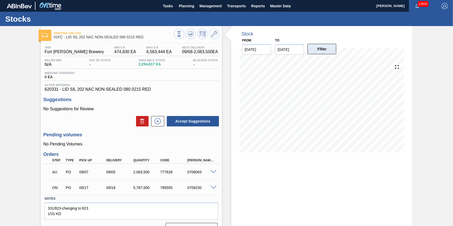
click at [328, 48] on button "Filter" at bounding box center [321, 49] width 29 height 10
click at [168, 5] on span "Tasks" at bounding box center [167, 6] width 11 height 6
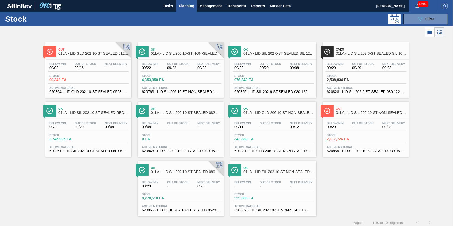
scroll to position [4, 0]
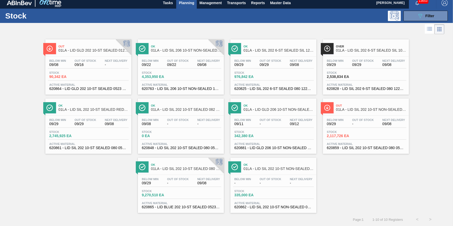
click at [170, 11] on div "089F7B8B-B2A5-4AFE-B5C0-19BA573D28AC Filter" at bounding box center [266, 16] width 368 height 10
click at [170, 6] on button "Tasks" at bounding box center [167, 3] width 17 height 12
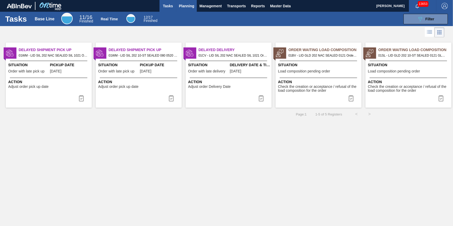
click at [195, 7] on button "Planning" at bounding box center [186, 6] width 21 height 12
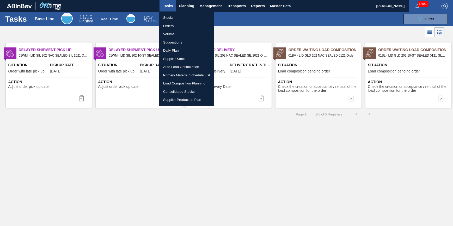
click at [195, 80] on li "Load Composition Planning" at bounding box center [186, 83] width 55 height 8
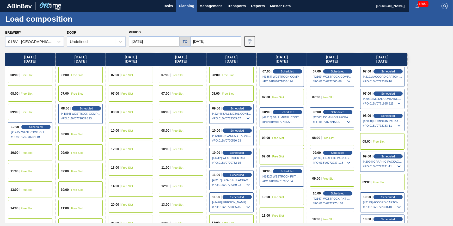
click at [289, 157] on div "09:00 Free Slot" at bounding box center [281, 156] width 44 height 16
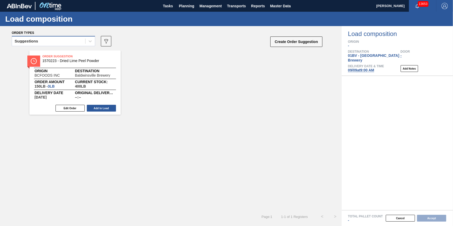
click at [69, 36] on div "Suggestions" at bounding box center [53, 41] width 83 height 10
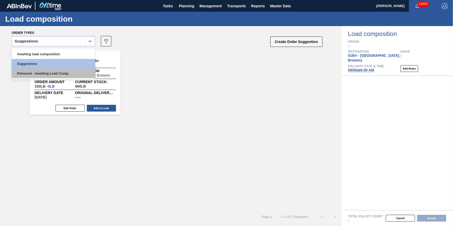
click at [64, 75] on div "Released - Awaiting Load Comp." at bounding box center [53, 74] width 83 height 10
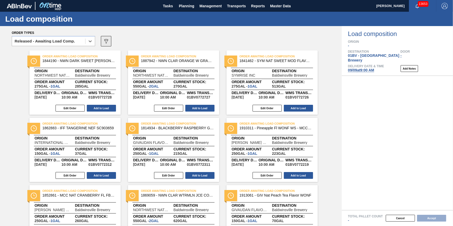
click at [102, 43] on button "089F7B8B-B2A5-4AFE-B5C0-19BA573D28AC" at bounding box center [106, 41] width 10 height 10
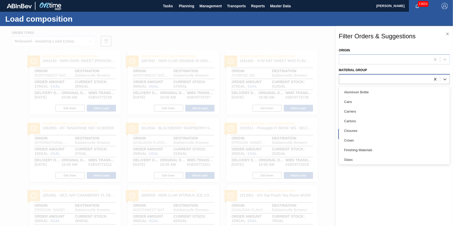
click at [348, 75] on div at bounding box center [394, 79] width 111 height 10
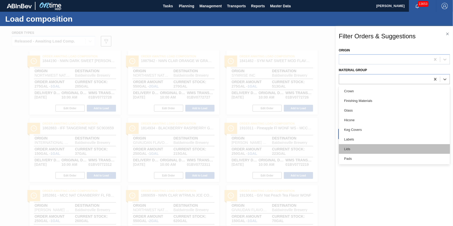
scroll to position [95, 0]
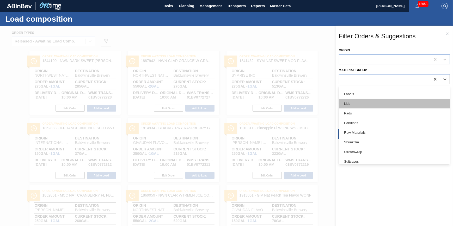
click at [370, 103] on div "Lids" at bounding box center [394, 104] width 111 height 10
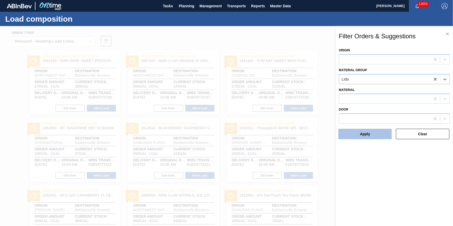
click at [369, 130] on button "Apply" at bounding box center [364, 134] width 53 height 10
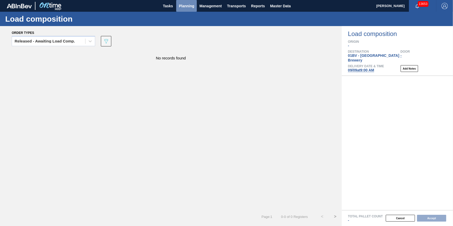
click at [188, 5] on span "Planning" at bounding box center [186, 6] width 15 height 6
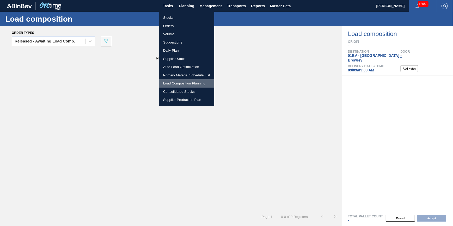
click at [192, 81] on li "Load Composition Planning" at bounding box center [186, 83] width 55 height 8
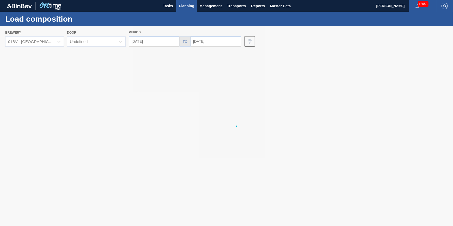
click at [52, 44] on div at bounding box center [226, 126] width 453 height 200
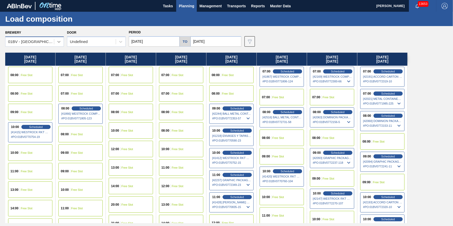
click at [54, 43] on div at bounding box center [58, 41] width 9 height 9
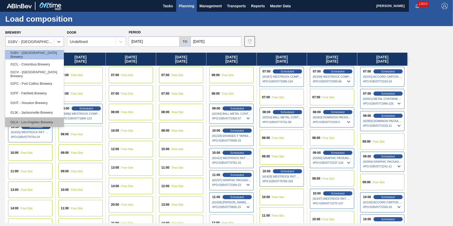
scroll to position [39, 0]
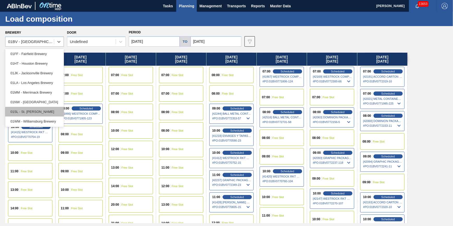
click at [43, 114] on div "01SL - St. [PERSON_NAME]" at bounding box center [34, 112] width 59 height 10
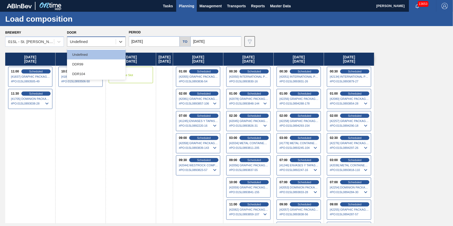
click at [102, 39] on div "Undefined" at bounding box center [91, 42] width 48 height 8
click at [102, 69] on div "DDR104" at bounding box center [96, 74] width 59 height 10
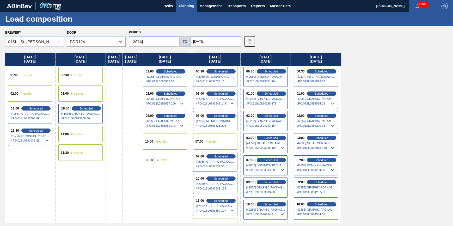
click at [215, 137] on div "07:00 Free Slot" at bounding box center [215, 141] width 44 height 16
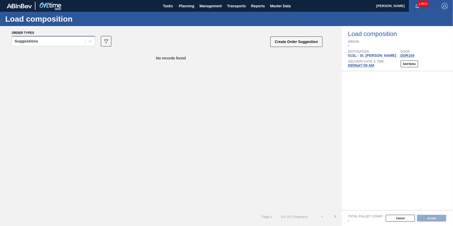
click at [82, 43] on div "Suggestions" at bounding box center [48, 42] width 73 height 8
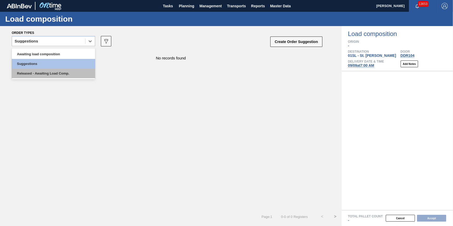
click at [76, 73] on div "Released - Awaiting Load Comp." at bounding box center [53, 74] width 83 height 10
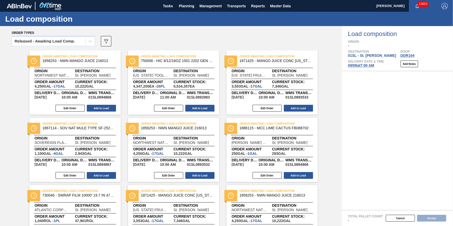
click at [106, 38] on button "089F7B8B-B2A5-4AFE-B5C0-19BA573D28AC" at bounding box center [106, 41] width 10 height 10
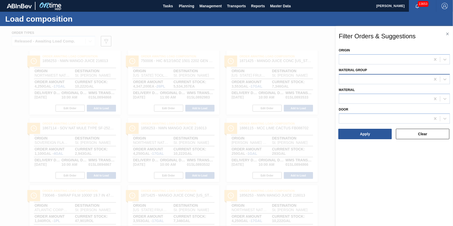
click at [349, 77] on div at bounding box center [384, 79] width 91 height 8
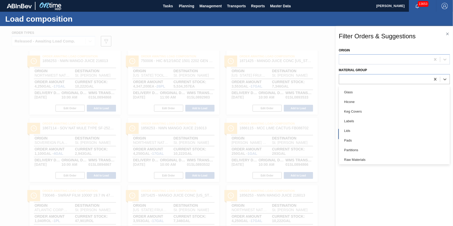
scroll to position [107, 0]
drag, startPoint x: 382, startPoint y: 95, endPoint x: 382, endPoint y: 98, distance: 3.4
click at [383, 95] on div "Lids" at bounding box center [394, 91] width 111 height 10
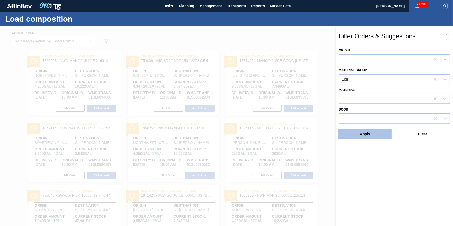
click at [378, 130] on button "Apply" at bounding box center [364, 134] width 53 height 10
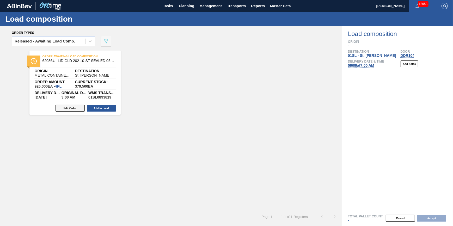
click at [72, 107] on button "Edit Order" at bounding box center [69, 108] width 29 height 7
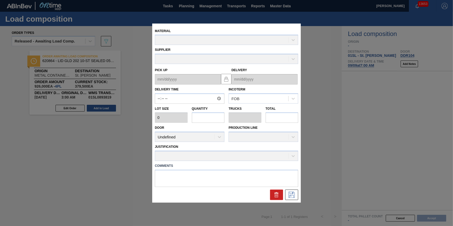
type input "03:00:00"
type input "231,500"
type input "4"
type input "0.125"
type input "926,000"
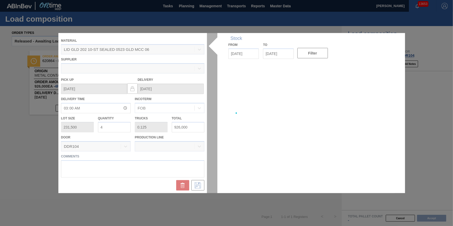
type up "[DATE]"
type input "[DATE]"
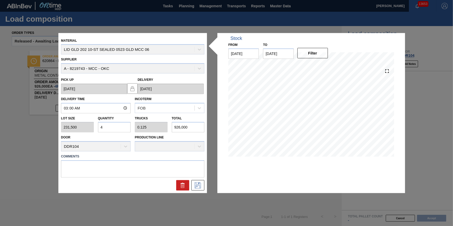
click at [182, 186] on icon at bounding box center [182, 185] width 6 height 6
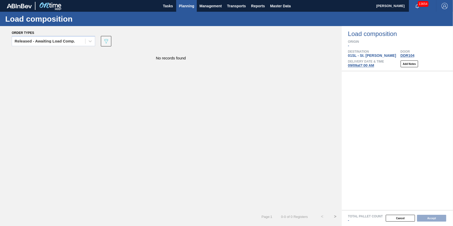
click at [191, 7] on span "Planning" at bounding box center [186, 6] width 15 height 6
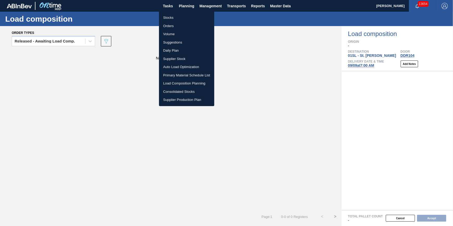
click at [190, 83] on li "Load Composition Planning" at bounding box center [186, 83] width 55 height 8
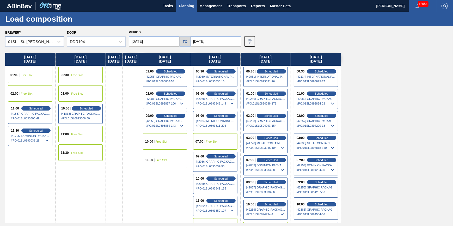
click at [45, 42] on div "01SL - St. [PERSON_NAME]" at bounding box center [31, 42] width 46 height 4
click at [44, 40] on div "01SL - St. [PERSON_NAME]" at bounding box center [31, 42] width 46 height 4
drag, startPoint x: 47, startPoint y: 42, endPoint x: 46, endPoint y: 48, distance: 6.3
click at [47, 42] on div "01SL - St. [PERSON_NAME]" at bounding box center [31, 42] width 46 height 4
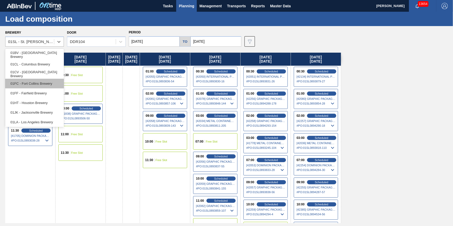
click at [42, 81] on div "01FC - Fort Collins Brewery" at bounding box center [34, 84] width 59 height 10
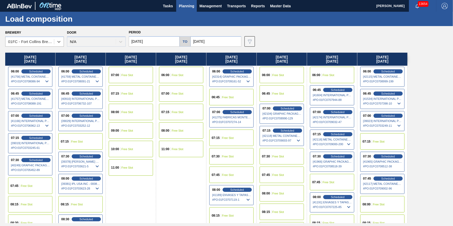
drag, startPoint x: 341, startPoint y: 117, endPoint x: 265, endPoint y: 113, distance: 76.2
click at [284, 125] on div "[DATE] 06:00 Scheduled [41756] METAL CONTAINER CORPORATION - 0008219743 # PO : …" at bounding box center [227, 138] width 445 height 170
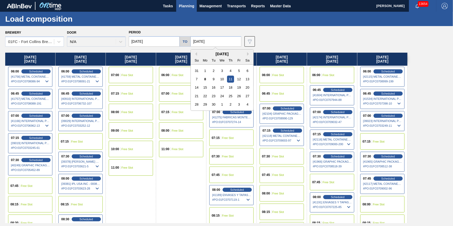
click at [213, 38] on input "[DATE]" at bounding box center [215, 41] width 51 height 10
click at [237, 90] on div "19" at bounding box center [238, 87] width 7 height 7
type input "[DATE]"
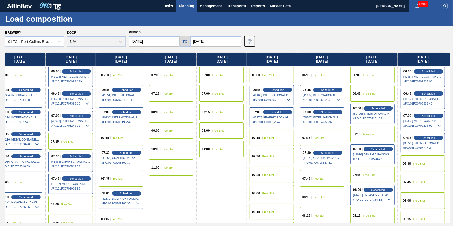
scroll to position [0, 324]
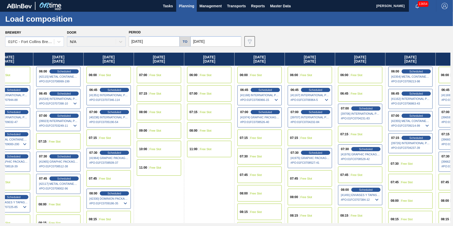
drag, startPoint x: 283, startPoint y: 119, endPoint x: -45, endPoint y: 148, distance: 328.5
click at [0, 0] on html "Tasks Planning Management Transports Reports Master Data [PERSON_NAME] 13654 Ma…" at bounding box center [226, 0] width 453 height 0
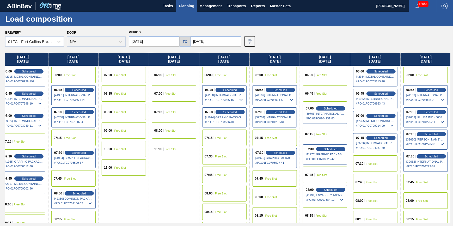
drag, startPoint x: 280, startPoint y: 132, endPoint x: 144, endPoint y: 141, distance: 136.5
click at [144, 141] on div "[DATE] 06:00 Scheduled [41756] METAL CONTAINER CORPORATION - 0008219743 # PO : …" at bounding box center [227, 138] width 445 height 170
click at [379, 165] on div "07:30 Free Slot" at bounding box center [375, 163] width 44 height 16
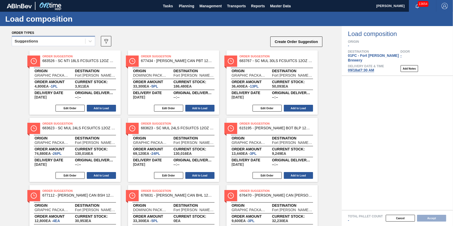
click at [61, 40] on div "Suggestions" at bounding box center [48, 42] width 73 height 8
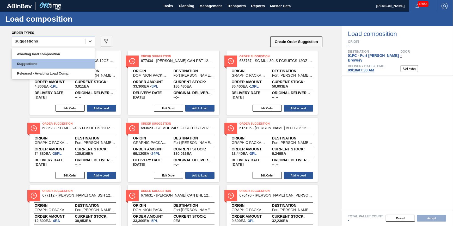
click at [59, 48] on div "option Awaiting load composition focused, 1 of 3. 3 results available. Use Up a…" at bounding box center [53, 43] width 83 height 14
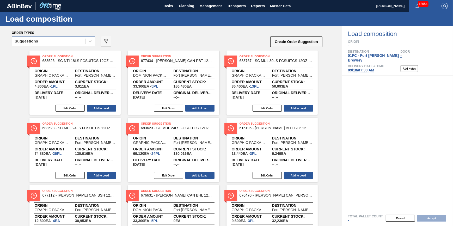
click at [67, 41] on div "Suggestions" at bounding box center [48, 42] width 73 height 8
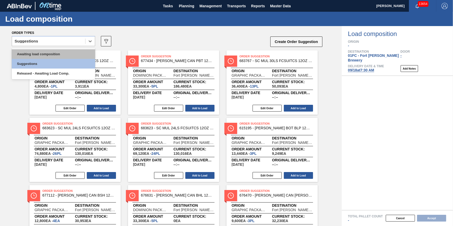
click at [61, 56] on div "Awaiting load composition" at bounding box center [53, 54] width 83 height 10
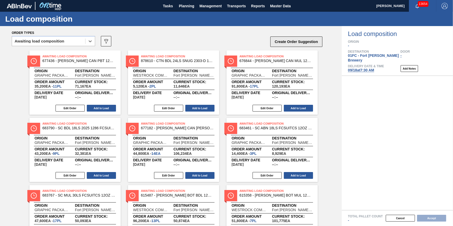
click at [299, 46] on button "Create Order Suggestion" at bounding box center [296, 41] width 52 height 10
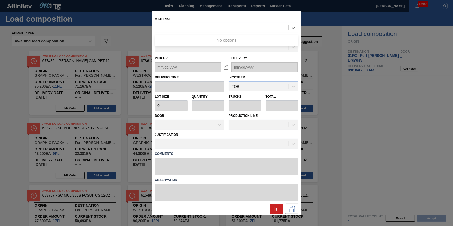
click at [248, 27] on div at bounding box center [221, 28] width 133 height 8
type input "620331"
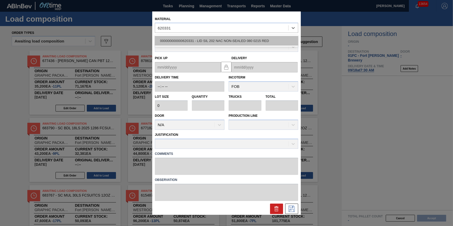
click at [246, 38] on div "000000000000620331 - LID SIL 202 NAC NON-SEALED 080 0215 RED" at bounding box center [226, 41] width 143 height 10
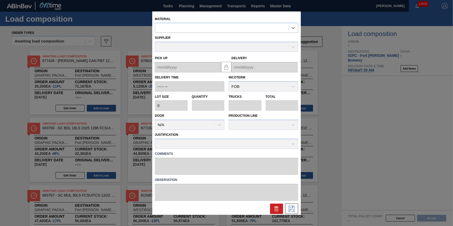
type input "231,500"
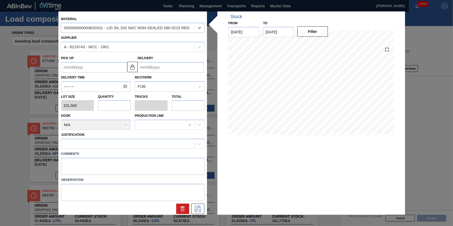
click at [111, 104] on input "text" at bounding box center [114, 105] width 33 height 10
type input "3"
type input "0.094"
type input "694,500"
type input "32"
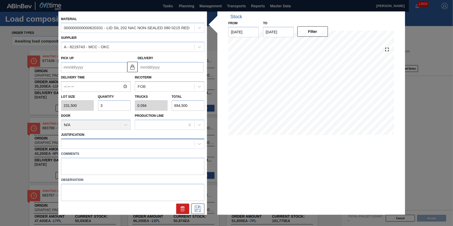
type input "1"
type input "7,408,000"
type input "32"
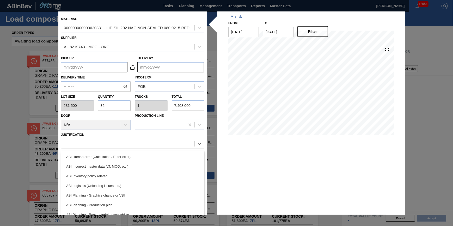
click at [123, 144] on div at bounding box center [127, 144] width 133 height 8
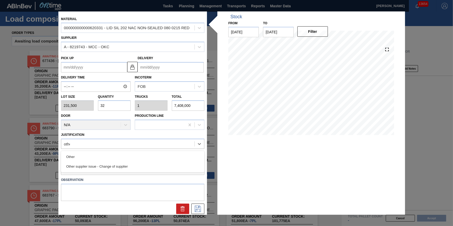
type input "other"
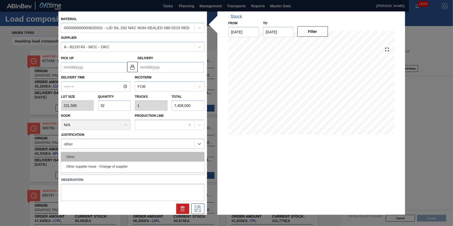
click at [126, 158] on div "Other" at bounding box center [132, 157] width 143 height 10
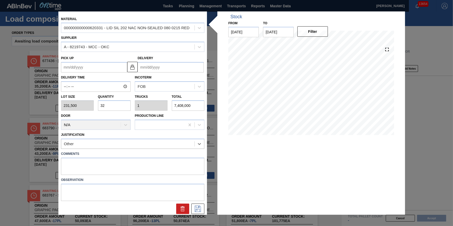
click at [176, 66] on input "Delivery" at bounding box center [171, 67] width 66 height 10
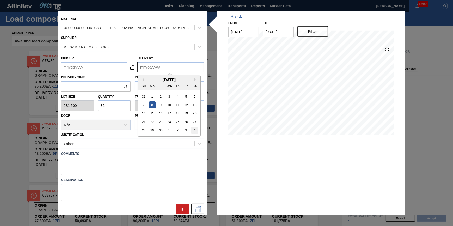
click at [193, 131] on div "4" at bounding box center [194, 130] width 7 height 7
type up "[DATE]"
type input "[DATE]"
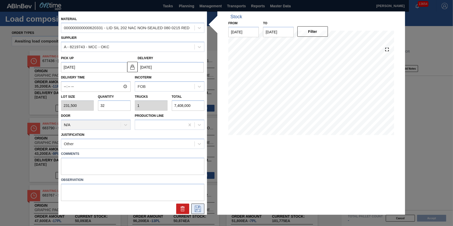
click at [198, 207] on icon at bounding box center [198, 209] width 8 height 6
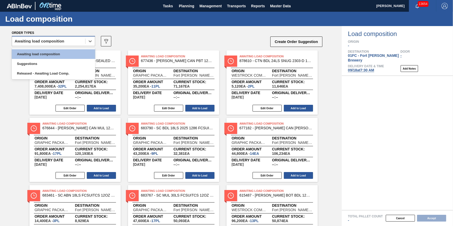
click at [70, 43] on div "Awaiting load composition" at bounding box center [48, 42] width 73 height 8
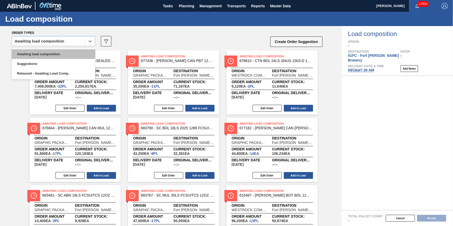
click at [68, 53] on div "Awaiting load composition" at bounding box center [53, 54] width 83 height 10
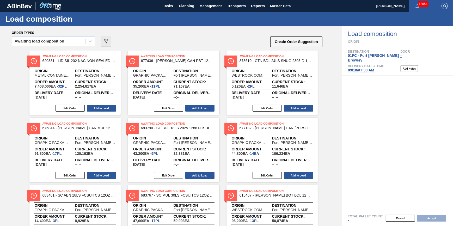
click at [106, 42] on icon "089F7B8B-B2A5-4AFE-B5C0-19BA573D28AC" at bounding box center [106, 41] width 6 height 6
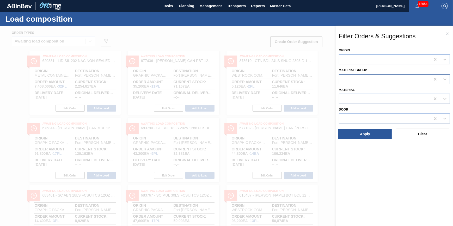
click at [373, 79] on div at bounding box center [384, 79] width 91 height 8
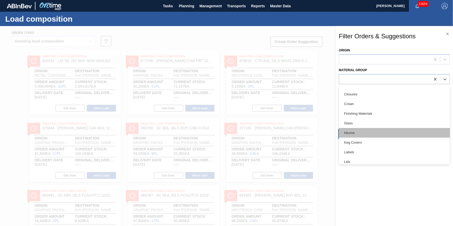
scroll to position [47, 0]
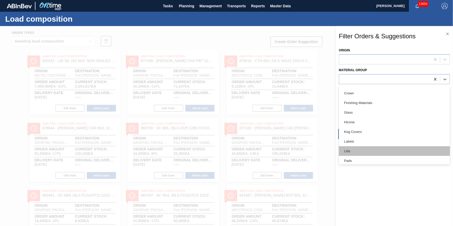
click at [376, 149] on div "Lids" at bounding box center [394, 151] width 111 height 10
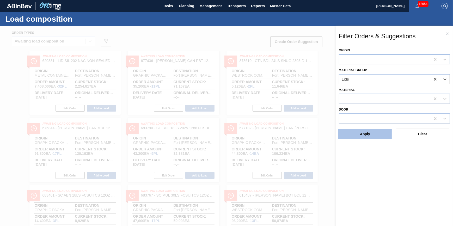
click at [376, 136] on button "Apply" at bounding box center [364, 134] width 53 height 10
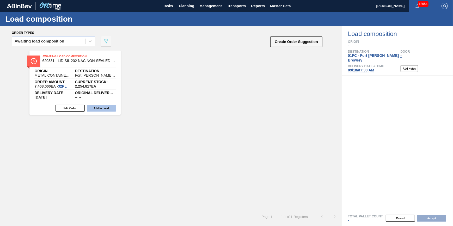
click at [109, 107] on button "Add to Load" at bounding box center [101, 108] width 29 height 7
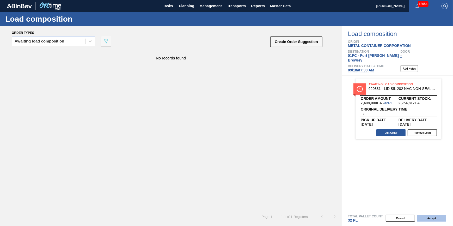
click at [431, 218] on button "Accept" at bounding box center [431, 218] width 29 height 7
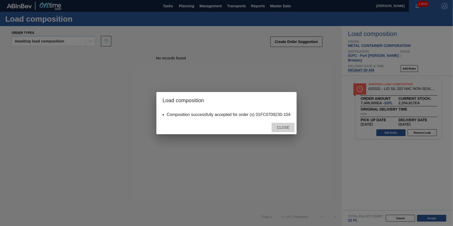
click at [284, 127] on span "Close" at bounding box center [283, 127] width 21 height 4
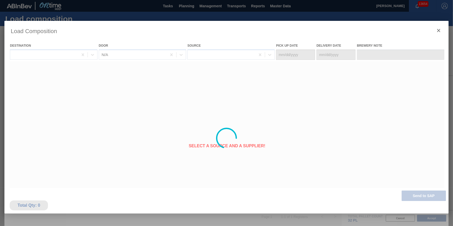
type Date "[DATE]"
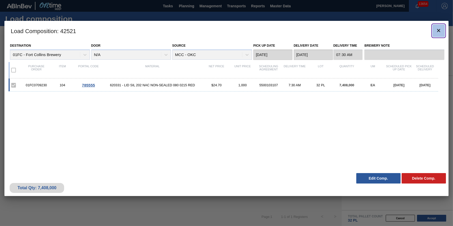
click at [434, 31] on button "botão de ícone" at bounding box center [438, 30] width 13 height 13
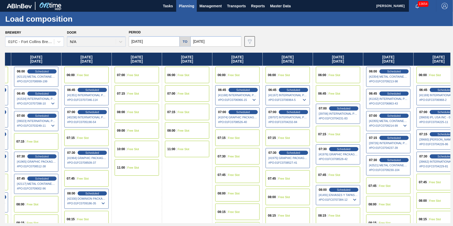
drag, startPoint x: 319, startPoint y: 150, endPoint x: -2, endPoint y: 163, distance: 322.0
click at [0, 0] on html "Tasks Planning Management Transports Reports Master Data [PERSON_NAME] 13654 Ma…" at bounding box center [226, 0] width 453 height 0
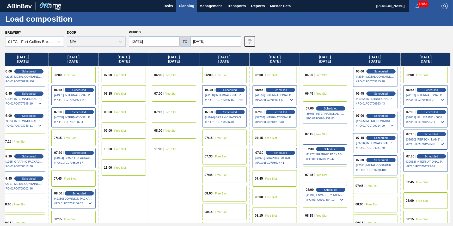
drag, startPoint x: 263, startPoint y: 132, endPoint x: 104, endPoint y: 145, distance: 160.2
click at [62, 151] on div "[DATE] 06:00 Scheduled [41756] METAL CONTAINER CORPORATION - 0008219743 # PO : …" at bounding box center [227, 138] width 445 height 170
click at [386, 159] on span "Scheduled" at bounding box center [380, 159] width 15 height 3
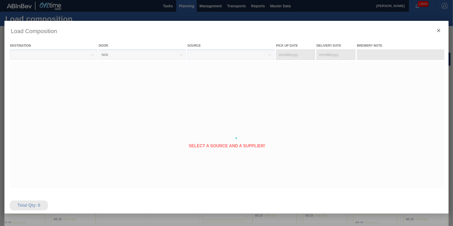
type Date "[DATE]"
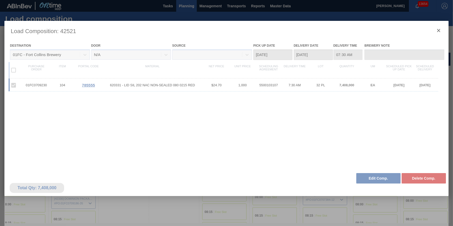
click at [374, 178] on div at bounding box center [226, 138] width 444 height 234
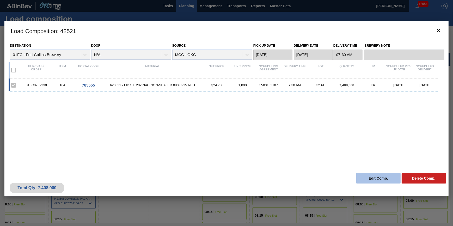
click at [374, 178] on button "Edit Comp." at bounding box center [378, 178] width 44 height 10
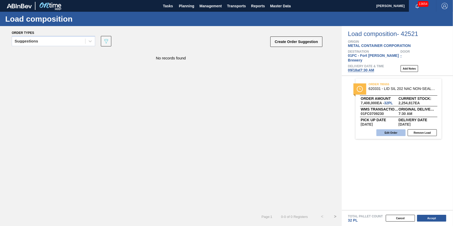
click at [383, 129] on button "Edit Order" at bounding box center [390, 132] width 29 height 7
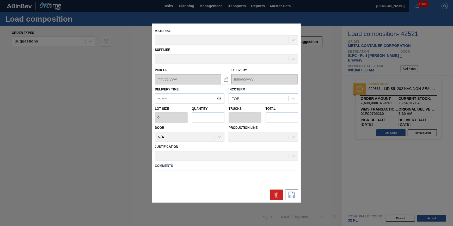
type input "07:30:00"
type input "231,500"
type input "32"
type input "1"
type input "7,408,000"
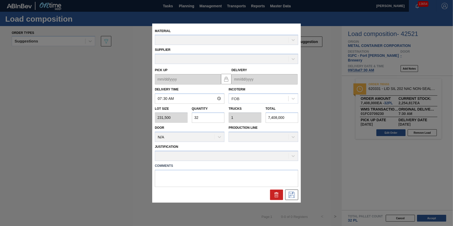
type up "[DATE]"
type input "[DATE]"
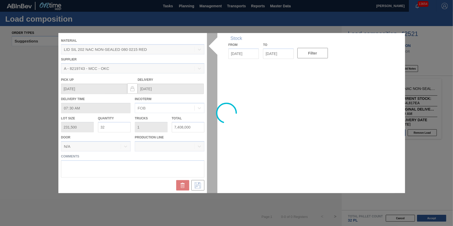
click at [112, 129] on div at bounding box center [226, 113] width 336 height 160
click at [113, 127] on div at bounding box center [226, 113] width 336 height 160
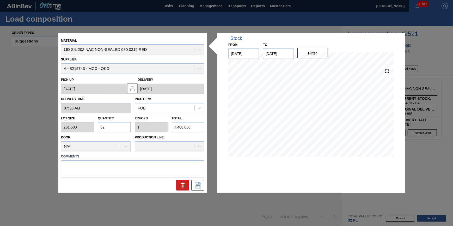
click at [114, 127] on input "32" at bounding box center [114, 127] width 33 height 10
type input "3"
type input "0.094"
type input "694,500"
type input "0"
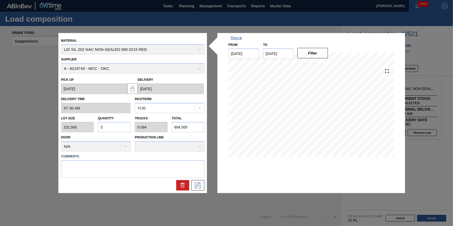
type input "0"
type input "2"
type input "0.063"
type input "463,000"
type input "25"
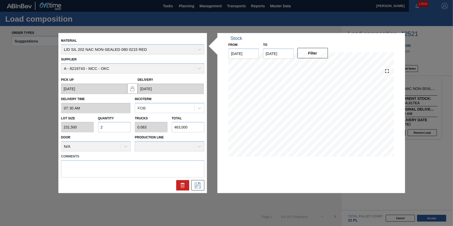
type input "0.781"
type input "5,787,500"
type input "25"
click at [198, 184] on icon at bounding box center [198, 185] width 6 height 6
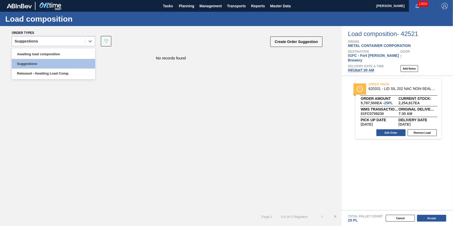
drag, startPoint x: 91, startPoint y: 40, endPoint x: 76, endPoint y: 47, distance: 16.7
click at [90, 40] on icon at bounding box center [90, 41] width 5 height 5
click at [72, 51] on div "Awaiting load composition" at bounding box center [53, 54] width 83 height 10
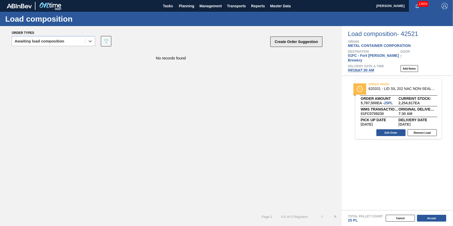
click at [294, 42] on button "Create Order Suggestion" at bounding box center [296, 41] width 52 height 10
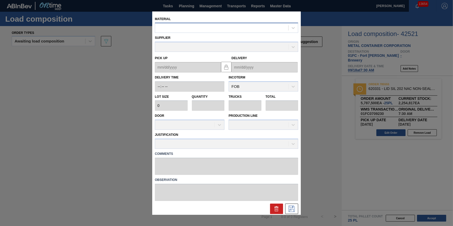
click at [213, 24] on div at bounding box center [221, 28] width 133 height 8
type input "620866"
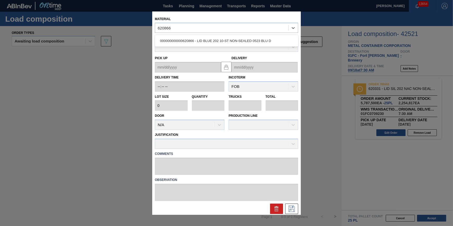
click at [208, 39] on div "000000000000620866 - LID BLUE 202 10-ST NON-SEALED 0523 BLU D" at bounding box center [226, 41] width 143 height 10
type input "231,500"
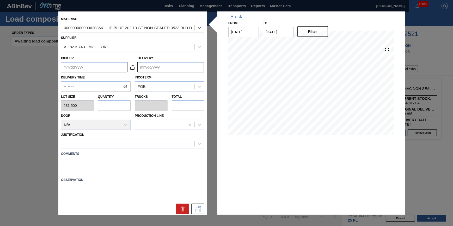
click at [112, 106] on input "text" at bounding box center [114, 105] width 33 height 10
type input "7"
type input "0.219"
type input "1,620,500"
type input "7"
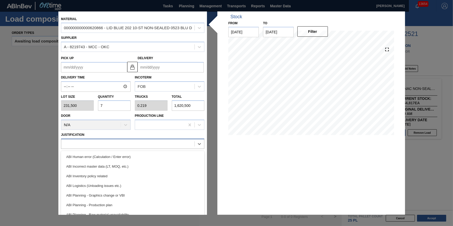
click at [123, 146] on div at bounding box center [127, 144] width 133 height 8
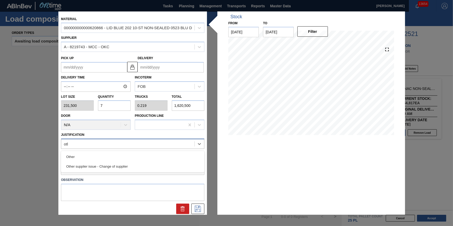
type input "other"
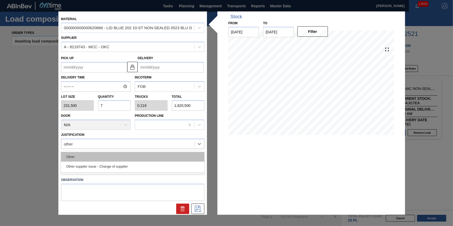
click at [125, 156] on div "Other" at bounding box center [132, 157] width 143 height 10
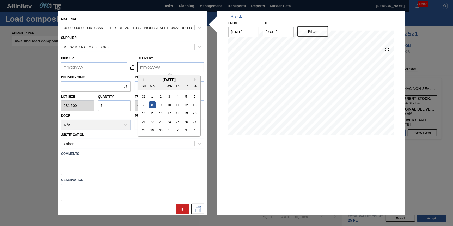
click at [177, 71] on input "Delivery" at bounding box center [171, 67] width 66 height 10
click at [193, 133] on div "4" at bounding box center [194, 130] width 7 height 7
type up "[DATE]"
type input "[DATE]"
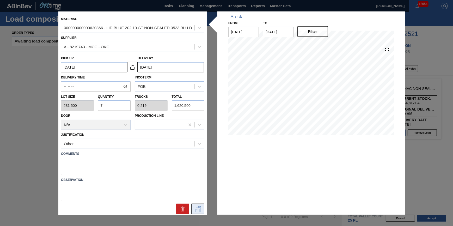
click at [196, 208] on icon at bounding box center [198, 209] width 6 height 6
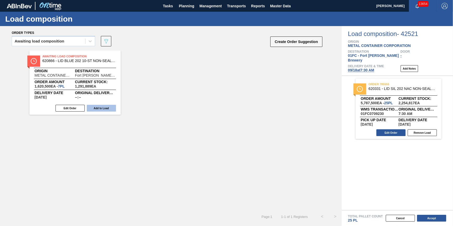
click at [103, 110] on button "Add to Load" at bounding box center [101, 108] width 29 height 7
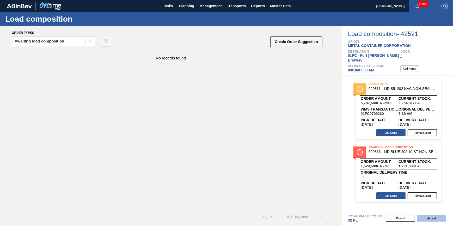
click at [423, 219] on button "Accept" at bounding box center [431, 218] width 29 height 7
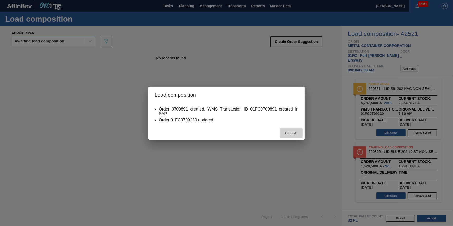
click at [280, 130] on div "Close" at bounding box center [291, 133] width 23 height 10
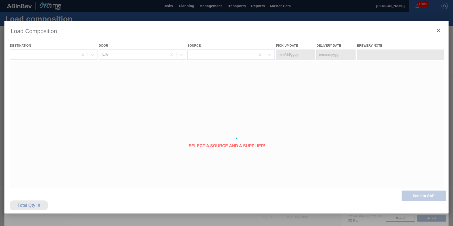
type Date "[DATE]"
